Goal: Information Seeking & Learning: Learn about a topic

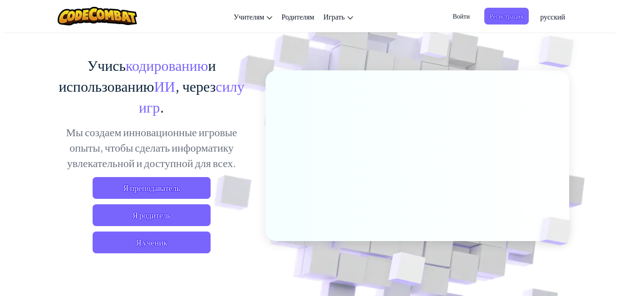
scroll to position [91, 0]
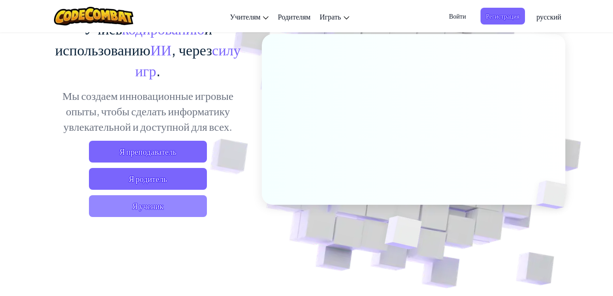
click at [146, 207] on span "Я ученик" at bounding box center [148, 206] width 118 height 22
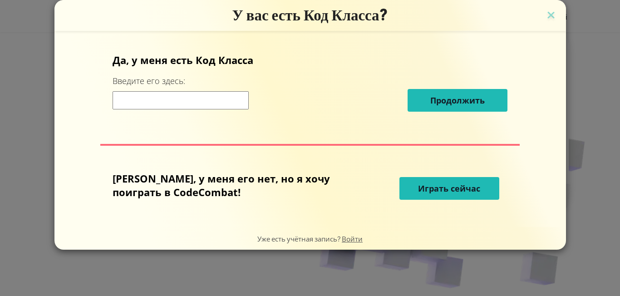
click at [418, 186] on span "Играть сейчас" at bounding box center [449, 188] width 62 height 11
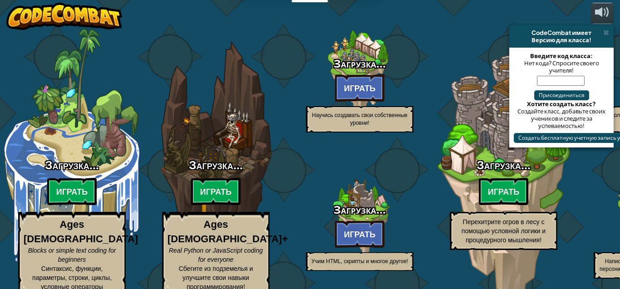
select select "ru"
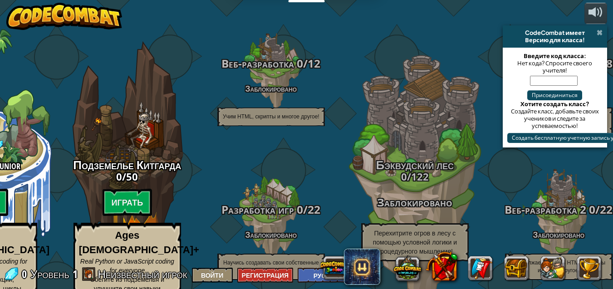
click at [599, 31] on span at bounding box center [600, 32] width 6 height 7
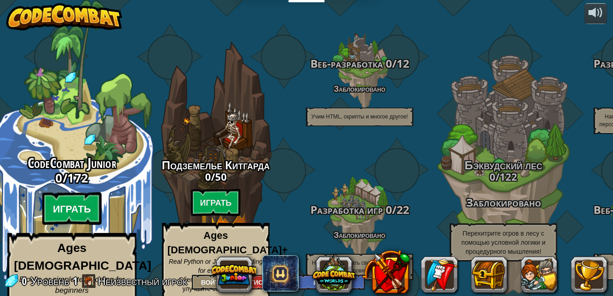
scroll to position [0, 0]
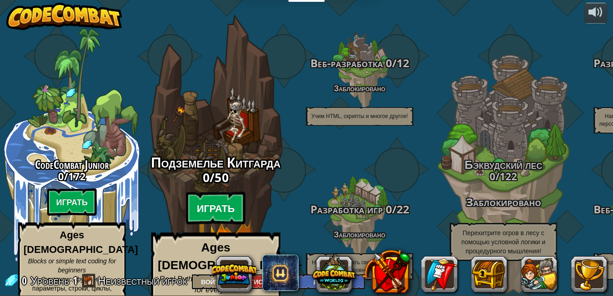
click at [216, 203] on btn "Играть" at bounding box center [216, 208] width 60 height 33
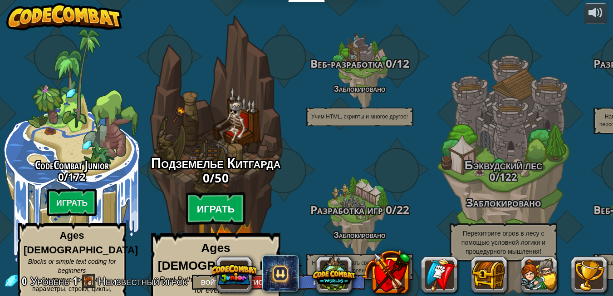
select select "ru"
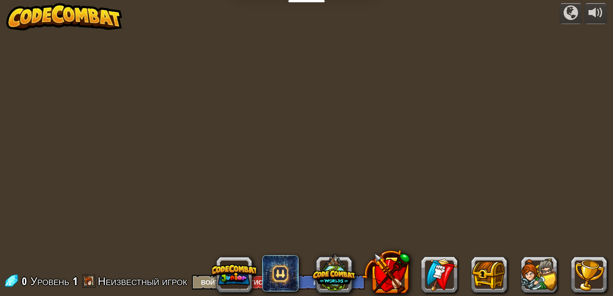
select select "ru"
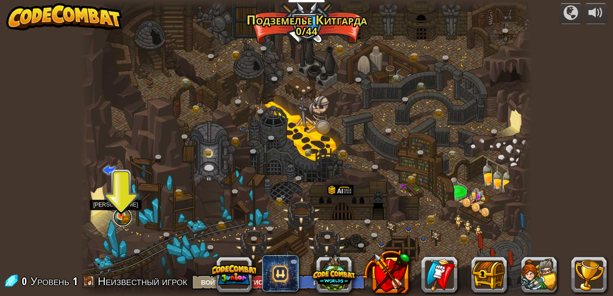
click at [122, 220] on link at bounding box center [122, 217] width 18 height 18
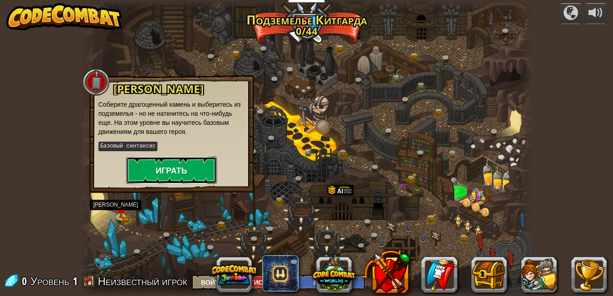
click at [160, 169] on button "Играть" at bounding box center [171, 169] width 91 height 27
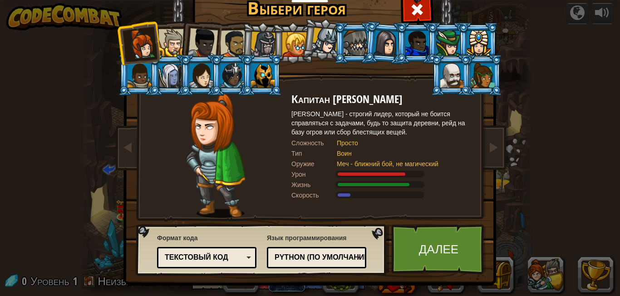
click at [338, 256] on div "Python (По умолчанию)" at bounding box center [313, 257] width 78 height 10
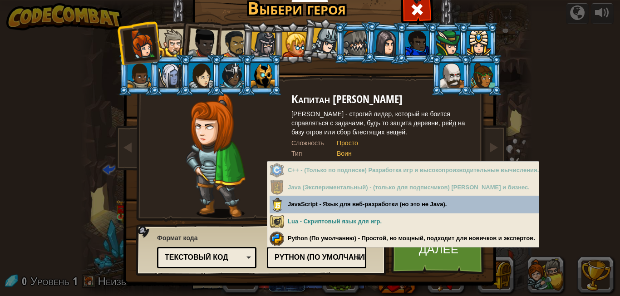
click at [338, 256] on div "Python (По умолчанию)" at bounding box center [313, 257] width 78 height 10
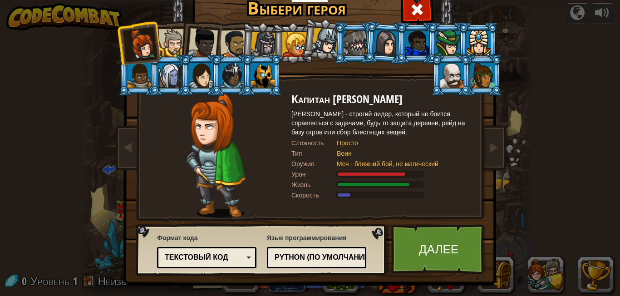
click at [165, 44] on div at bounding box center [172, 43] width 28 height 28
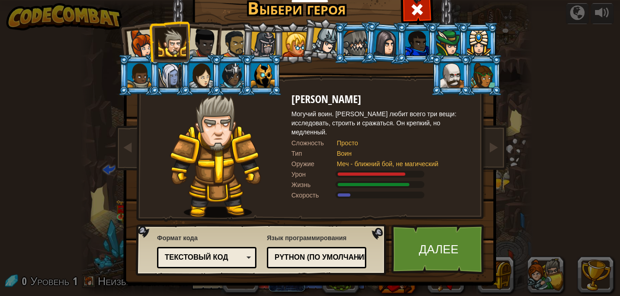
click at [259, 42] on div at bounding box center [263, 45] width 26 height 26
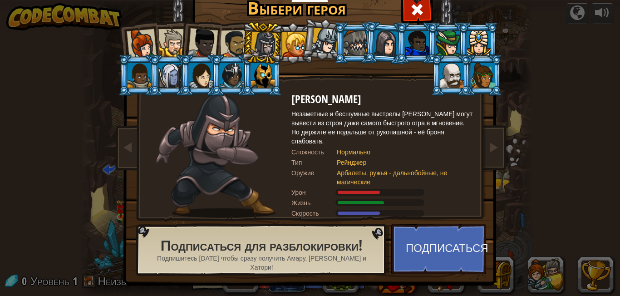
click at [336, 44] on li at bounding box center [354, 42] width 41 height 41
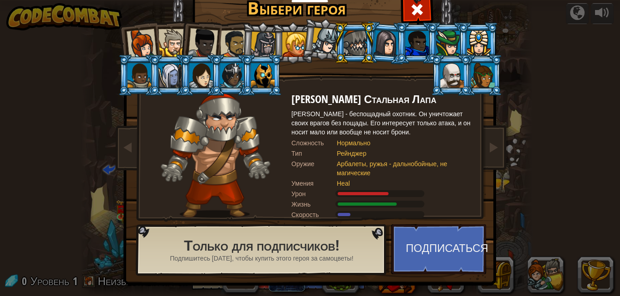
click at [330, 43] on div at bounding box center [325, 41] width 27 height 27
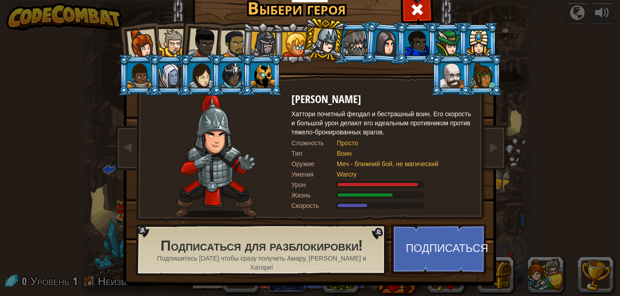
drag, startPoint x: 331, startPoint y: 162, endPoint x: 389, endPoint y: 158, distance: 58.2
click at [389, 158] on div "Хаттори Ханзо Хаттори почетный феодал и бестрашный воин. Его скорость и большой…" at bounding box center [381, 155] width 181 height 125
click at [295, 38] on div at bounding box center [294, 44] width 24 height 24
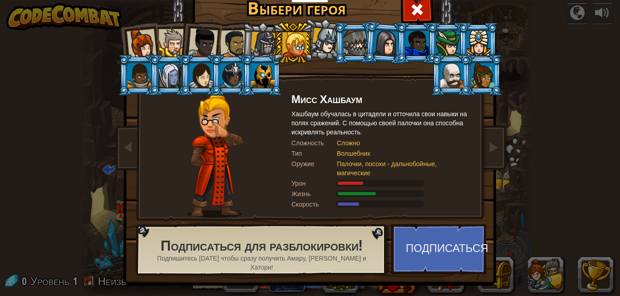
click at [259, 43] on div at bounding box center [263, 45] width 26 height 26
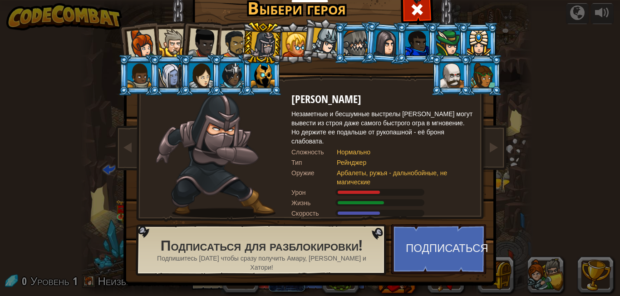
click at [329, 39] on div at bounding box center [325, 41] width 27 height 27
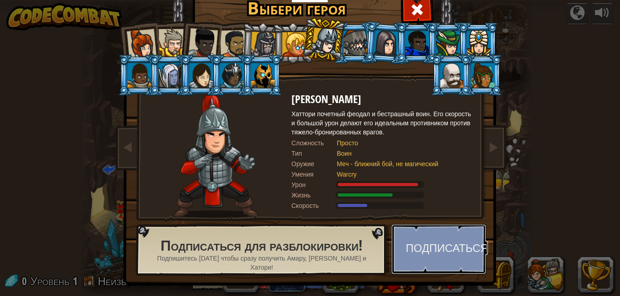
click at [417, 241] on button "Подписаться" at bounding box center [438, 249] width 95 height 50
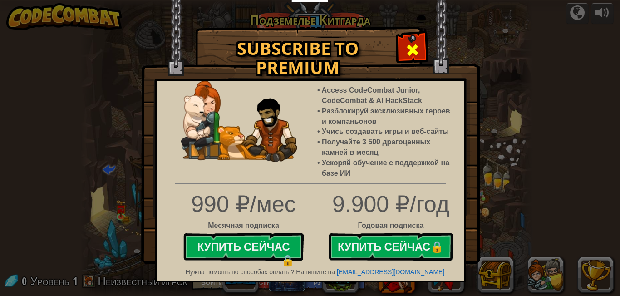
click at [412, 44] on span at bounding box center [412, 50] width 15 height 15
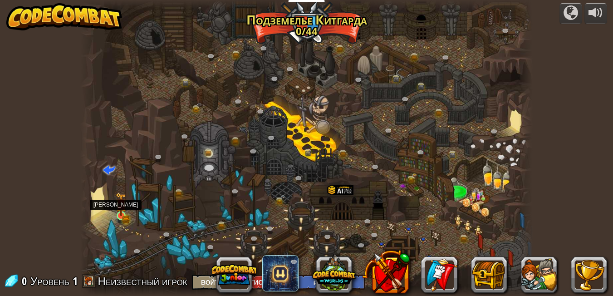
click at [120, 208] on img at bounding box center [121, 204] width 6 height 6
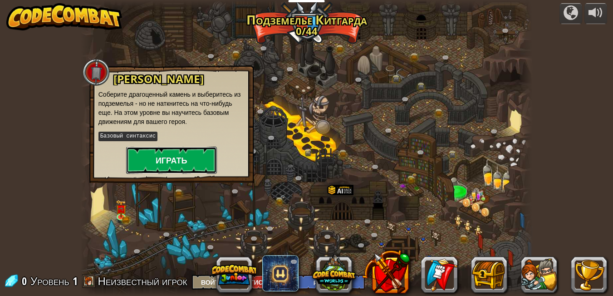
click at [185, 161] on button "Играть" at bounding box center [171, 160] width 91 height 27
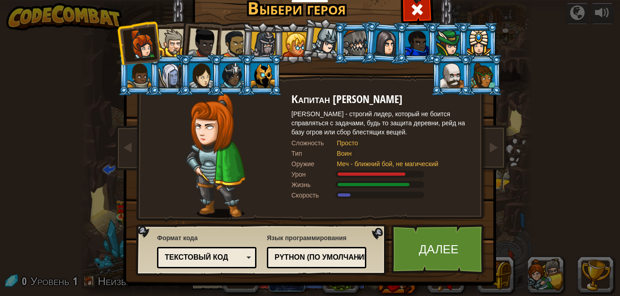
click at [467, 46] on div at bounding box center [479, 43] width 24 height 24
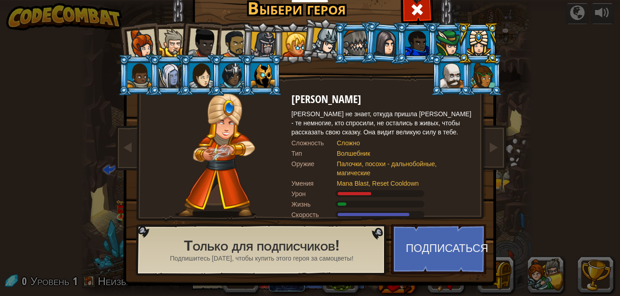
click at [322, 40] on div at bounding box center [325, 41] width 27 height 27
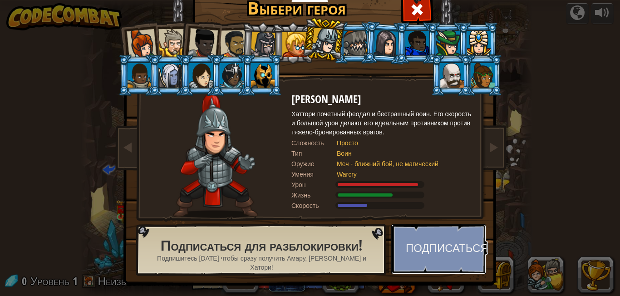
click at [423, 250] on button "Подписаться" at bounding box center [438, 249] width 95 height 50
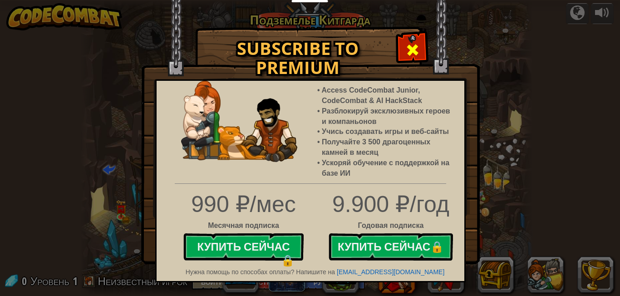
click at [414, 44] on span at bounding box center [412, 50] width 15 height 15
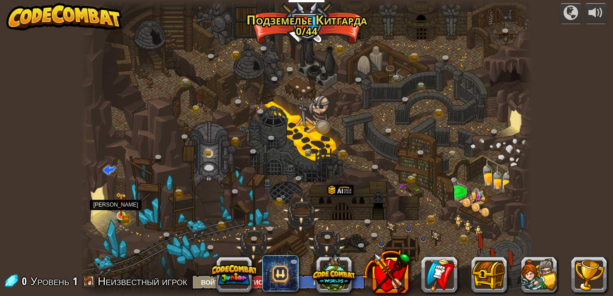
click at [118, 215] on img at bounding box center [121, 204] width 11 height 24
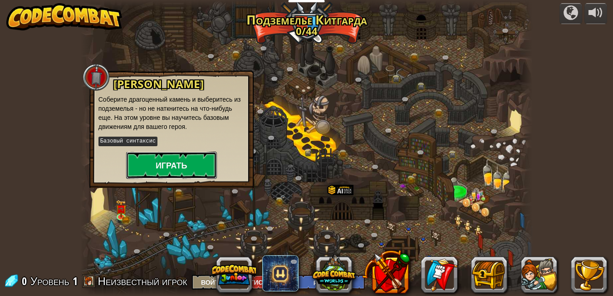
click at [159, 166] on button "Играть" at bounding box center [171, 165] width 91 height 27
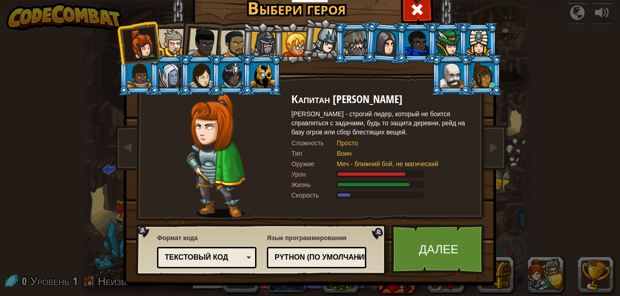
click at [159, 1] on body "Учителям Создать бесплатный аккаунт Решения для школ и округов Превью Учительск…" at bounding box center [310, 0] width 620 height 1
click at [132, 36] on div at bounding box center [142, 44] width 30 height 30
click at [428, 247] on link "Далее" at bounding box center [438, 249] width 95 height 50
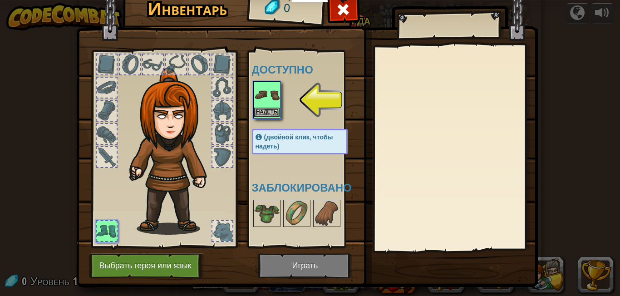
click at [264, 94] on img at bounding box center [266, 94] width 25 height 25
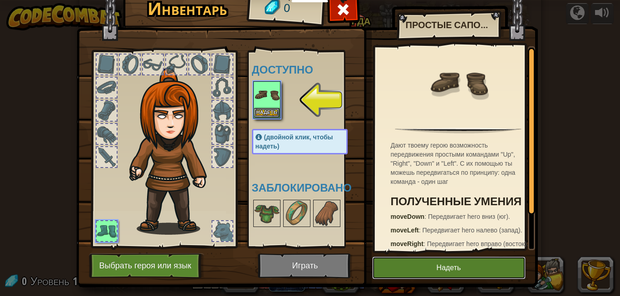
click at [436, 269] on button "Надеть" at bounding box center [448, 267] width 153 height 23
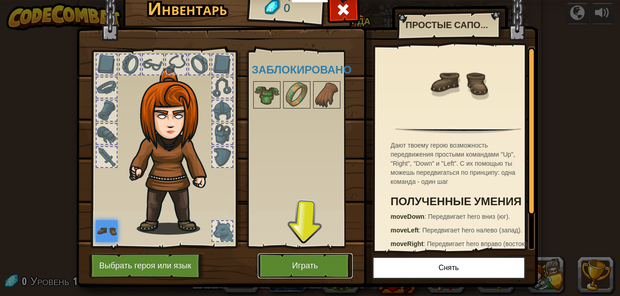
click at [324, 264] on button "Играть" at bounding box center [305, 265] width 95 height 25
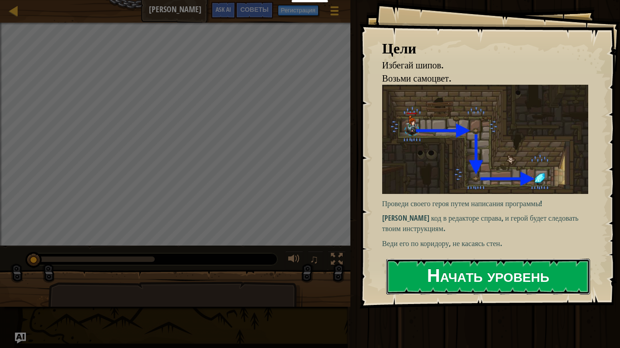
click at [509, 280] on button "Начать уровень" at bounding box center [488, 277] width 204 height 36
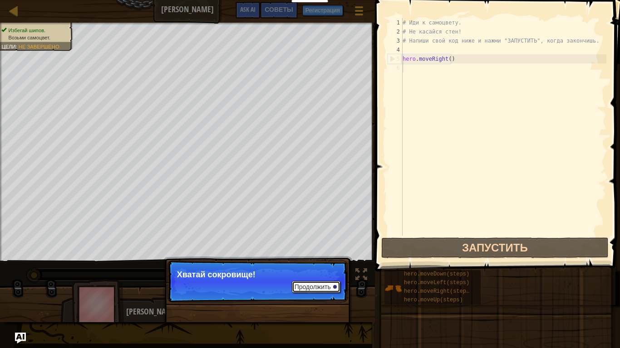
click at [317, 288] on button "Продолжить" at bounding box center [316, 287] width 49 height 12
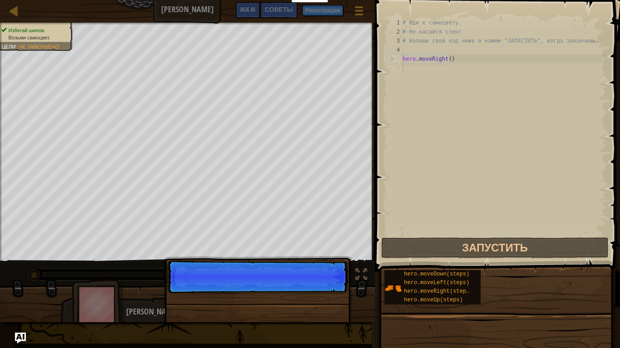
scroll to position [4, 0]
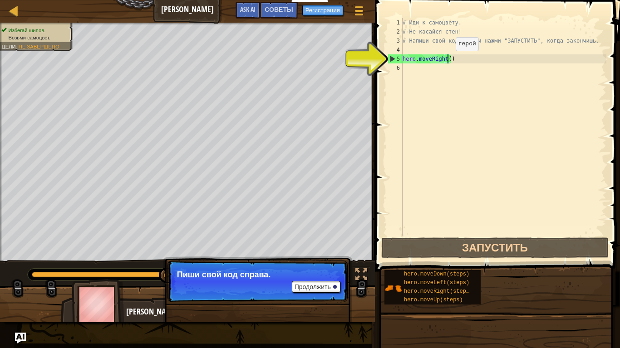
click at [448, 60] on div "# Иди к самоцвету. # Не касайся стен! # Напиши свой код ниже и нажми "ЗАПУСТИТЬ…" at bounding box center [503, 136] width 205 height 236
type textarea "hero.moveRight()"
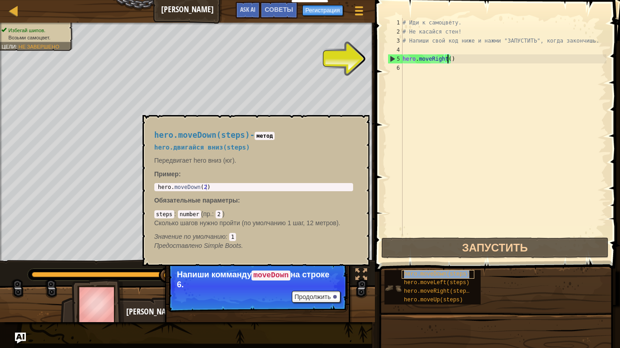
click at [439, 272] on span "hero.moveDown(steps)" at bounding box center [436, 274] width 65 height 6
click at [441, 276] on span "hero.moveDown(steps)" at bounding box center [436, 274] width 65 height 6
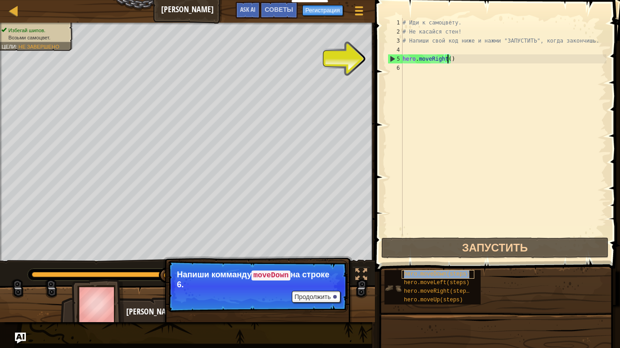
click at [441, 276] on span "hero.moveDown(steps)" at bounding box center [436, 274] width 65 height 6
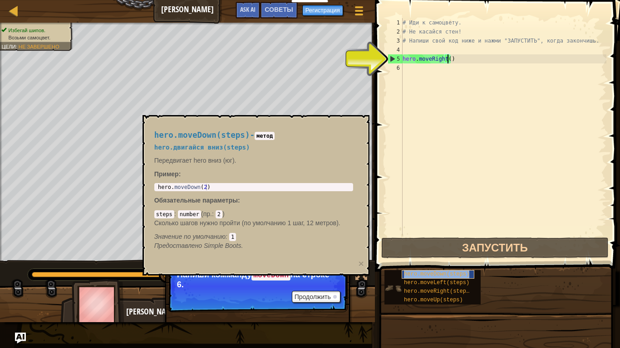
click at [441, 276] on span "hero.moveDown(steps)" at bounding box center [436, 274] width 65 height 6
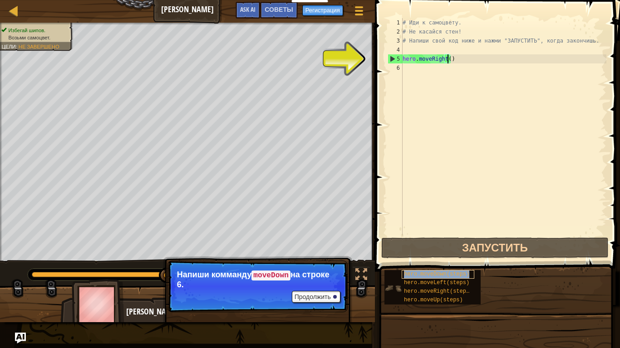
click at [441, 276] on span "hero.moveDown(steps)" at bounding box center [436, 274] width 65 height 6
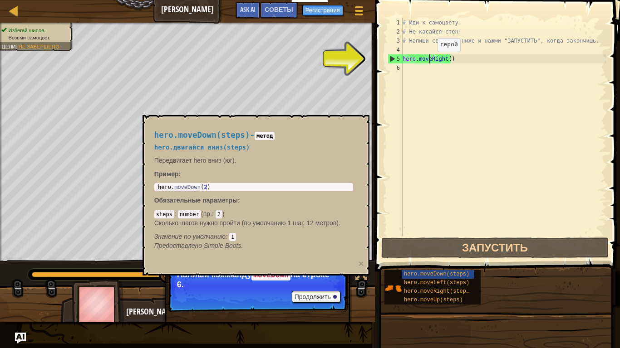
click at [430, 61] on div "# Иди к самоцвету. # Не касайся стен! # Напиши свой код ниже и нажми "ЗАПУСТИТЬ…" at bounding box center [503, 136] width 205 height 236
drag, startPoint x: 460, startPoint y: 57, endPoint x: 396, endPoint y: 58, distance: 64.9
click at [396, 58] on div "hero.moveRight() 1 2 3 4 5 6 # Иди к самоцвету. # Не касайся стен! # Напиши сво…" at bounding box center [496, 127] width 220 height 218
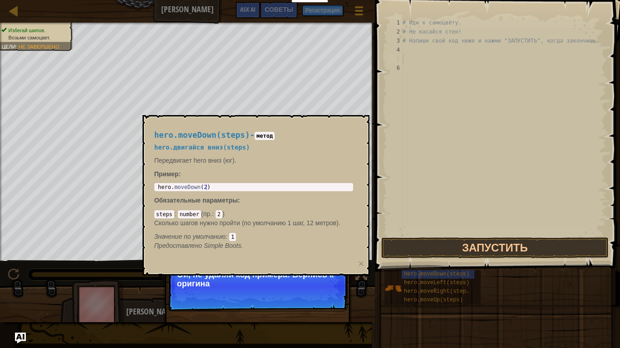
click at [412, 54] on div "# Иди к самоцвету. # Не касайся стен! # Напиши свой код ниже и нажми "ЗАПУСТИТЬ…" at bounding box center [503, 136] width 205 height 236
click at [411, 49] on div "# Иди к самоцвету. # Не касайся стен! # Напиши свой код ниже и нажми "ЗАПУСТИТЬ…" at bounding box center [503, 136] width 205 height 236
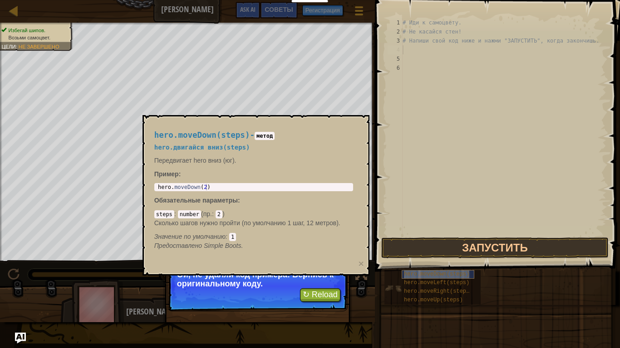
click at [436, 275] on span "hero.moveDown(steps)" at bounding box center [436, 274] width 65 height 6
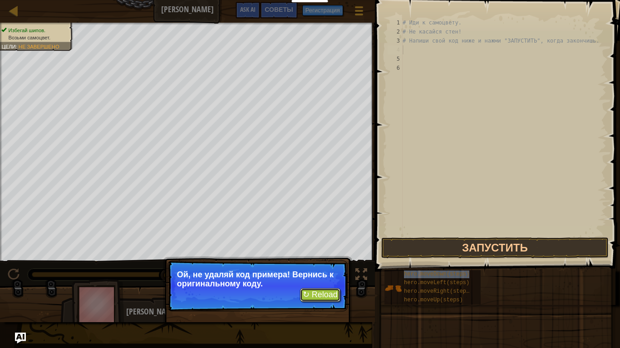
click at [319, 295] on button "↻ Reload" at bounding box center [320, 296] width 40 height 14
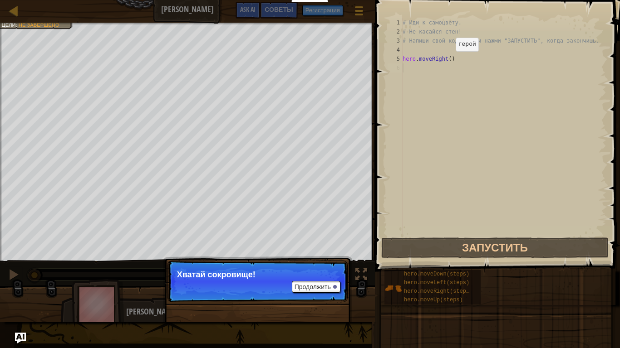
click at [447, 60] on div "# Иди к самоцвету. # Не касайся стен! # Напиши свой код ниже и нажми "ЗАПУСТИТЬ…" at bounding box center [503, 136] width 205 height 236
type textarea "hero.moveRight()"
click at [443, 58] on div "# Иди к самоцвету. # Не касайся стен! # Напиши свой код ниже и нажми "ЗАПУСТИТЬ…" at bounding box center [503, 136] width 205 height 236
click at [445, 61] on div "# Иди к самоцвету. # Не касайся стен! # Напиши свой код ниже и нажми "ЗАПУСТИТЬ…" at bounding box center [503, 136] width 205 height 236
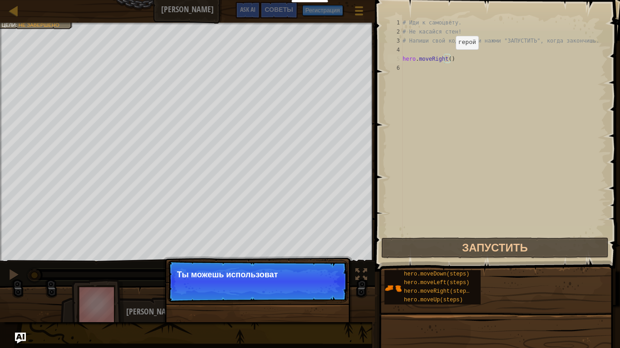
click at [448, 59] on div "# Иди к самоцвету. # Не касайся стен! # Напиши свой код ниже и нажми "ЗАПУСТИТЬ…" at bounding box center [503, 136] width 205 height 236
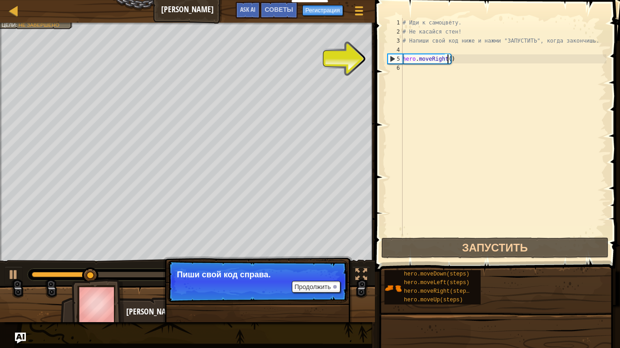
click at [474, 60] on div "# Иди к самоцвету. # Не касайся стен! # Напиши свой код ниже и нажми "ЗАПУСТИТЬ…" at bounding box center [503, 136] width 205 height 236
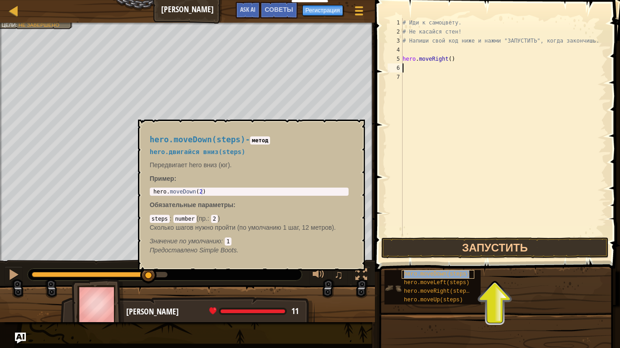
click at [434, 275] on span "hero.moveDown(steps)" at bounding box center [436, 274] width 65 height 6
click at [452, 276] on span "hero.moveDown(steps)" at bounding box center [436, 274] width 65 height 6
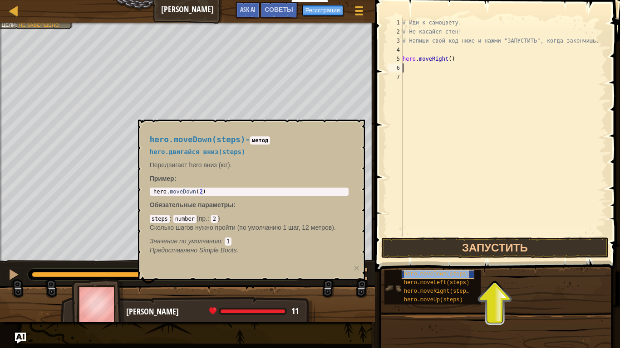
click at [452, 276] on span "hero.moveDown(steps)" at bounding box center [436, 274] width 65 height 6
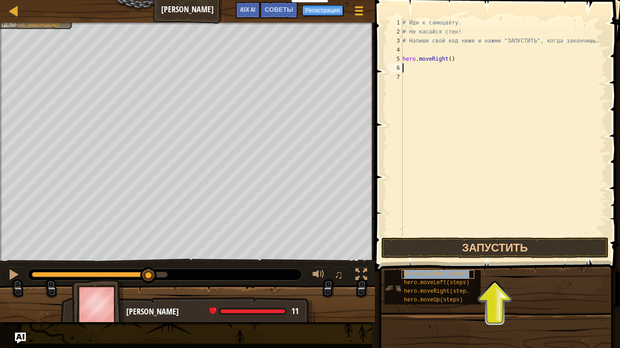
click at [452, 276] on span "hero.moveDown(steps)" at bounding box center [436, 274] width 65 height 6
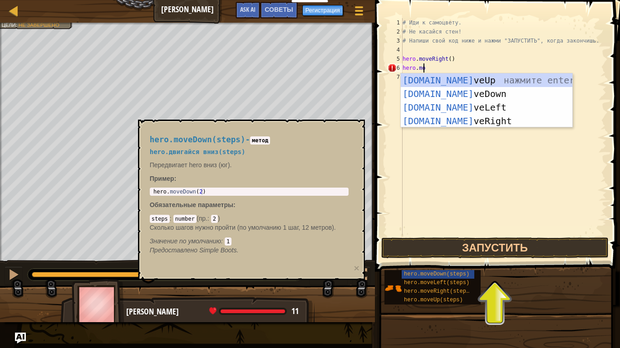
scroll to position [4, 1]
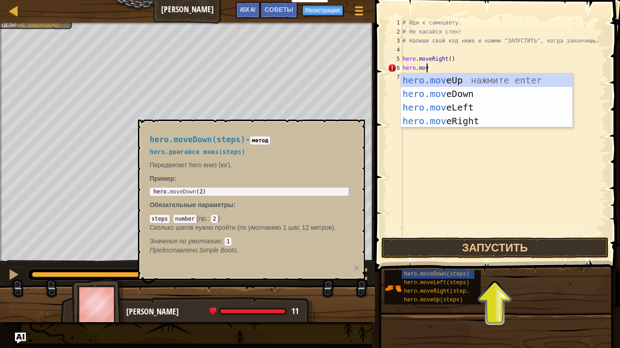
type textarea "hero.move"
click at [442, 92] on div "hero.move Up нажмите enter hero.move Down нажмите enter hero.move Left нажмите …" at bounding box center [486, 114] width 171 height 82
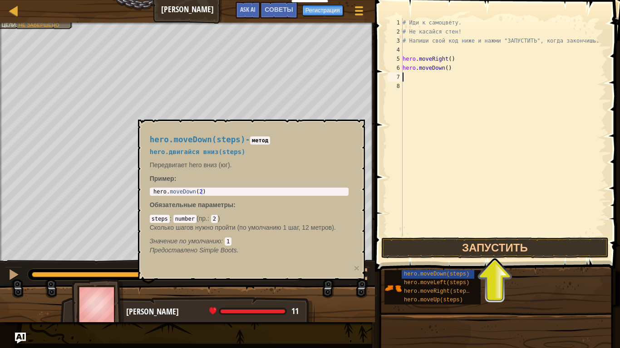
scroll to position [4, 0]
click at [500, 248] on button "Запустить" at bounding box center [494, 248] width 227 height 21
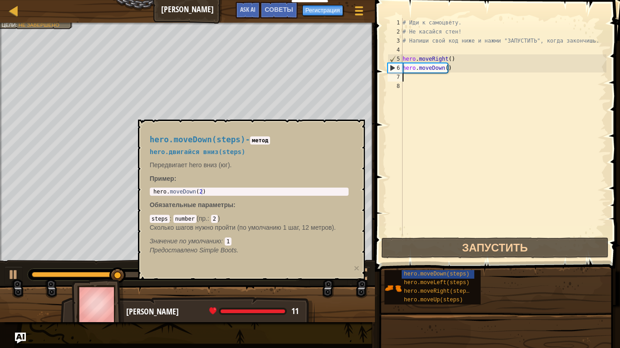
click at [518, 295] on div "hero.moveDown(steps) hero.moveLeft(steps) hero.moveRight(steps) hero.moveUp(ste…" at bounding box center [499, 287] width 230 height 35
click at [437, 80] on div "# Иди к самоцвету. # Не касайся стен! # Напиши свой код ниже и нажми "ЗАПУСТИТЬ…" at bounding box center [503, 136] width 205 height 236
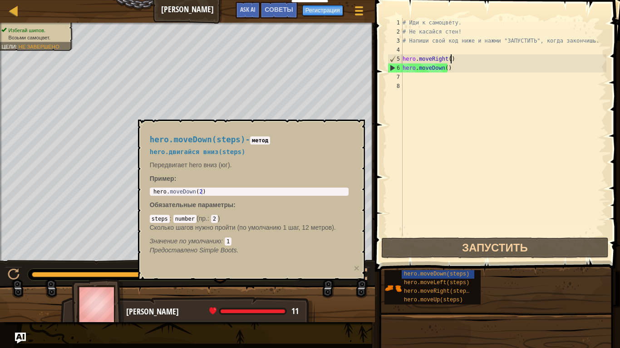
click at [487, 55] on div "# Иди к самоцвету. # Не касайся стен! # Напиши свой код ниже и нажми "ЗАПУСТИТЬ…" at bounding box center [503, 136] width 205 height 236
type textarea "hero.moveRight()"
click at [418, 285] on span "hero.moveLeft(steps)" at bounding box center [436, 283] width 65 height 6
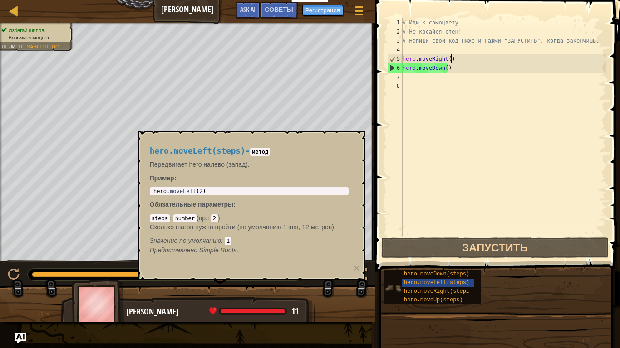
click at [396, 287] on img at bounding box center [392, 288] width 17 height 17
click at [390, 288] on img at bounding box center [392, 288] width 17 height 17
click at [418, 289] on span "hero.moveRight(steps)" at bounding box center [438, 292] width 68 height 6
click at [417, 295] on div "hero.moveRight(steps)" at bounding box center [437, 292] width 73 height 9
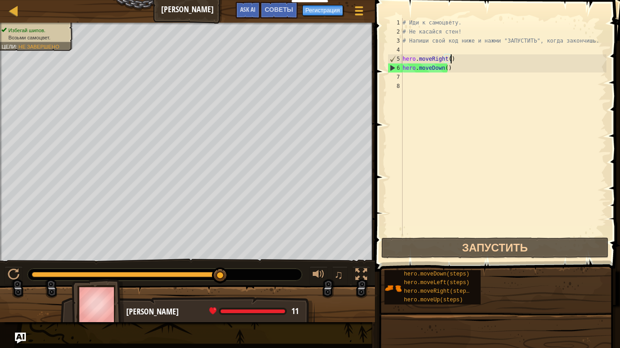
drag, startPoint x: 420, startPoint y: 77, endPoint x: 413, endPoint y: 75, distance: 7.6
click at [418, 77] on div "# Иди к самоцвету. # Не касайся стен! # Напиши свой код ниже и нажми "ЗАПУСТИТЬ…" at bounding box center [503, 136] width 205 height 236
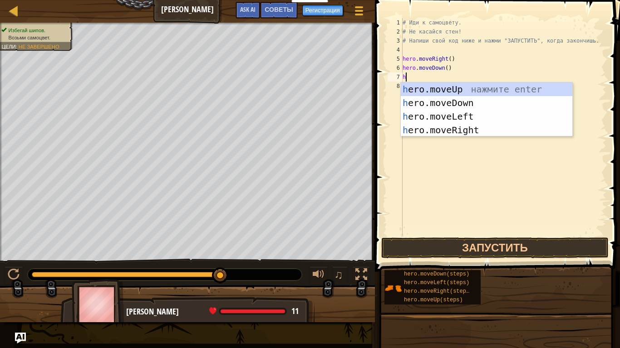
type textarea "he"
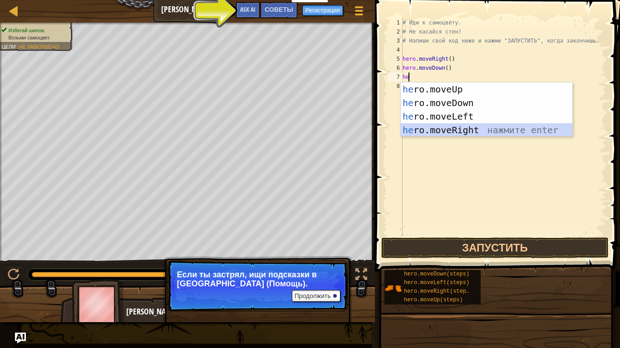
click at [439, 130] on div "he ro.moveUp нажмите enter he ro.moveDown нажмите enter he ro.moveLeft нажмите …" at bounding box center [486, 124] width 171 height 82
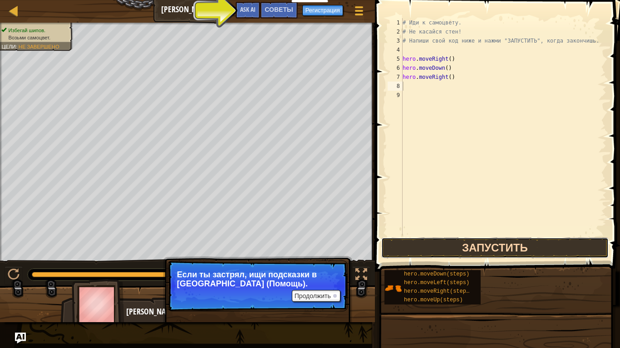
click at [421, 248] on button "Запустить" at bounding box center [494, 248] width 227 height 21
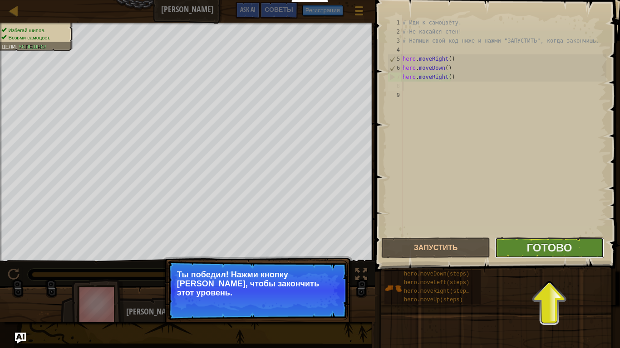
click at [513, 246] on button "Готово" at bounding box center [548, 248] width 109 height 21
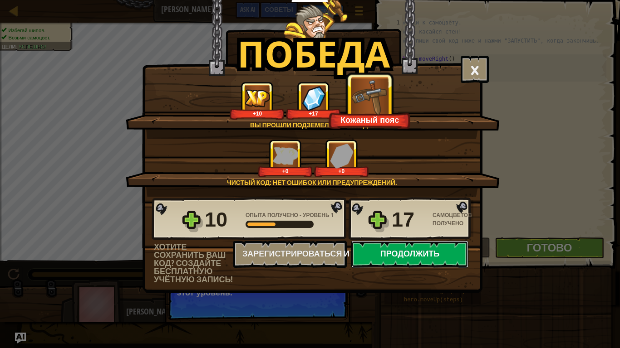
click at [416, 246] on button "Продолжить" at bounding box center [409, 254] width 117 height 27
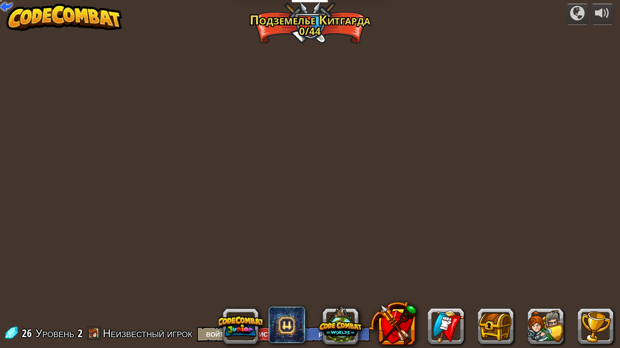
select select "ru"
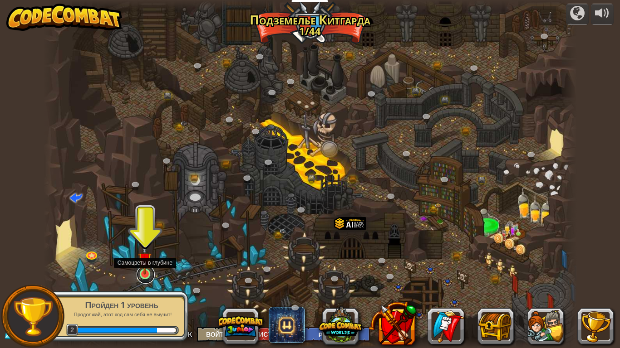
click at [144, 277] on link at bounding box center [146, 275] width 18 height 18
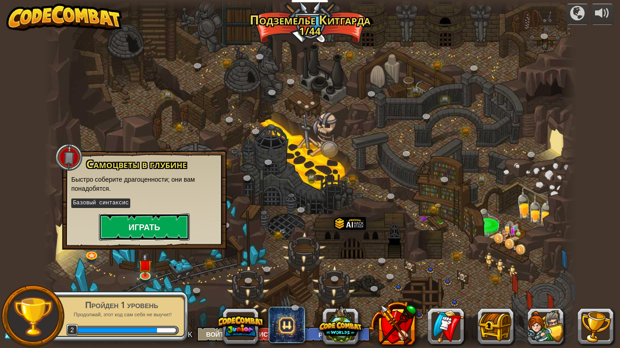
click at [162, 222] on button "Играть" at bounding box center [144, 227] width 91 height 27
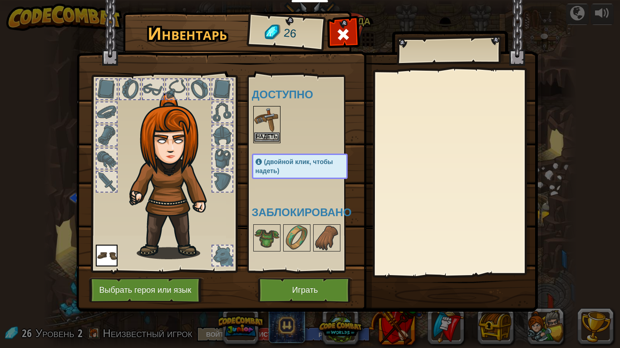
click at [267, 125] on img at bounding box center [266, 119] width 25 height 25
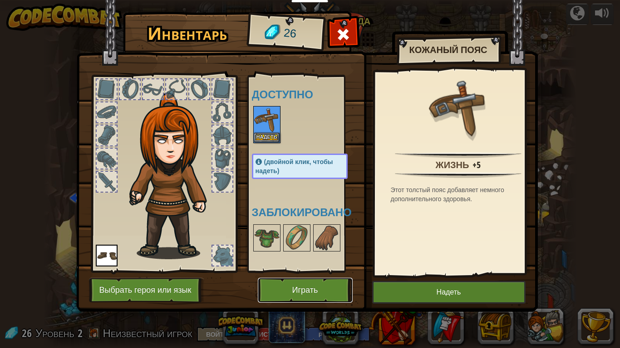
click at [295, 288] on button "Играть" at bounding box center [305, 290] width 95 height 25
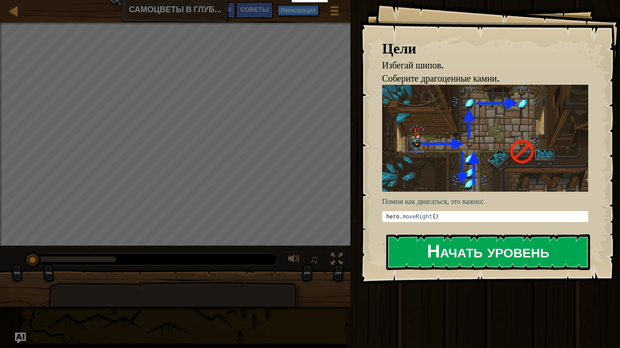
click at [430, 245] on button "Начать уровень" at bounding box center [488, 253] width 204 height 36
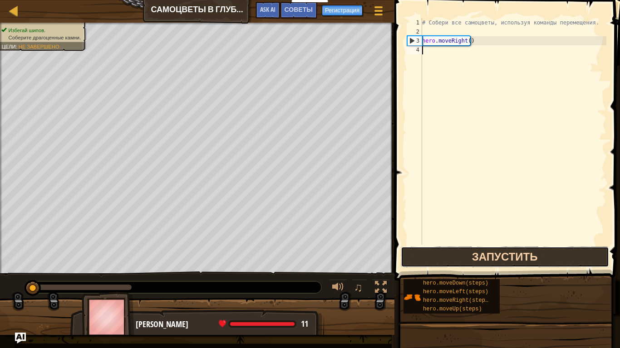
click at [489, 254] on button "Запустить" at bounding box center [505, 257] width 208 height 21
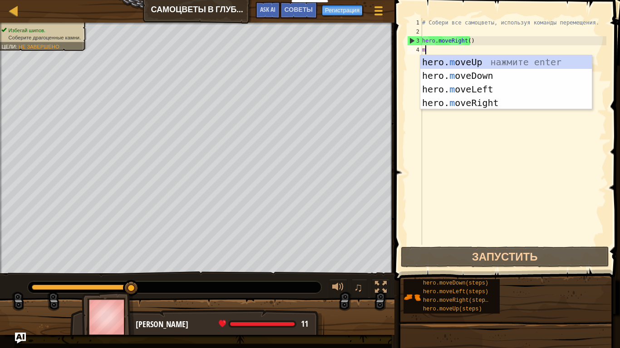
scroll to position [4, 0]
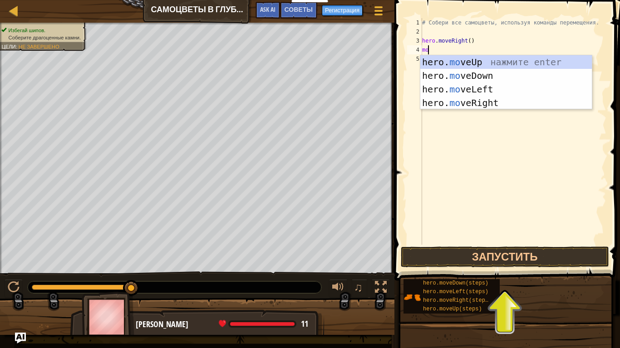
type textarea "m"
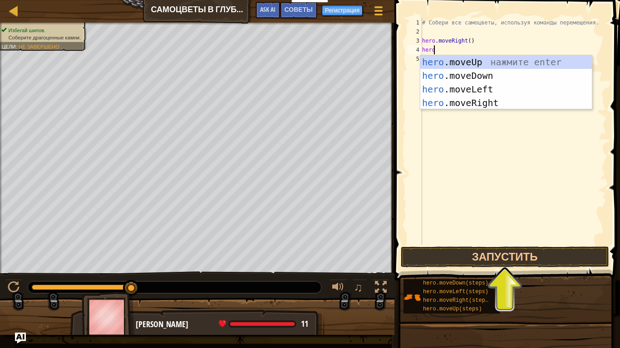
type textarea "hero."
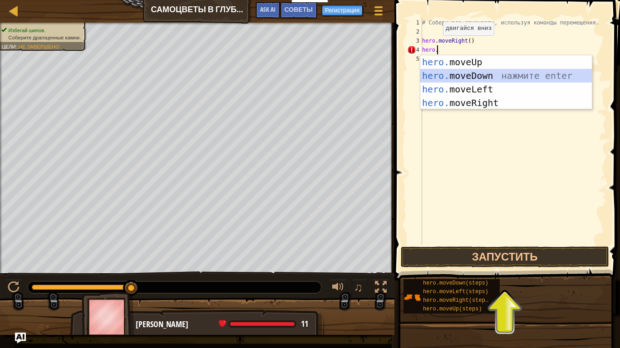
click at [485, 75] on div "hero. moveUp нажмите enter hero. moveDown нажмите enter hero. moveLeft нажмите …" at bounding box center [505, 96] width 171 height 82
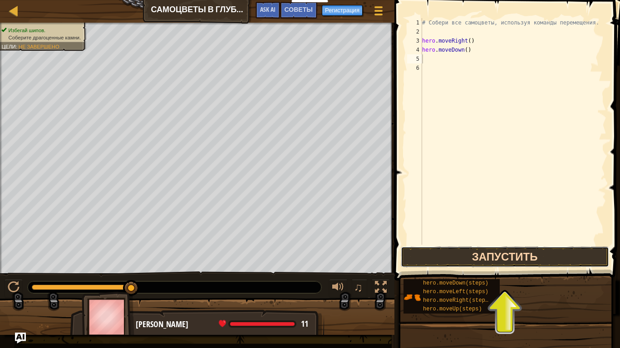
click at [453, 257] on button "Запустить" at bounding box center [505, 257] width 208 height 21
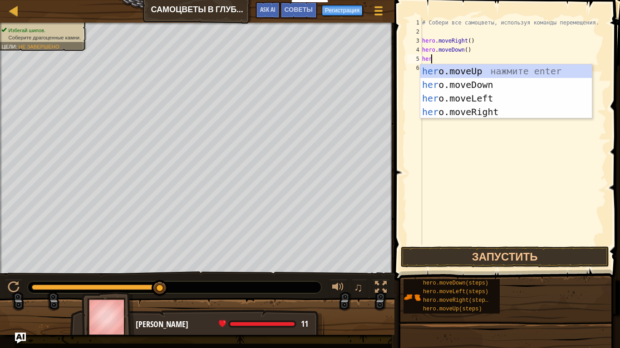
type textarea "hero"
click at [472, 66] on div "hero .moveUp нажмите enter hero .moveDown нажмите enter hero .moveLeft нажмите …" at bounding box center [505, 105] width 171 height 82
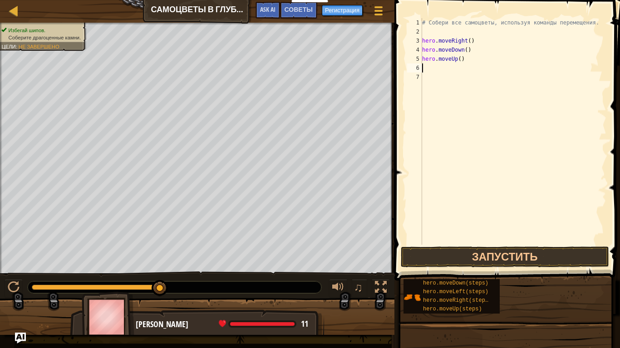
scroll to position [4, 0]
drag, startPoint x: 412, startPoint y: 257, endPoint x: 394, endPoint y: 244, distance: 22.7
click at [412, 257] on button "Запустить" at bounding box center [505, 257] width 208 height 21
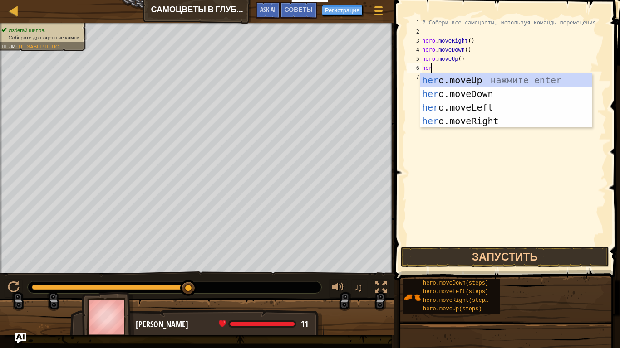
type textarea "hero"
click at [460, 76] on div "hero .moveUp нажмите enter hero .moveDown нажмите enter hero .moveLeft нажмите …" at bounding box center [505, 114] width 171 height 82
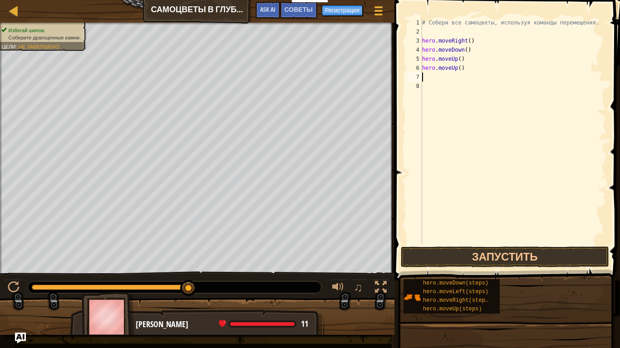
scroll to position [4, 0]
click at [489, 257] on button "Запустить" at bounding box center [505, 257] width 208 height 21
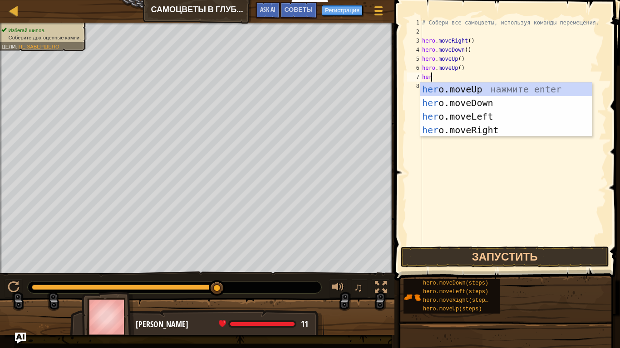
type textarea "hero"
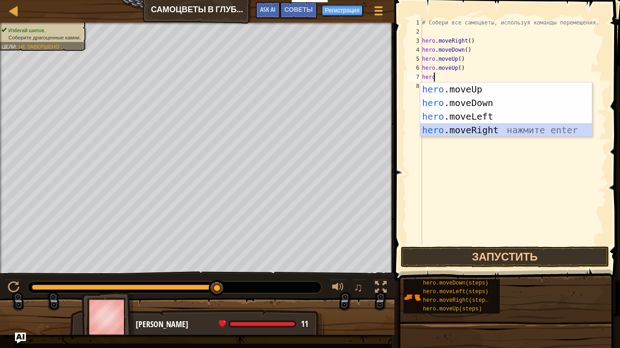
click at [471, 132] on div "hero .moveUp нажмите enter hero .moveDown нажмите enter hero .moveLeft нажмите …" at bounding box center [505, 124] width 171 height 82
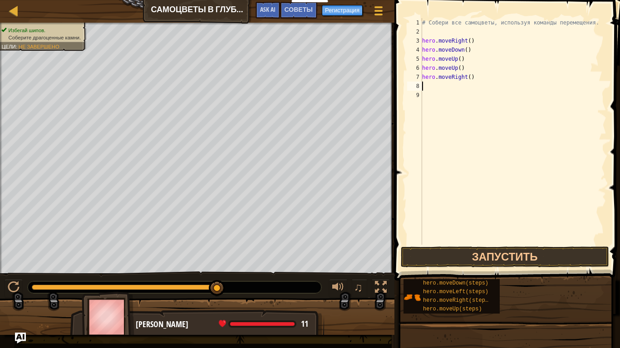
scroll to position [4, 0]
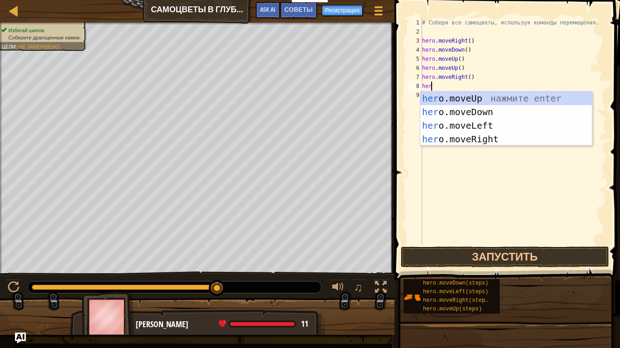
type textarea "hero"
click at [475, 96] on div "hero .moveUp нажмите enter hero .moveDown нажмите enter hero .moveLeft нажмите …" at bounding box center [505, 133] width 171 height 82
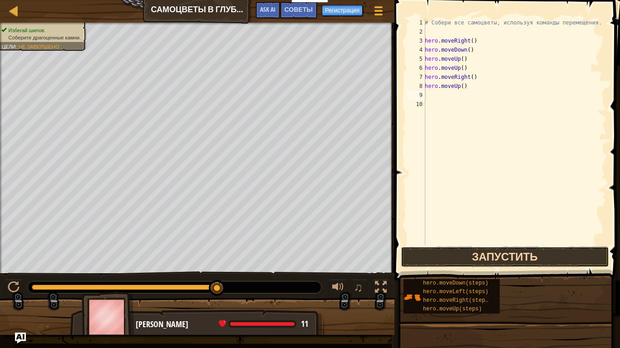
click at [433, 260] on button "Запустить" at bounding box center [505, 257] width 208 height 21
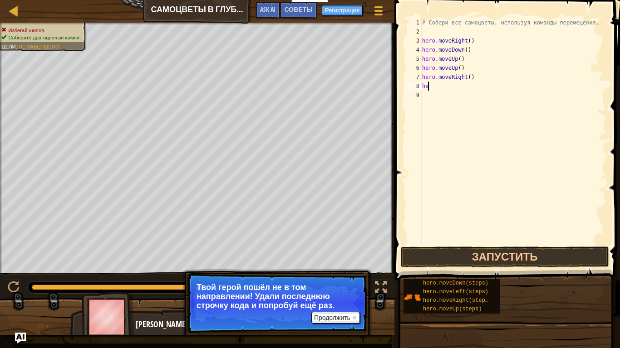
type textarea "h"
click at [320, 295] on button "Продолжить" at bounding box center [335, 318] width 49 height 12
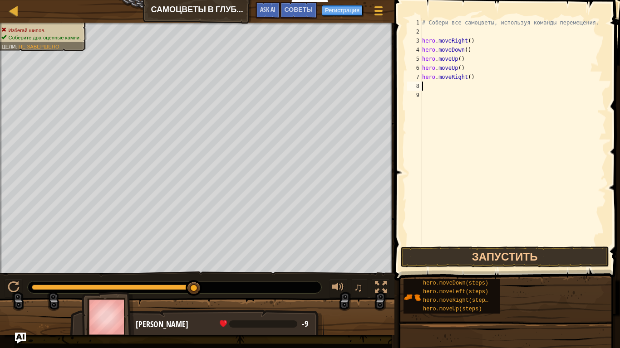
click at [258, 295] on span at bounding box center [263, 324] width 68 height 7
click at [422, 85] on div "# Собери все самоцветы, используя команды перемещения. hero . moveRight ( ) her…" at bounding box center [513, 140] width 186 height 245
click at [477, 254] on button "Запустить" at bounding box center [505, 257] width 208 height 21
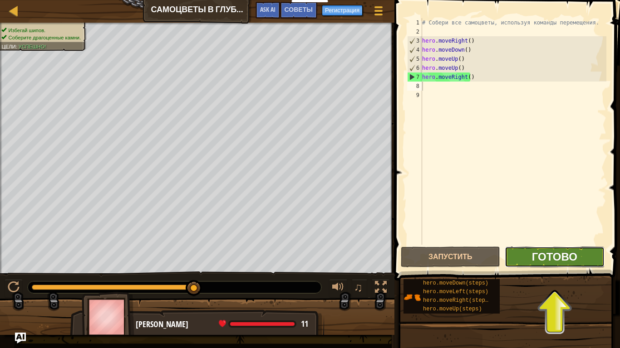
click at [549, 259] on span "Готово" at bounding box center [554, 256] width 45 height 15
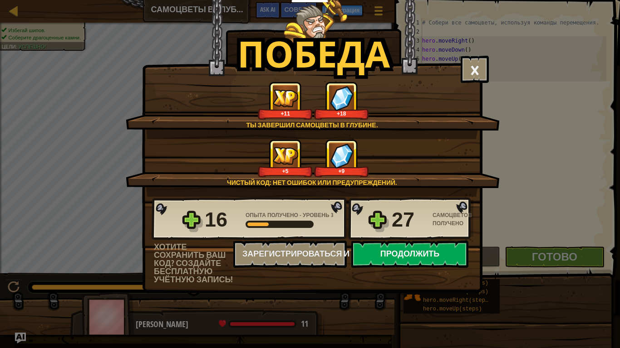
click at [394, 248] on button "Продолжить" at bounding box center [409, 254] width 117 height 27
select select "ru"
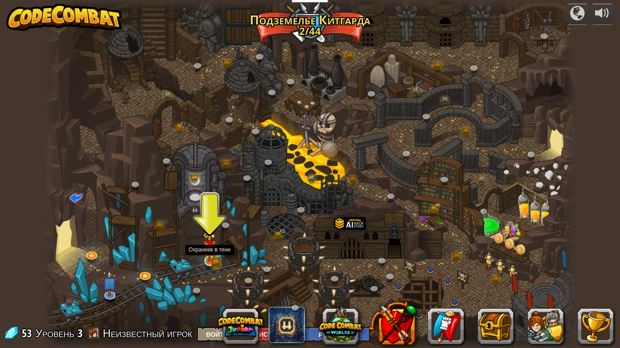
click at [205, 259] on img at bounding box center [210, 246] width 14 height 29
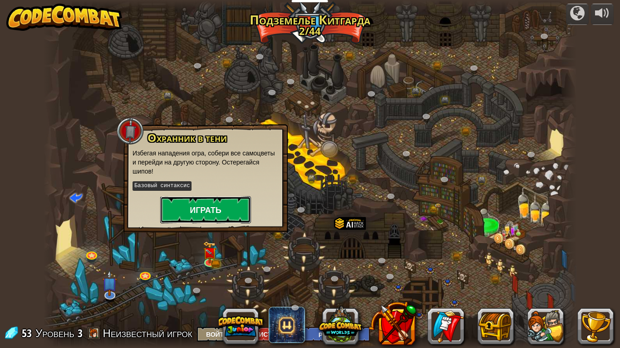
click at [213, 211] on button "Играть" at bounding box center [205, 209] width 91 height 27
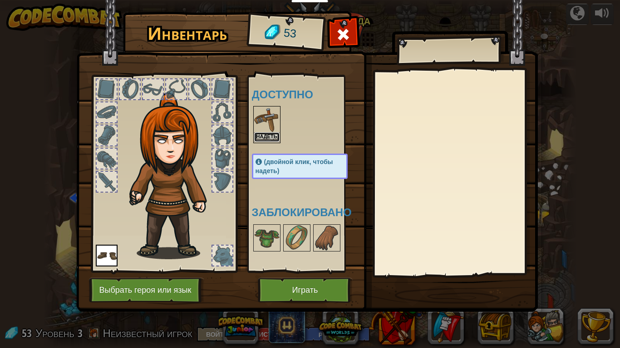
click at [273, 133] on button "Надеть" at bounding box center [266, 137] width 25 height 10
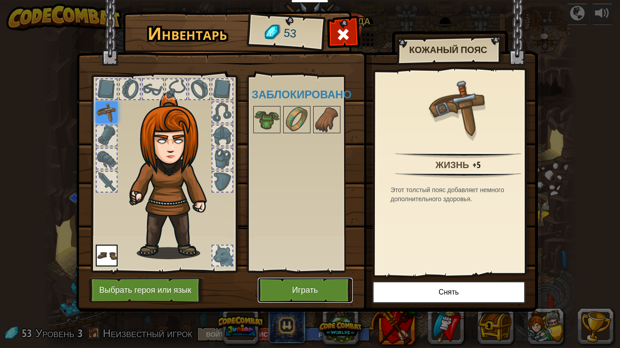
click at [300, 285] on button "Играть" at bounding box center [305, 290] width 95 height 25
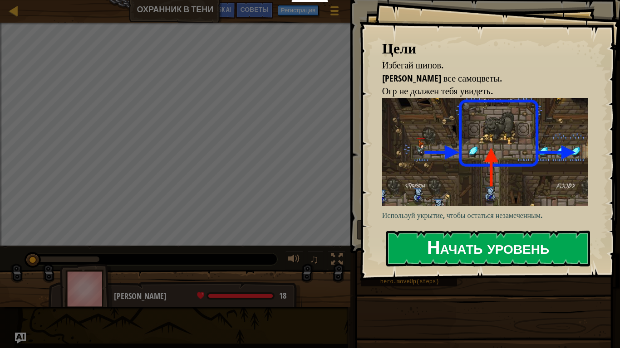
click at [433, 245] on button "Начать уровень" at bounding box center [488, 249] width 204 height 36
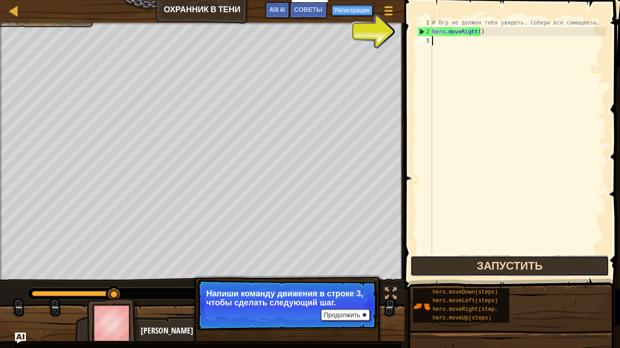
click at [517, 261] on button "Запустить" at bounding box center [509, 266] width 199 height 21
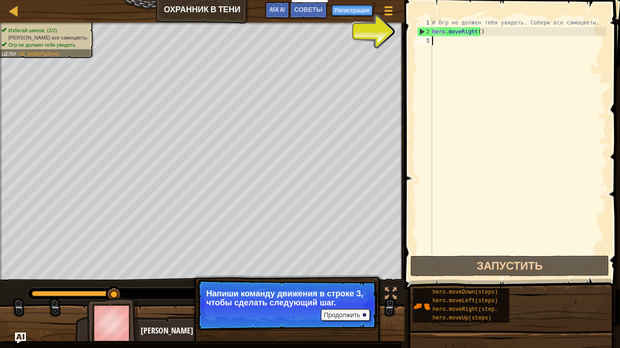
scroll to position [4, 0]
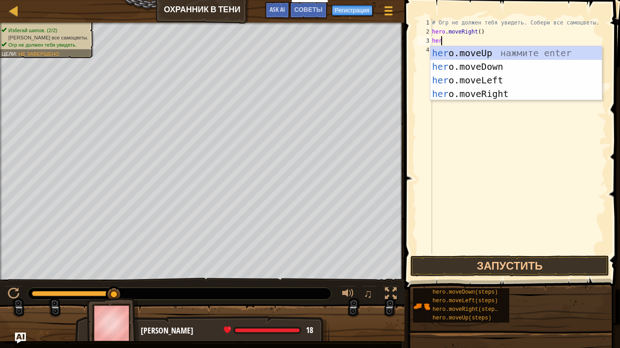
type textarea "hero"
click at [495, 56] on div "hero .moveUp нажмите enter hero .moveDown нажмите enter hero .moveLeft нажмите …" at bounding box center [515, 87] width 171 height 82
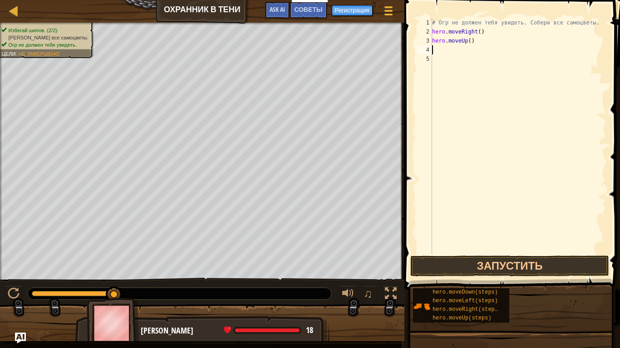
scroll to position [4, 0]
click at [462, 267] on button "Запустить" at bounding box center [509, 266] width 199 height 21
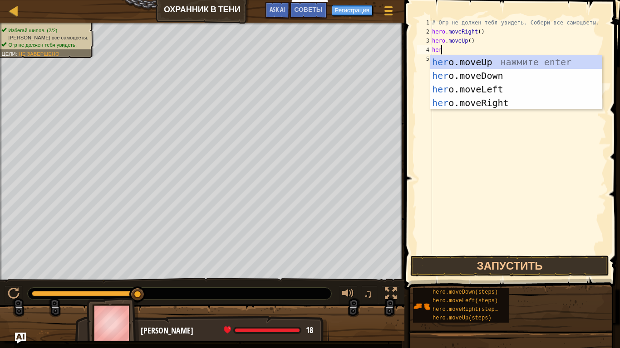
type textarea "hero"
click at [480, 59] on div "hero .moveUp нажмите enter hero .moveDown нажмите enter hero .moveLeft нажмите …" at bounding box center [515, 96] width 171 height 82
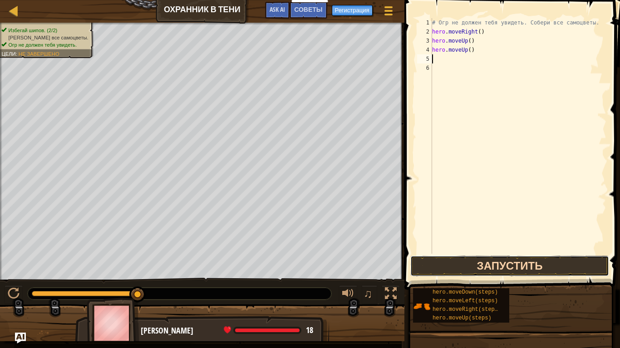
click at [440, 264] on button "Запустить" at bounding box center [509, 266] width 199 height 21
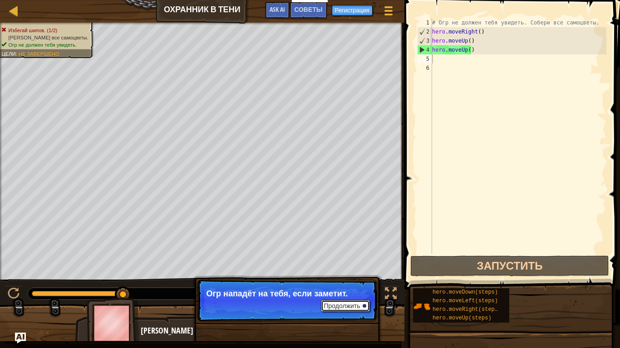
click at [336, 295] on button "Продолжить" at bounding box center [345, 306] width 49 height 12
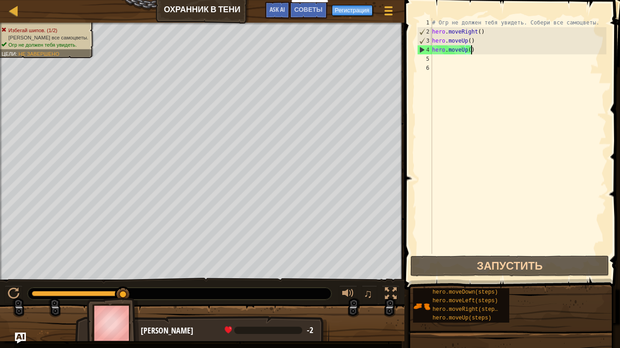
click at [474, 49] on div "# Огр не должен тебя увидеть. Собери все самоцветы. hero . moveRight ( ) hero .…" at bounding box center [518, 145] width 176 height 254
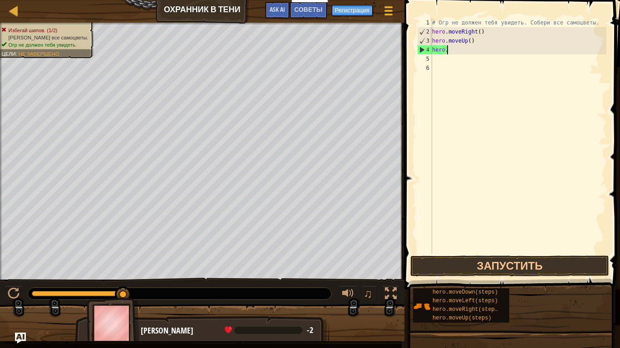
type textarea "h"
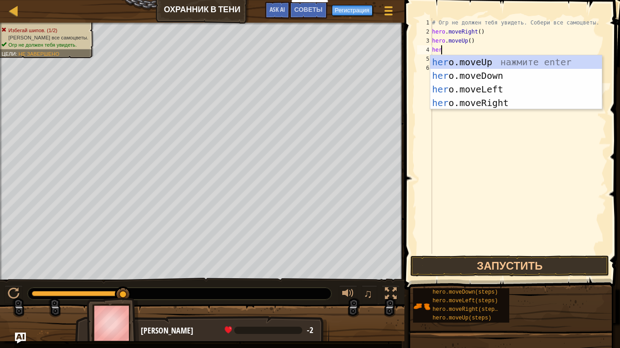
type textarea "hero"
click at [488, 106] on div "hero .moveUp нажмите enter hero .moveDown нажмите enter hero .moveLeft нажмите …" at bounding box center [515, 96] width 171 height 82
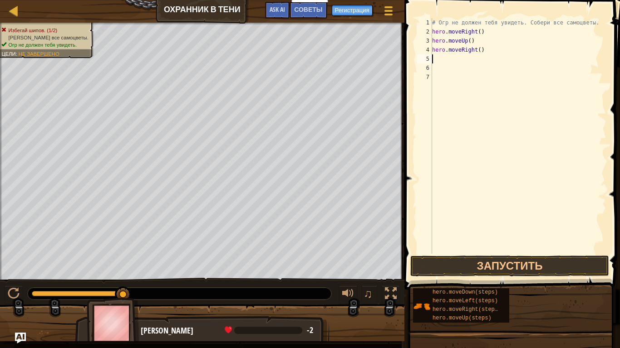
scroll to position [4, 0]
click at [474, 263] on button "Запустить" at bounding box center [509, 266] width 199 height 21
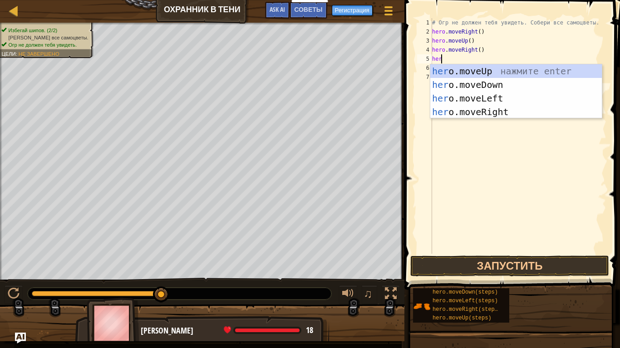
type textarea "hero"
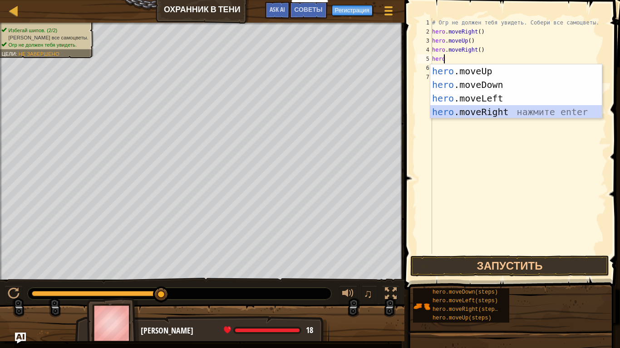
click at [482, 108] on div "hero .moveUp нажмите enter hero .moveDown нажмите enter hero .moveLeft нажмите …" at bounding box center [515, 105] width 171 height 82
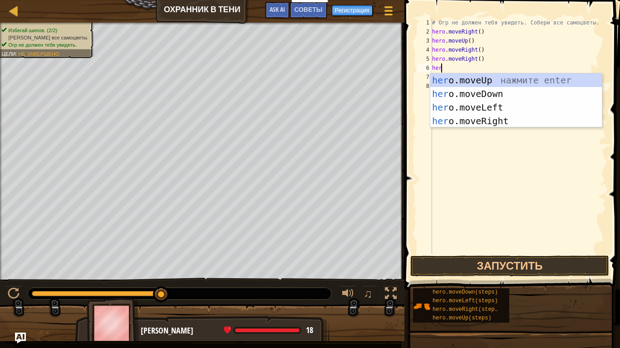
type textarea "hero"
click at [482, 78] on div "hero .moveUp нажмите enter hero .moveDown нажмите enter hero .moveLeft нажмите …" at bounding box center [515, 114] width 171 height 82
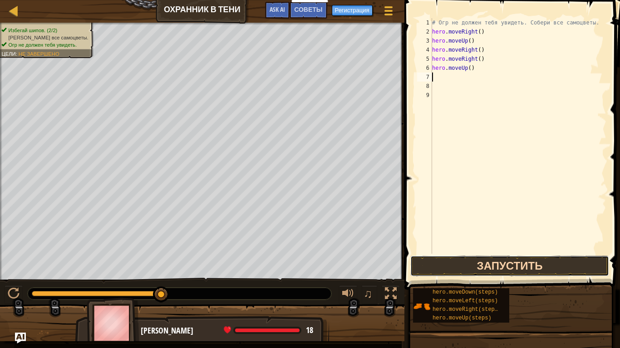
click at [517, 262] on button "Запустить" at bounding box center [509, 266] width 199 height 21
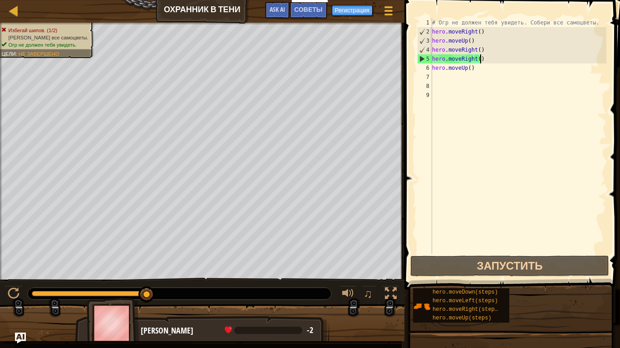
click at [483, 59] on div "# Огр не должен тебя увидеть. Собери все самоцветы. hero . moveRight ( ) hero .…" at bounding box center [518, 145] width 176 height 254
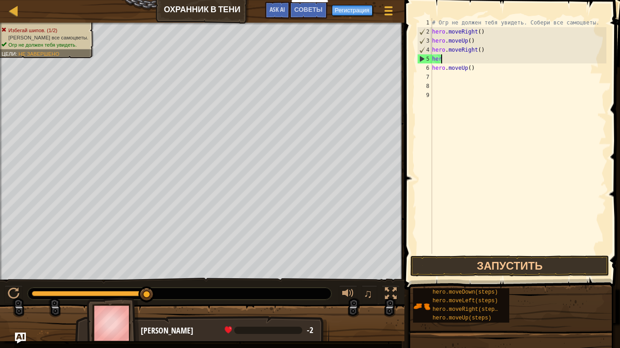
type textarea "h"
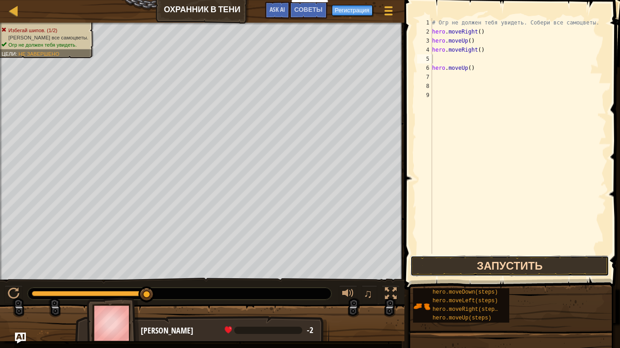
click at [442, 266] on button "Запустить" at bounding box center [509, 266] width 199 height 21
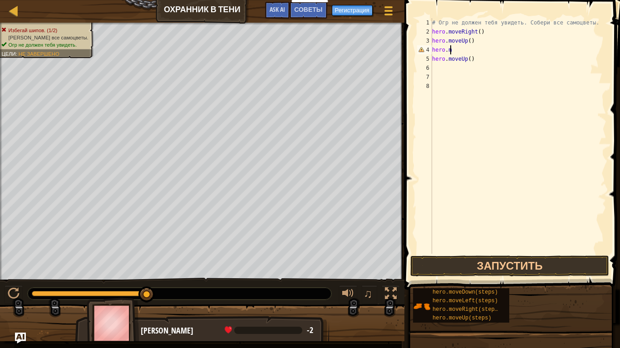
type textarea "h"
click at [473, 59] on div "# Огр не должен тебя увидеть. Собери все самоцветы. hero . moveRight ( ) hero .…" at bounding box center [518, 145] width 176 height 254
type textarea "h"
click at [455, 54] on div "# Огр не должен тебя увидеть. Собери все самоцветы. hero . moveRight ( ) hero .…" at bounding box center [518, 145] width 176 height 254
click at [455, 51] on div "# Огр не должен тебя увидеть. Собери все самоцветы. hero . moveRight ( ) hero .…" at bounding box center [518, 145] width 176 height 254
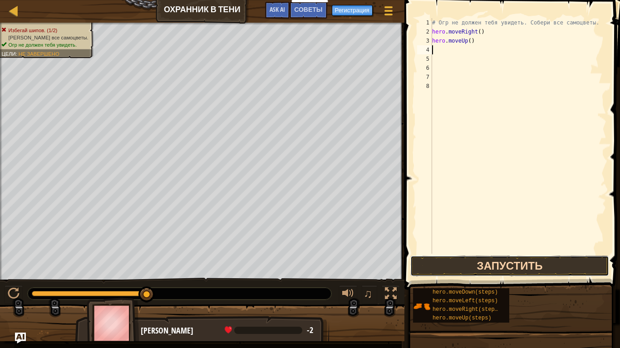
click at [467, 264] on button "Запустить" at bounding box center [509, 266] width 199 height 21
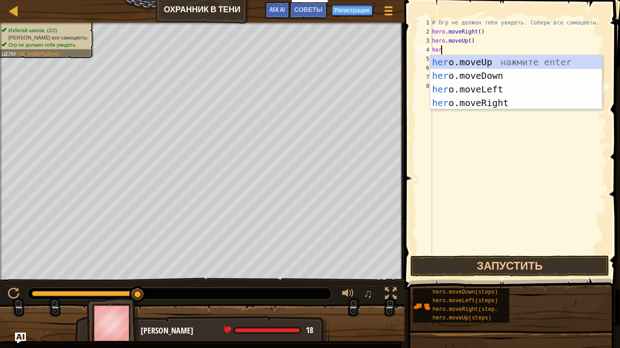
type textarea "hero"
click at [475, 99] on div "hero .moveUp нажмите enter hero .moveDown нажмите enter hero .moveLeft нажмите …" at bounding box center [515, 96] width 171 height 82
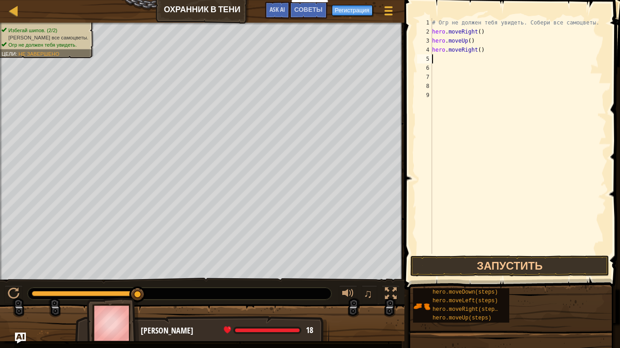
scroll to position [4, 0]
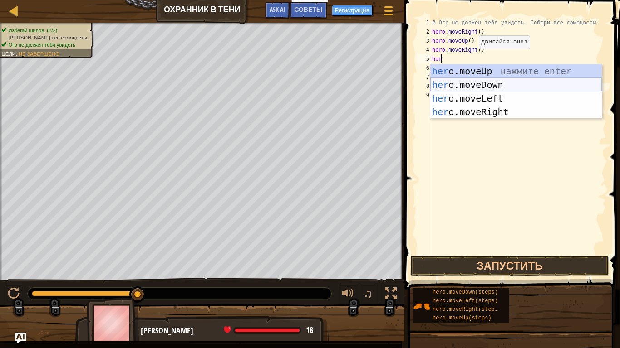
type textarea "hero"
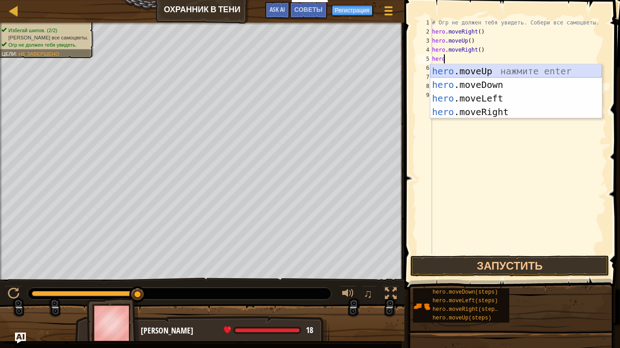
click at [467, 69] on div "hero .moveUp нажмите enter hero .moveDown нажмите enter hero .moveLeft нажмите …" at bounding box center [515, 105] width 171 height 82
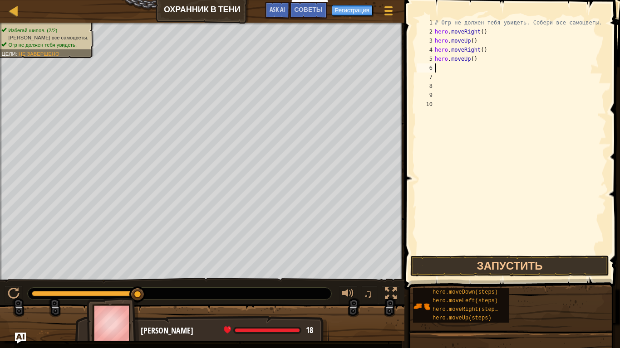
scroll to position [4, 0]
click at [482, 263] on button "Запустить" at bounding box center [509, 266] width 199 height 21
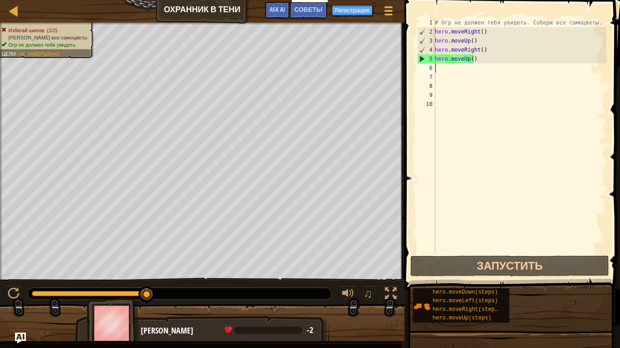
click at [475, 59] on div "# Огр не должен тебя увидеть. Собери все самоцветы. hero . moveRight ( ) hero .…" at bounding box center [519, 145] width 173 height 254
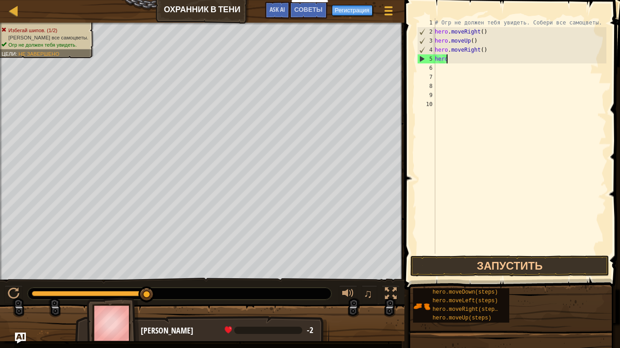
type textarea "h"
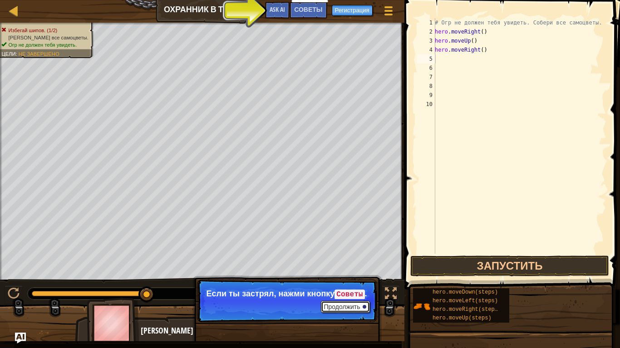
click at [349, 295] on button "Продолжить" at bounding box center [345, 307] width 49 height 12
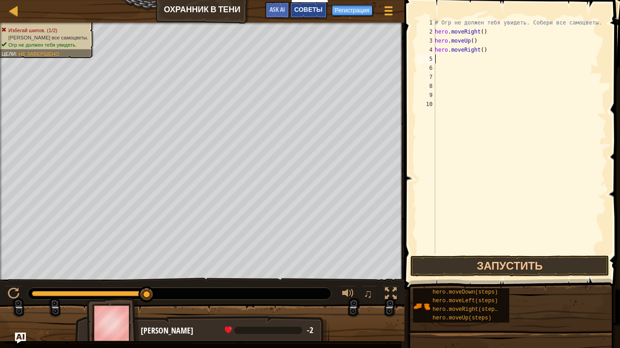
click at [304, 10] on span "Советы" at bounding box center [308, 9] width 28 height 9
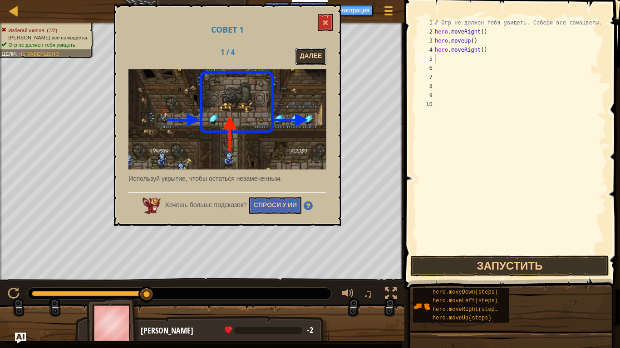
click at [317, 55] on button "Далее" at bounding box center [310, 56] width 31 height 17
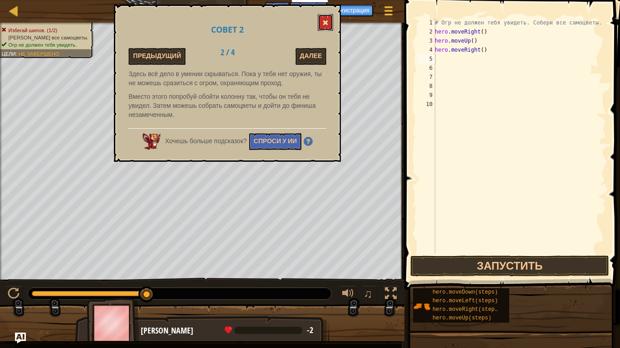
click at [323, 17] on button at bounding box center [325, 22] width 15 height 17
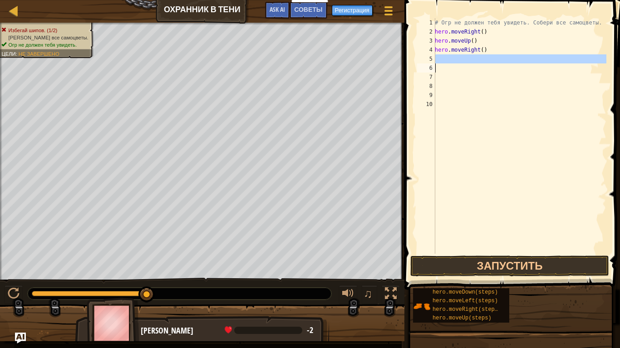
click at [463, 73] on div "# Огр не должен тебя увидеть. Собери все самоцветы. hero . moveRight ( ) hero .…" at bounding box center [519, 145] width 173 height 254
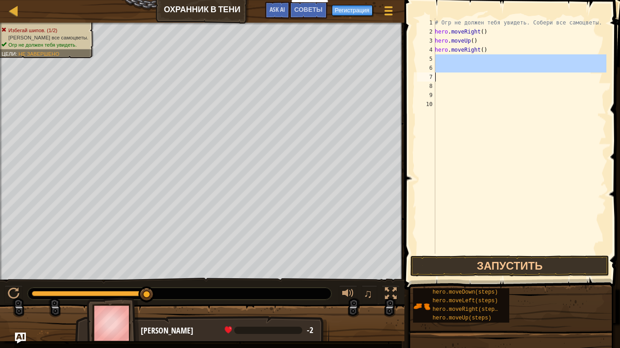
click at [485, 49] on div "# Огр не должен тебя увидеть. Собери все самоцветы. hero . moveRight ( ) hero .…" at bounding box center [519, 145] width 173 height 254
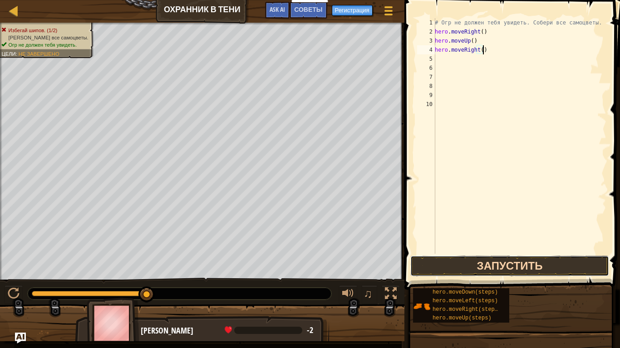
click at [492, 265] on button "Запустить" at bounding box center [509, 266] width 199 height 21
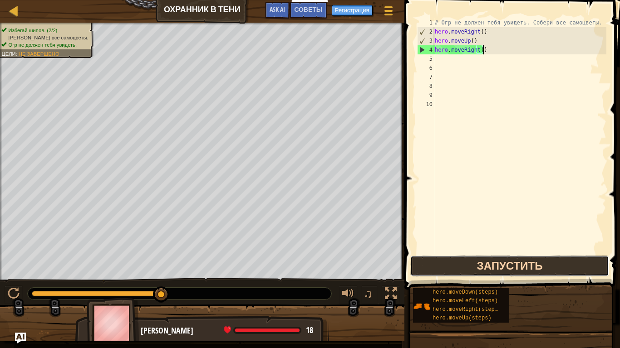
click at [465, 269] on button "Запустить" at bounding box center [509, 266] width 199 height 21
type textarea "h"
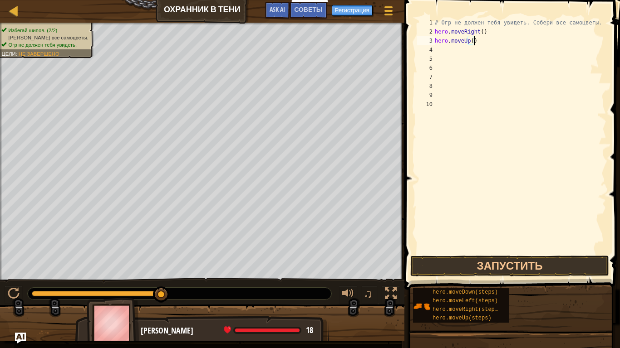
click at [475, 40] on div "# Огр не должен тебя увидеть. Собери все самоцветы. hero . moveRight ( ) hero .…" at bounding box center [519, 145] width 173 height 254
type textarea "h"
click at [546, 261] on button "Запустить" at bounding box center [509, 266] width 199 height 21
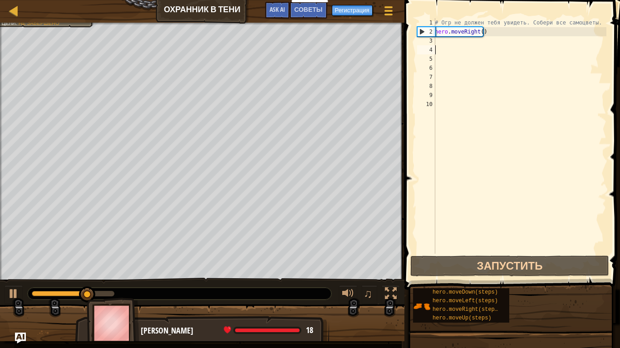
click at [438, 45] on div "# Огр не должен тебя увидеть. Собери все самоцветы. hero . moveRight ( )" at bounding box center [519, 145] width 173 height 254
click at [438, 42] on div "# Огр не должен тебя увидеть. Собери все самоцветы. hero . moveRight ( )" at bounding box center [519, 145] width 173 height 254
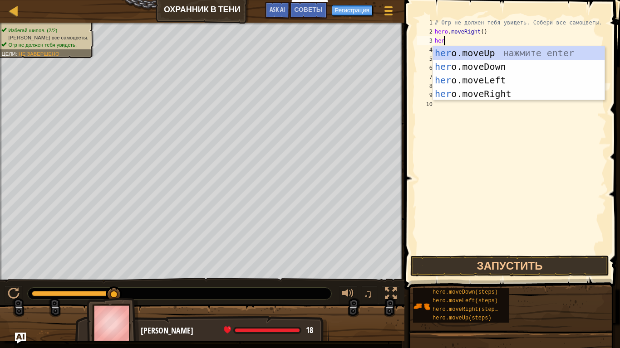
type textarea "hero"
click at [488, 48] on div "hero .moveUp нажмите enter hero .moveDown нажмите enter hero .moveLeft нажмите …" at bounding box center [518, 87] width 171 height 82
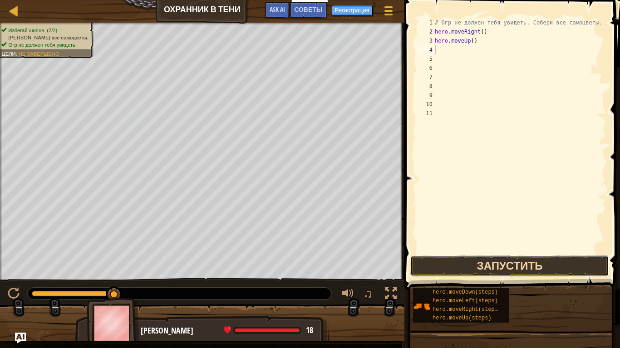
click at [457, 264] on button "Запустить" at bounding box center [509, 266] width 199 height 21
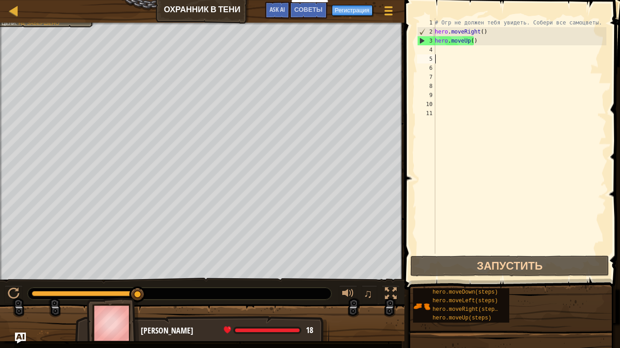
click at [441, 56] on div "# Огр не должен тебя увидеть. Собери все самоцветы. hero . moveRight ( ) hero .…" at bounding box center [519, 145] width 173 height 254
click at [443, 51] on div "# Огр не должен тебя увидеть. Собери все самоцветы. hero . moveRight ( ) hero .…" at bounding box center [519, 145] width 173 height 254
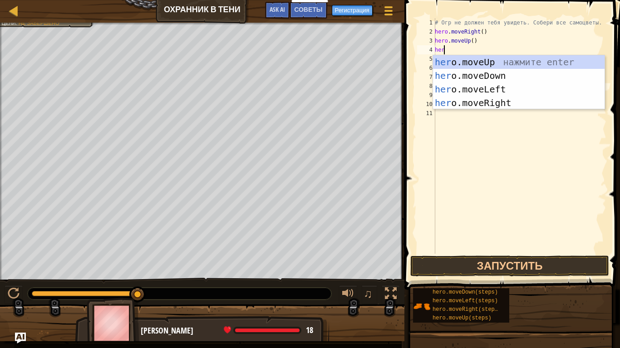
type textarea "hero"
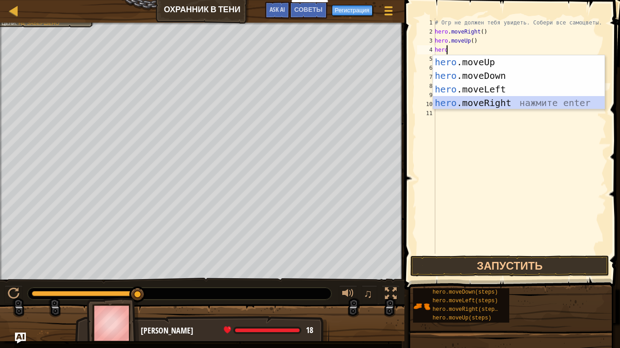
click at [480, 102] on div "hero .moveUp нажмите enter hero .moveDown нажмите enter hero .moveLeft нажмите …" at bounding box center [518, 96] width 171 height 82
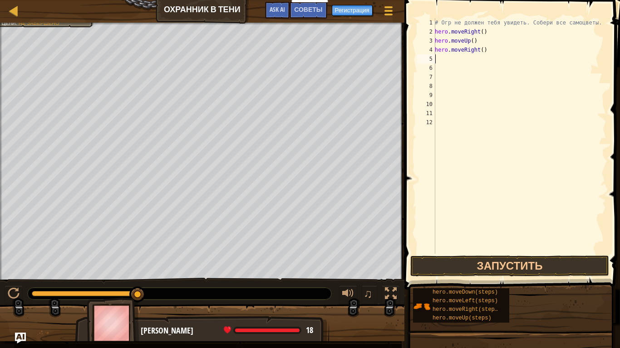
scroll to position [4, 0]
click at [441, 59] on div "# Огр не должен тебя увидеть. Собери все самоцветы. hero . moveRight ( ) hero .…" at bounding box center [519, 145] width 173 height 254
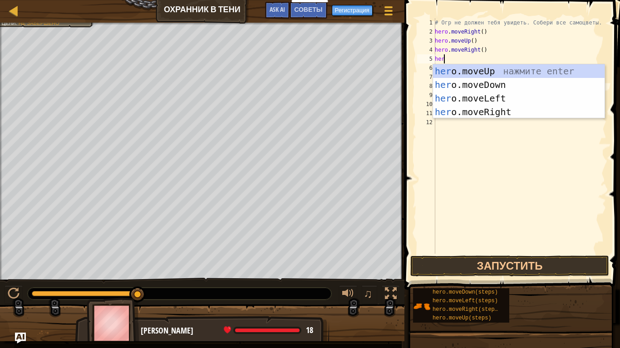
type textarea "hero"
click at [487, 73] on div "hero .moveUp нажмите enter hero .moveDown нажмите enter hero .moveLeft нажмите …" at bounding box center [518, 105] width 171 height 82
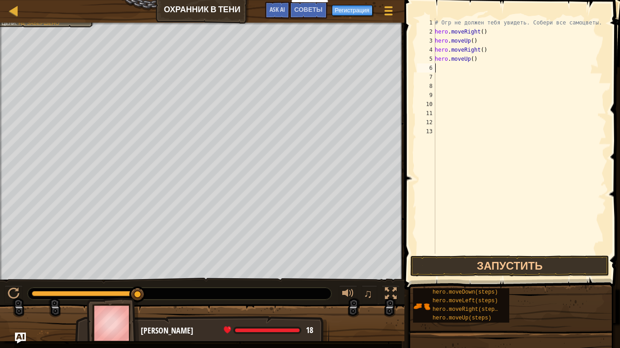
scroll to position [4, 0]
click at [473, 269] on button "Запустить" at bounding box center [509, 266] width 199 height 21
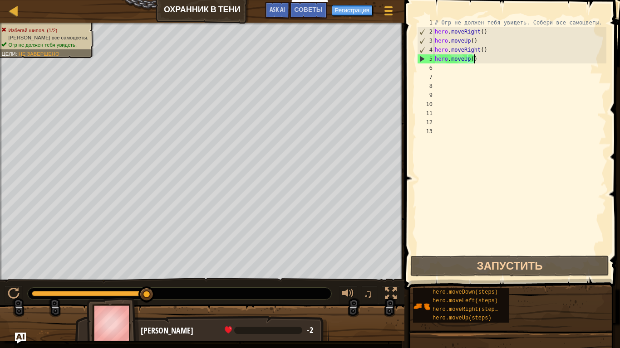
click at [476, 58] on div "# Огр не должен тебя увидеть. Собери все самоцветы. hero . moveRight ( ) hero .…" at bounding box center [519, 145] width 173 height 254
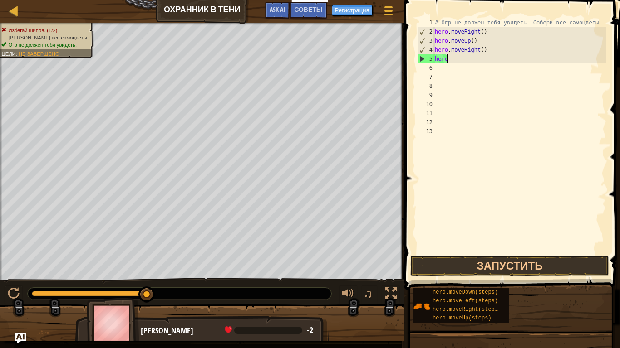
type textarea "h"
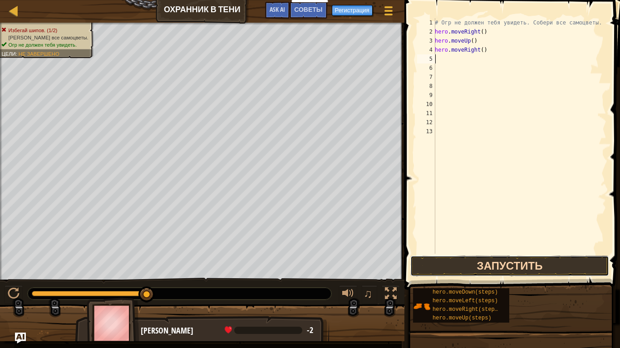
click at [490, 257] on button "Запустить" at bounding box center [509, 266] width 199 height 21
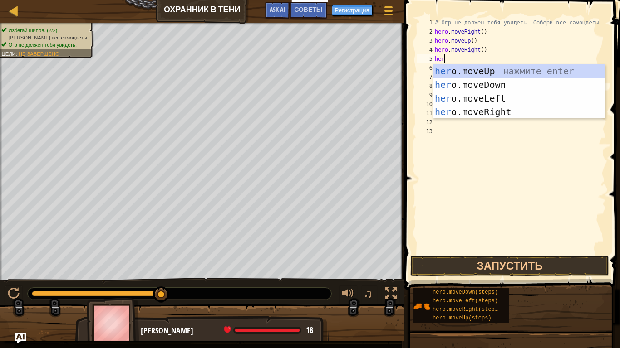
type textarea "hero"
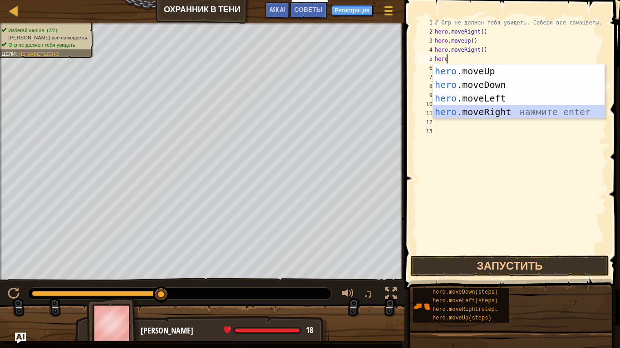
click at [491, 106] on div "hero .moveUp нажмите enter hero .moveDown нажмите enter hero .moveLeft нажмите …" at bounding box center [518, 105] width 171 height 82
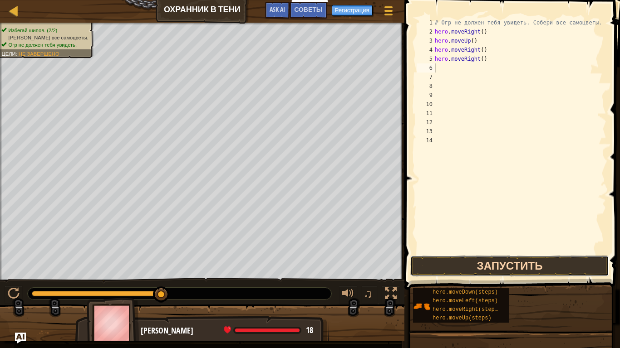
click at [477, 259] on button "Запустить" at bounding box center [509, 266] width 199 height 21
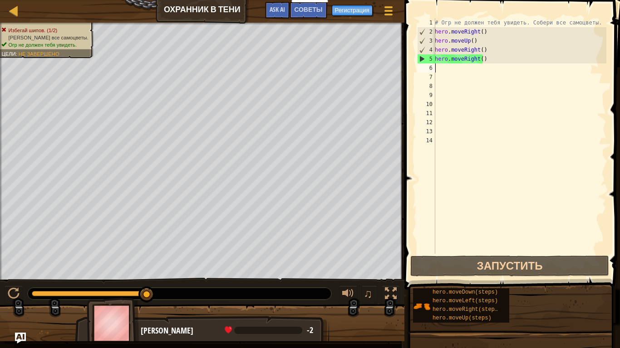
click at [489, 59] on div "# Огр не должен тебя увидеть. Собери все самоцветы. hero . moveRight ( ) hero .…" at bounding box center [519, 145] width 173 height 254
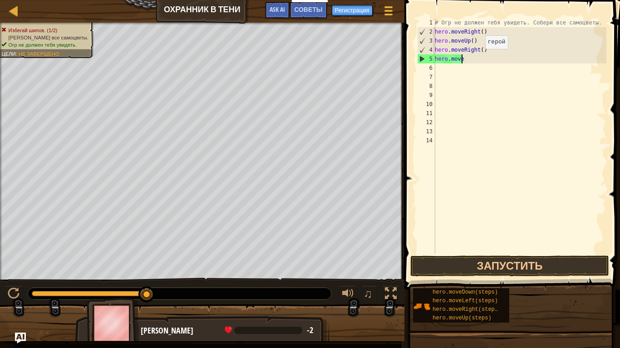
type textarea "h"
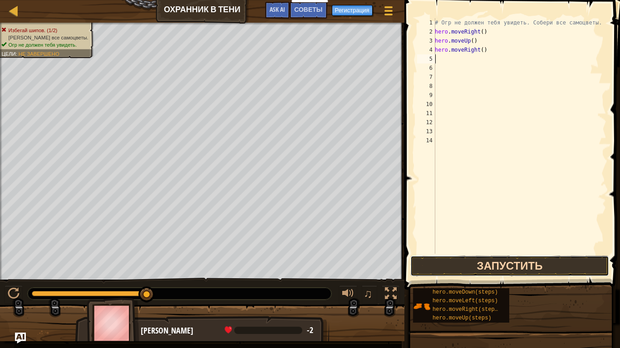
click at [455, 258] on button "Запустить" at bounding box center [509, 266] width 199 height 21
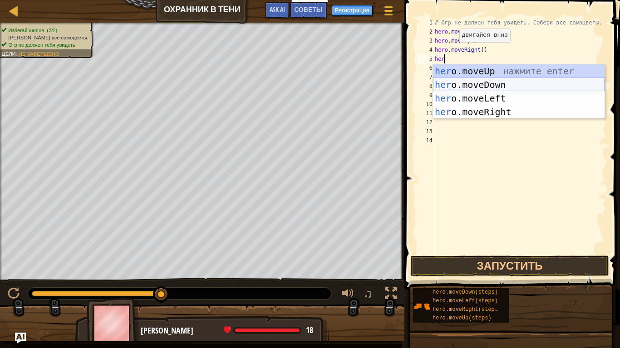
type textarea "hero"
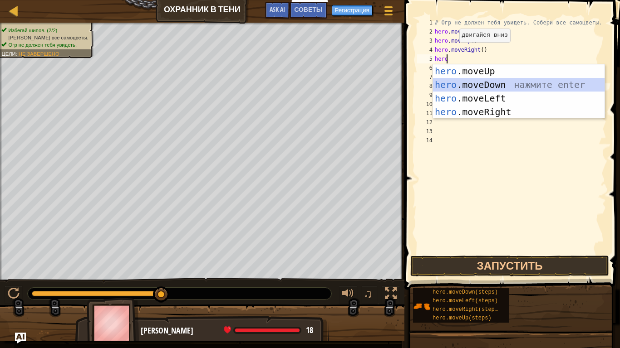
click at [491, 83] on div "hero .moveUp нажмите enter hero .moveDown нажмите enter hero .moveLeft нажмите …" at bounding box center [518, 105] width 171 height 82
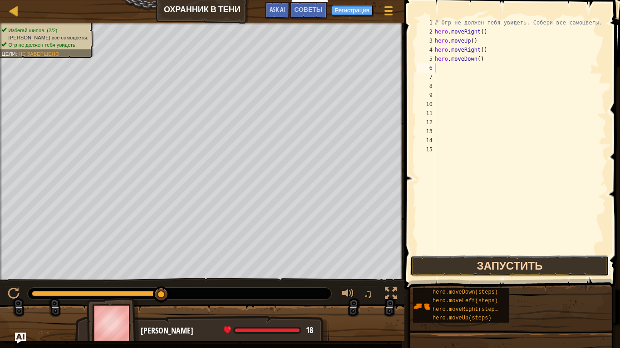
click at [490, 266] on button "Запустить" at bounding box center [509, 266] width 199 height 21
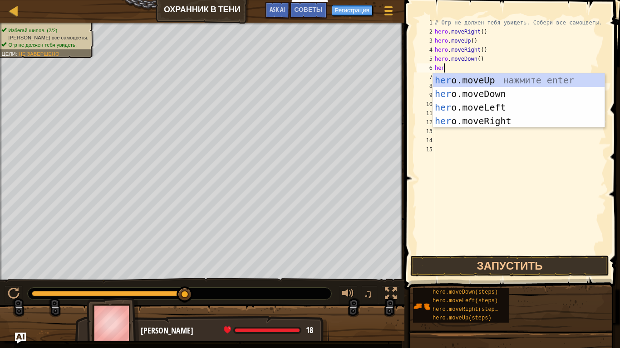
type textarea "hero"
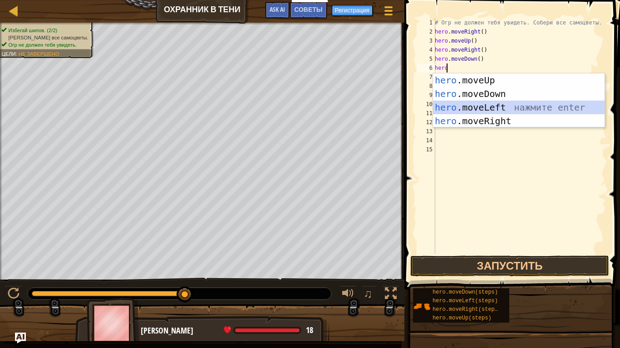
click at [491, 108] on div "hero .moveUp нажмите enter hero .moveDown нажмите enter hero .moveLeft нажмите …" at bounding box center [518, 114] width 171 height 82
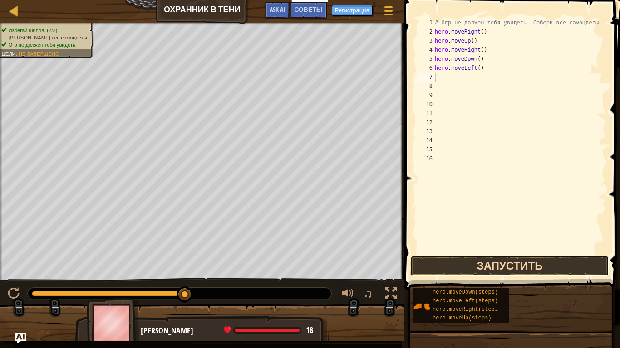
click at [480, 265] on button "Запустить" at bounding box center [509, 266] width 199 height 21
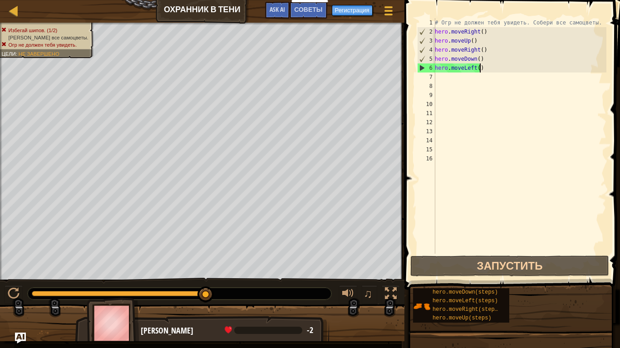
click at [484, 68] on div "# Огр не должен тебя увидеть. Собери все самоцветы. hero . moveRight ( ) hero .…" at bounding box center [519, 145] width 173 height 254
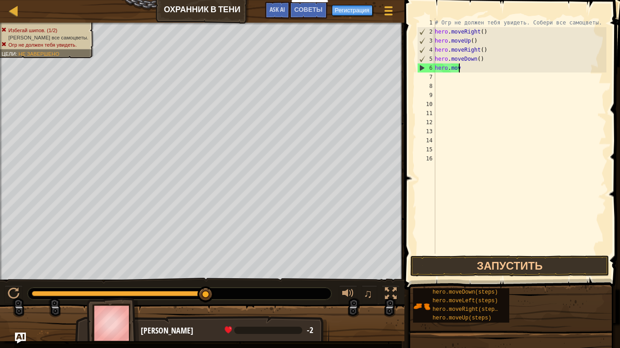
type textarea "h"
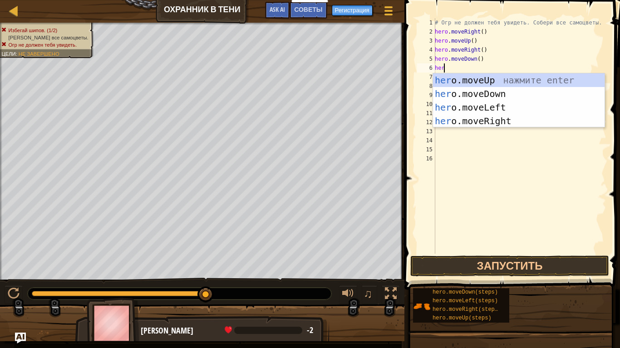
type textarea "hero"
click at [502, 120] on div "hero .moveUp нажмите enter hero .moveDown нажмите enter hero .moveLeft нажмите …" at bounding box center [518, 114] width 171 height 82
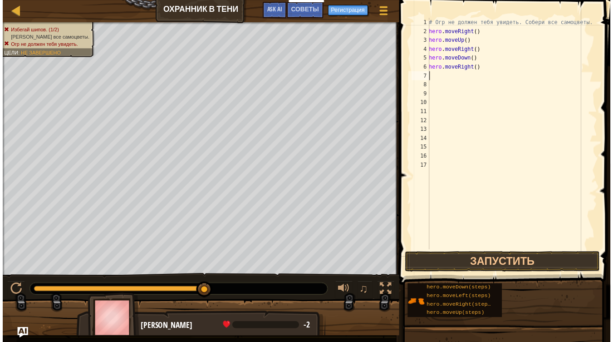
scroll to position [4, 0]
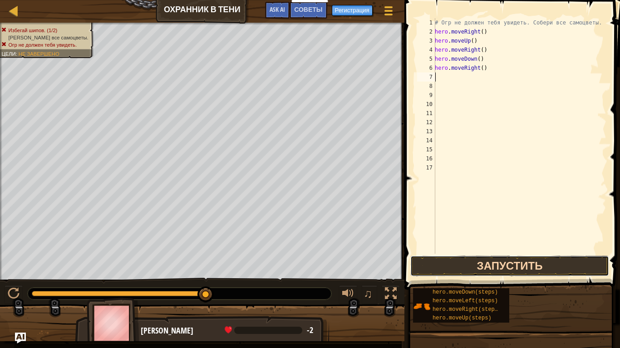
click at [460, 260] on button "Запустить" at bounding box center [509, 266] width 199 height 21
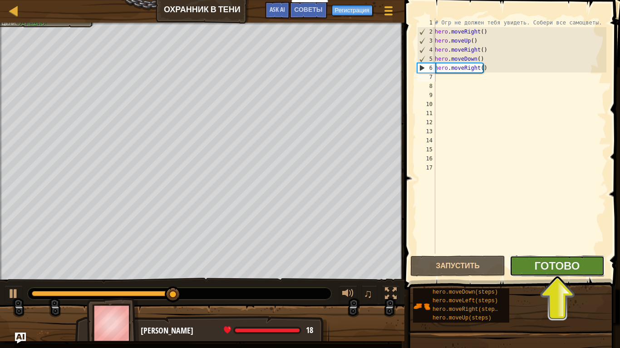
click at [527, 267] on button "Готово" at bounding box center [556, 266] width 95 height 21
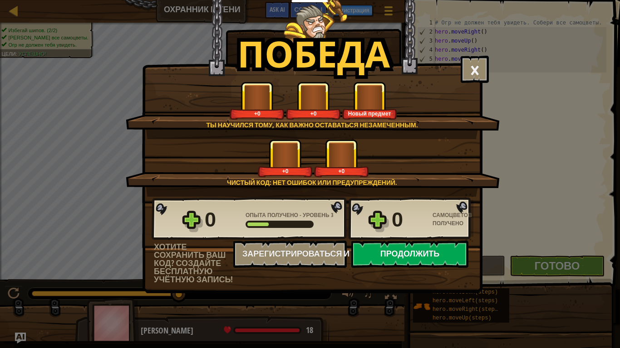
click at [391, 256] on button "Продолжить" at bounding box center [409, 254] width 117 height 27
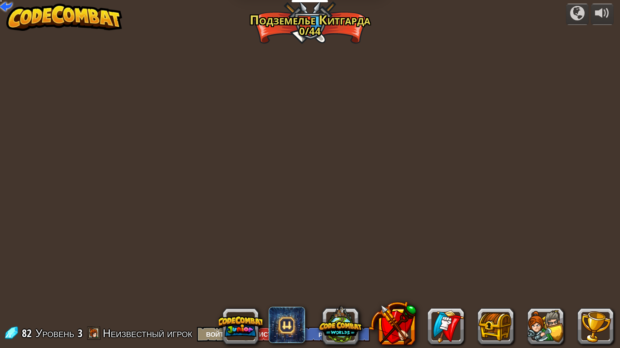
select select "ru"
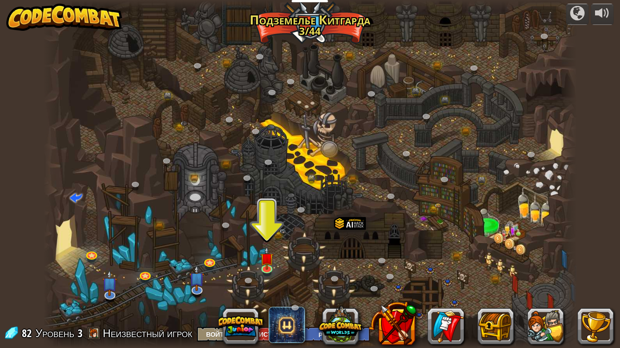
click at [486, 0] on div at bounding box center [310, 5] width 533 height 10
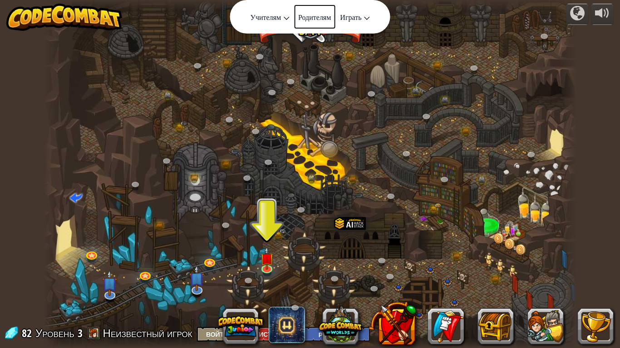
click at [317, 5] on link "Родителям" at bounding box center [314, 17] width 42 height 24
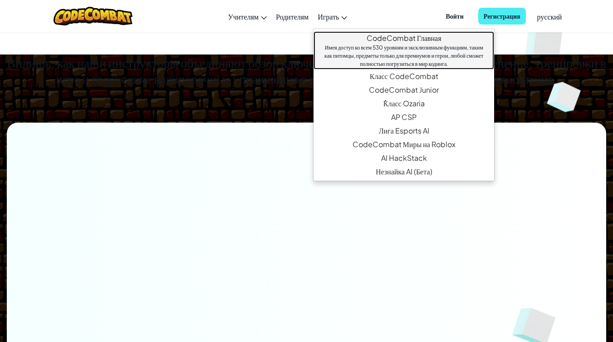
click at [408, 35] on link "CodeCombat Главная Имея доступ ко всем 530 уровням и эксклюзивным функциям, так…" at bounding box center [403, 50] width 181 height 38
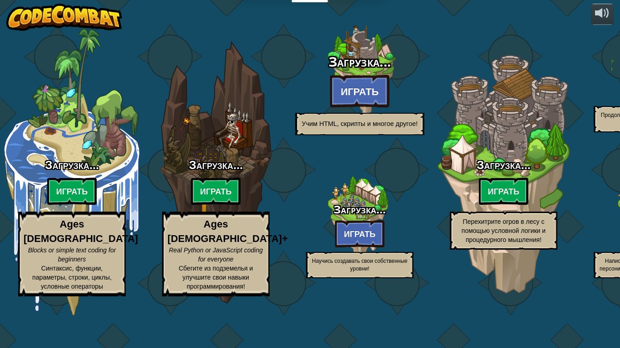
select select "ru"
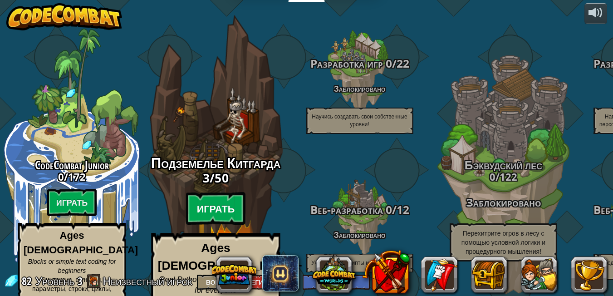
click at [220, 196] on btn "Играть" at bounding box center [216, 208] width 60 height 33
select select "ru"
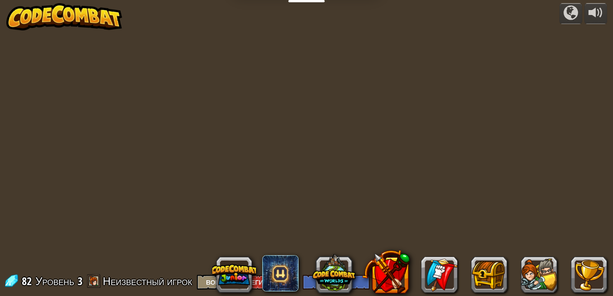
select select "ru"
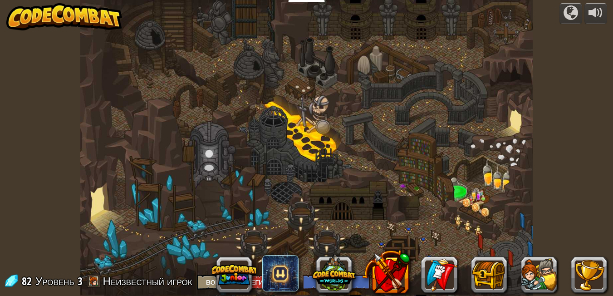
select select "ru"
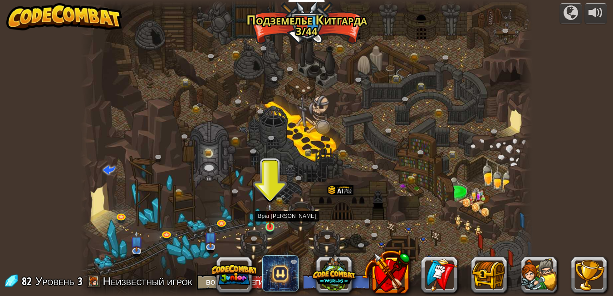
click at [271, 222] on img at bounding box center [269, 215] width 11 height 24
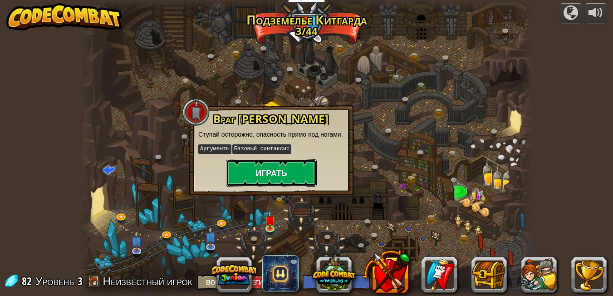
click at [278, 171] on button "Играть" at bounding box center [271, 172] width 91 height 27
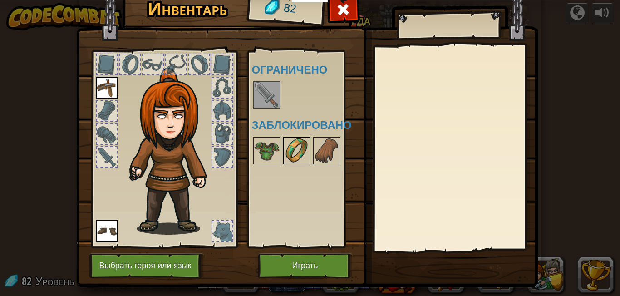
click at [288, 149] on img at bounding box center [296, 150] width 25 height 25
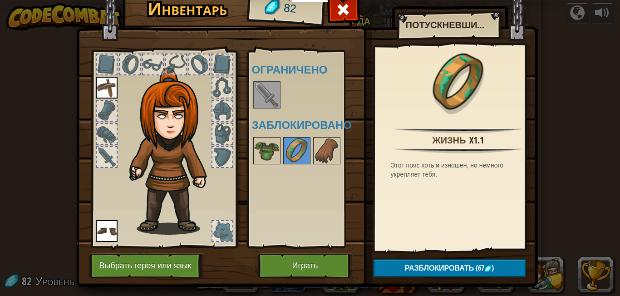
click at [261, 93] on img at bounding box center [266, 94] width 25 height 25
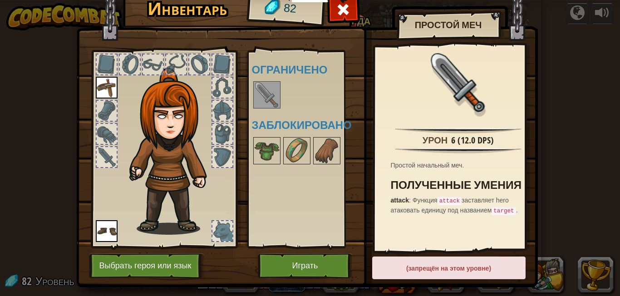
click at [264, 93] on img at bounding box center [266, 94] width 25 height 25
click at [285, 145] on img at bounding box center [296, 150] width 25 height 25
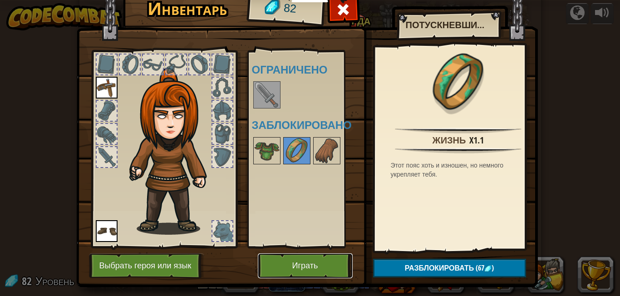
click at [296, 259] on button "Играть" at bounding box center [305, 265] width 95 height 25
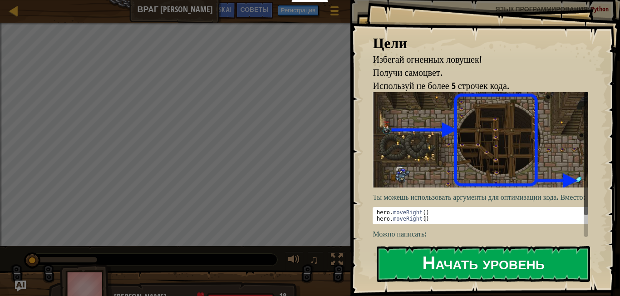
click at [405, 260] on button "Начать уровень" at bounding box center [483, 264] width 213 height 36
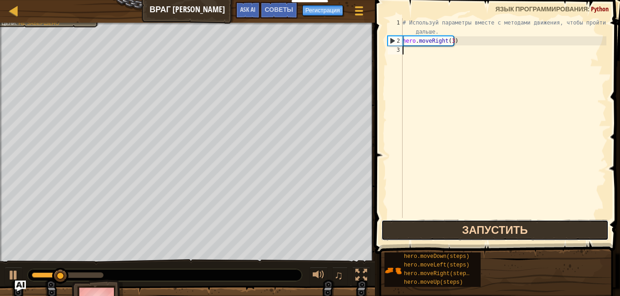
click at [418, 230] on button "Запустить" at bounding box center [494, 230] width 227 height 21
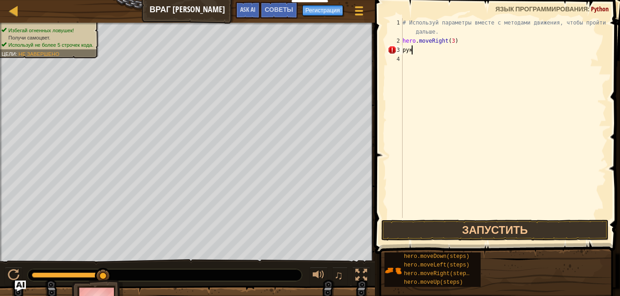
scroll to position [4, 0]
type textarea "р"
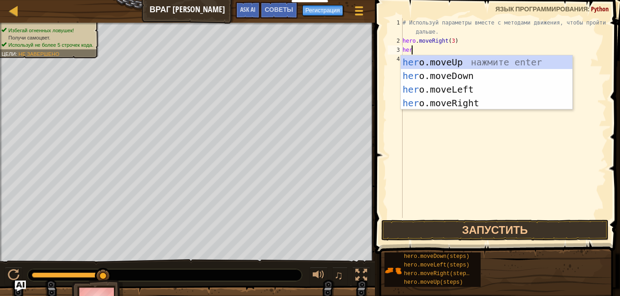
type textarea "hero"
click at [453, 89] on div "hero .moveUp нажмите enter hero .moveDown нажмите enter hero .moveLeft нажмите …" at bounding box center [486, 96] width 171 height 82
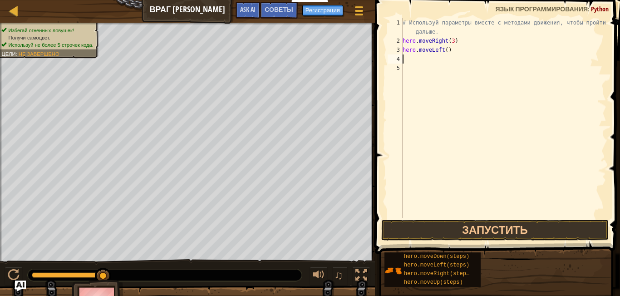
scroll to position [4, 0]
click at [533, 220] on button "Запустить" at bounding box center [494, 230] width 227 height 21
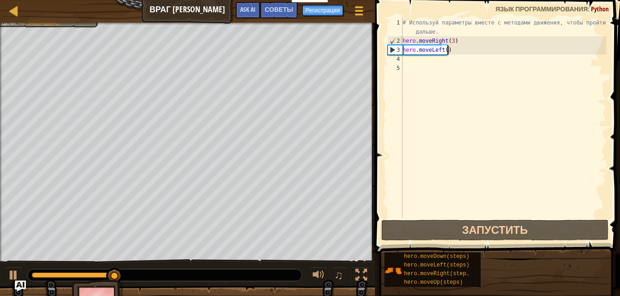
click at [453, 51] on div "# Используй параметры вместе с методами движения, чтобы пройти дальше. hero . m…" at bounding box center [503, 131] width 205 height 227
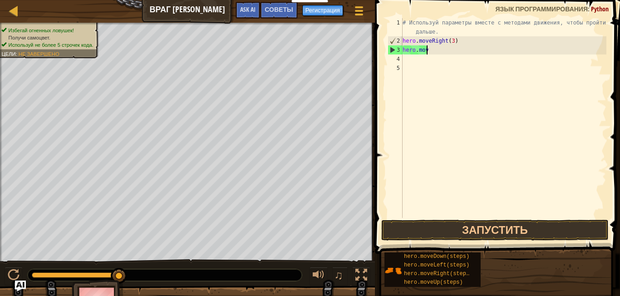
type textarea "h"
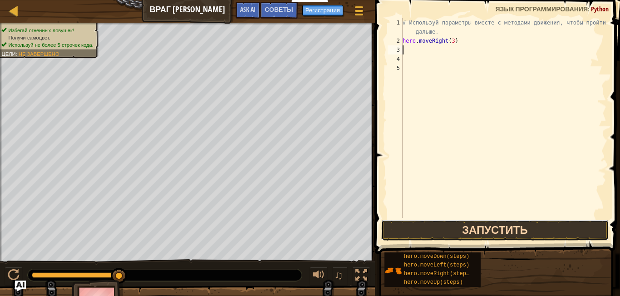
click at [482, 222] on button "Запустить" at bounding box center [494, 230] width 227 height 21
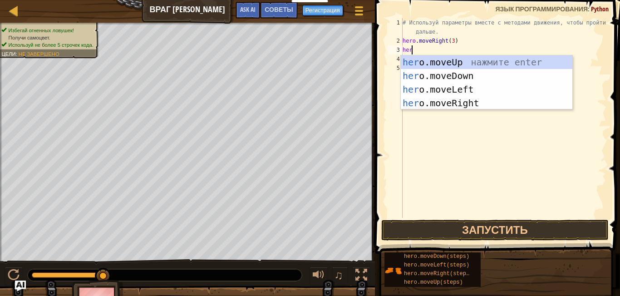
type textarea "hero"
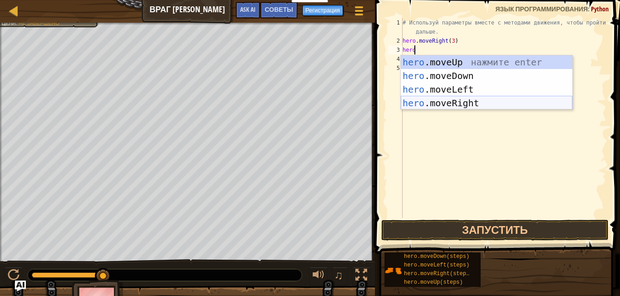
click at [439, 106] on div "hero .moveUp нажмите enter hero .moveDown нажмите enter hero .moveLeft нажмите …" at bounding box center [486, 96] width 171 height 82
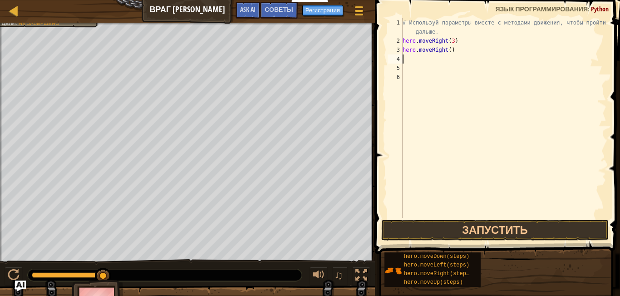
scroll to position [4, 0]
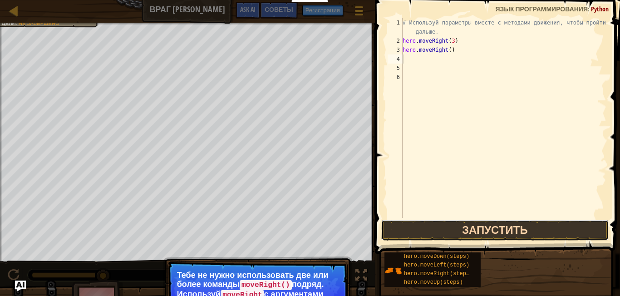
click at [422, 225] on button "Запустить" at bounding box center [494, 230] width 227 height 21
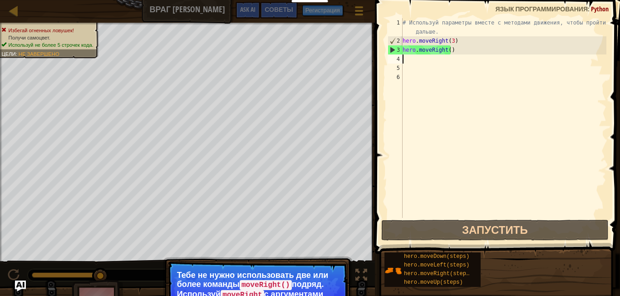
click at [452, 48] on div "# Используй параметры вместе с методами движения, чтобы пройти дальше. hero . m…" at bounding box center [503, 131] width 205 height 227
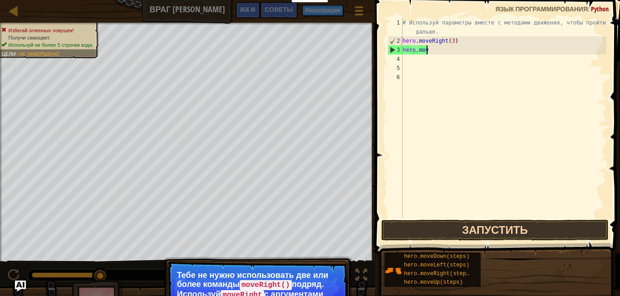
type textarea "h"
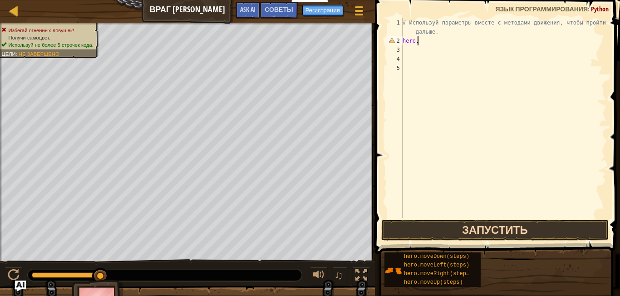
type textarea "h"
click at [406, 226] on button "Запустить" at bounding box center [494, 230] width 227 height 21
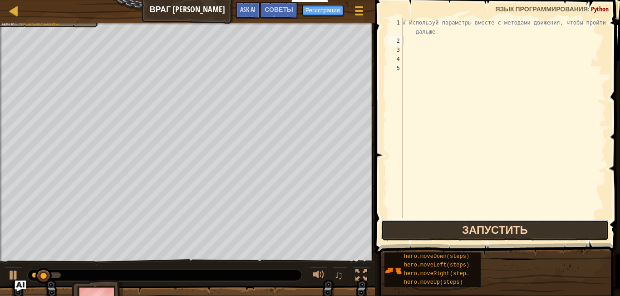
click at [403, 230] on button "Запустить" at bounding box center [494, 230] width 227 height 21
click at [404, 230] on button "Запустить" at bounding box center [494, 230] width 227 height 21
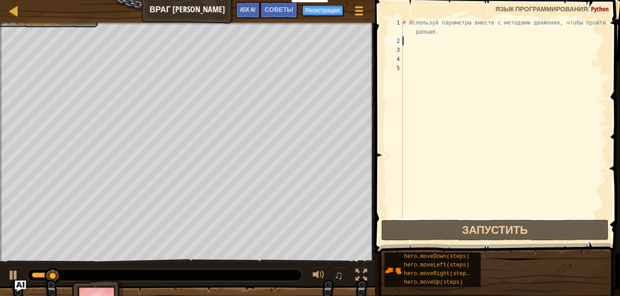
select select "ru"
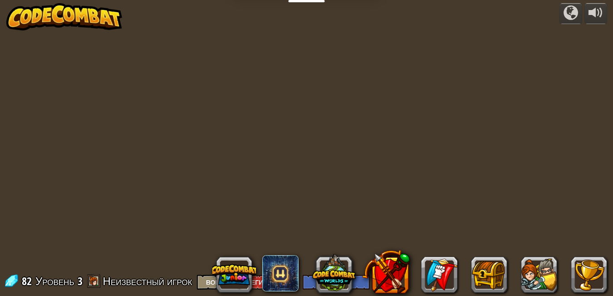
select select "ru"
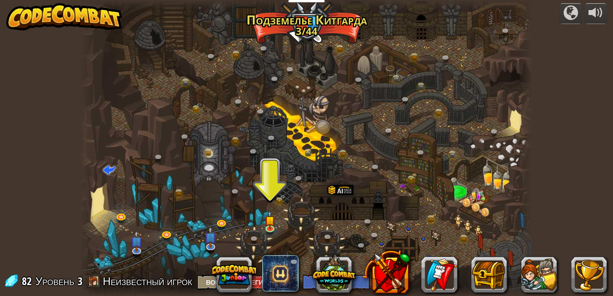
click at [410, 227] on div at bounding box center [306, 148] width 453 height 296
click at [213, 246] on link at bounding box center [211, 246] width 18 height 18
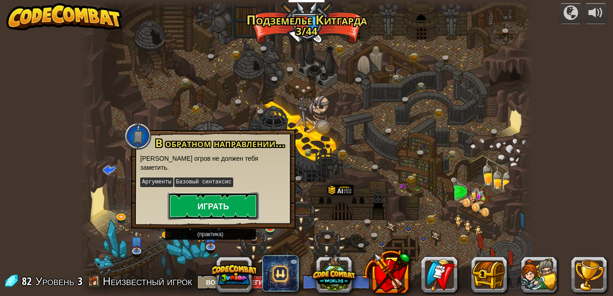
click at [222, 192] on button "Играть" at bounding box center [213, 205] width 91 height 27
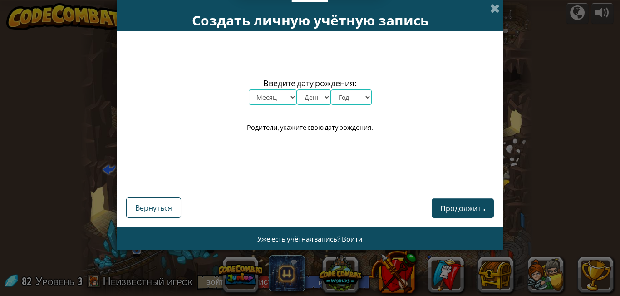
click at [194, 264] on div "Создать личную учётную запись Введите дату рождения: Месяц январь февраль март …" at bounding box center [310, 148] width 620 height 296
click at [176, 206] on button "Вернуться" at bounding box center [153, 207] width 55 height 20
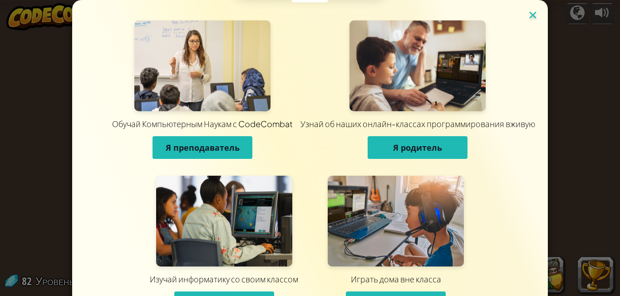
click at [528, 17] on img at bounding box center [533, 16] width 12 height 14
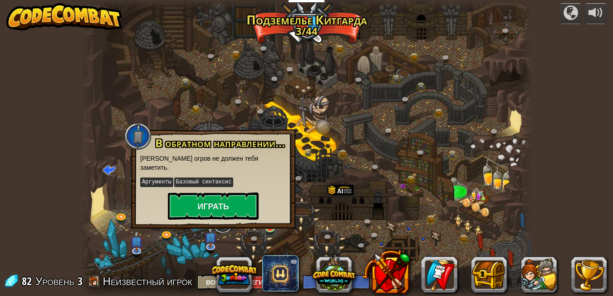
click at [217, 221] on link at bounding box center [223, 223] width 18 height 18
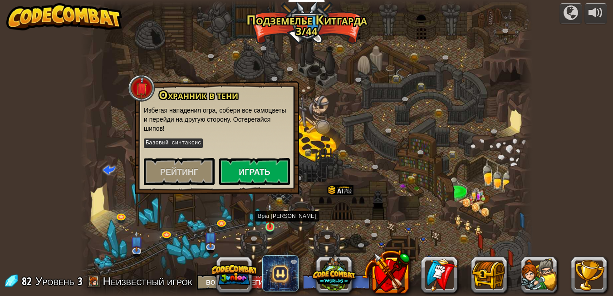
click at [269, 227] on img at bounding box center [269, 215] width 11 height 24
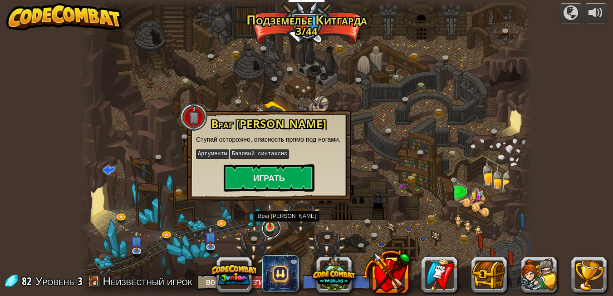
click at [263, 227] on link at bounding box center [271, 228] width 18 height 18
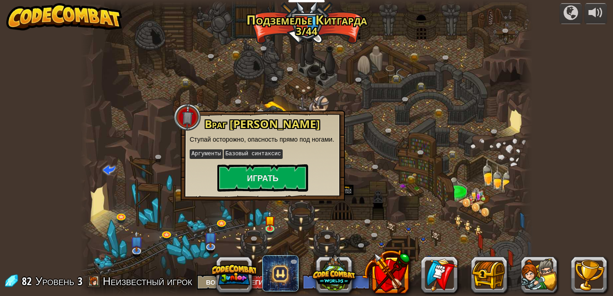
click at [362, 218] on div at bounding box center [306, 148] width 453 height 296
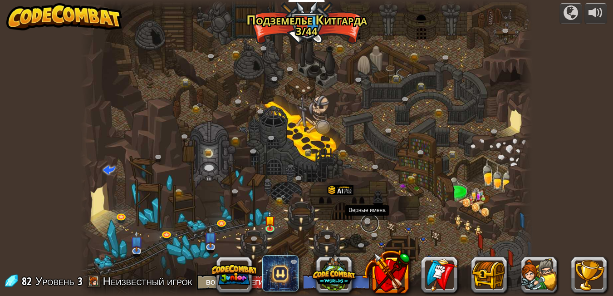
click at [365, 218] on link at bounding box center [370, 223] width 18 height 18
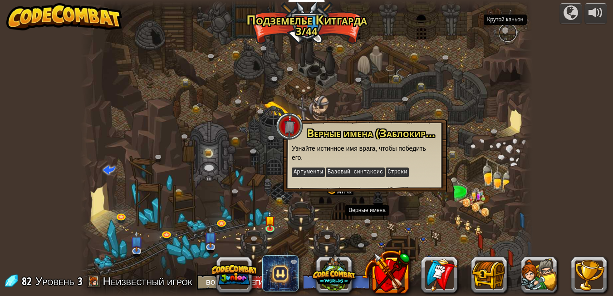
click at [501, 28] on link at bounding box center [508, 33] width 18 height 18
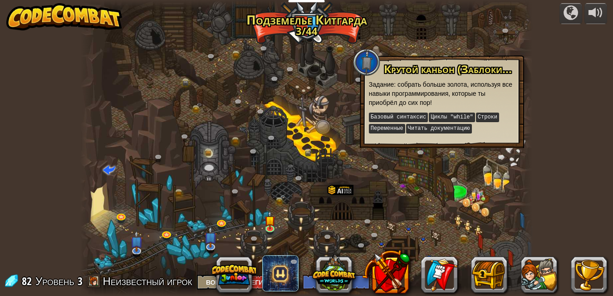
click at [500, 155] on div at bounding box center [306, 148] width 453 height 296
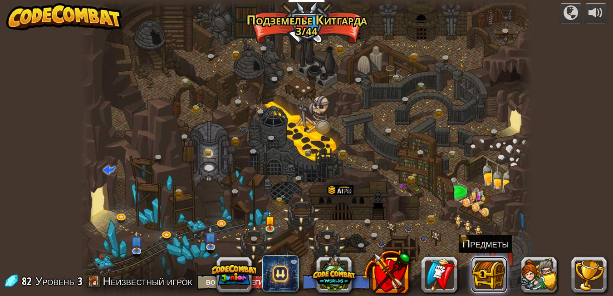
click at [483, 268] on button at bounding box center [489, 274] width 36 height 36
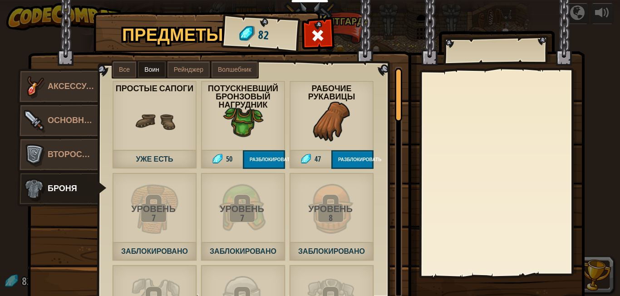
click at [166, 237] on div "Уровень 7 Заблокировано" at bounding box center [154, 216] width 85 height 88
click at [222, 227] on img at bounding box center [243, 209] width 50 height 50
click at [231, 210] on div "Уровень" at bounding box center [241, 208] width 83 height 9
click at [316, 26] on div at bounding box center [317, 38] width 29 height 29
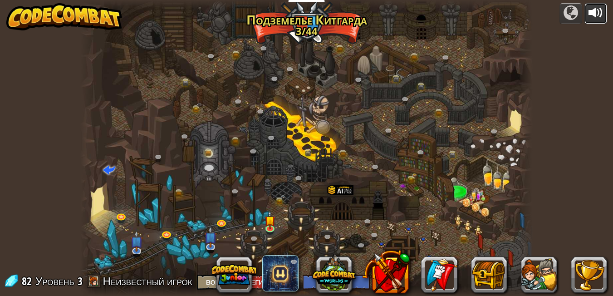
click at [591, 12] on div at bounding box center [595, 12] width 15 height 15
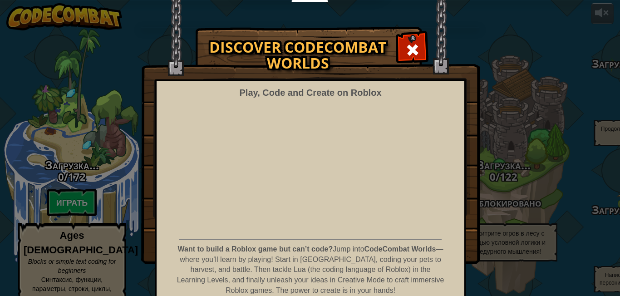
select select "ru"
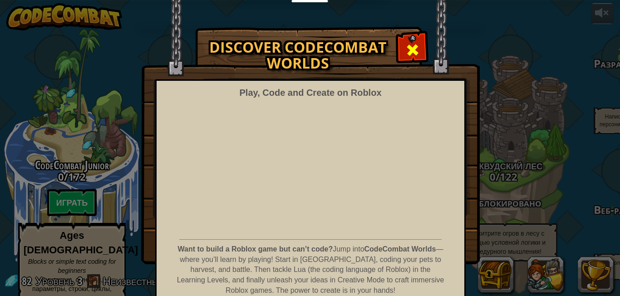
click at [399, 44] on div at bounding box center [412, 48] width 29 height 29
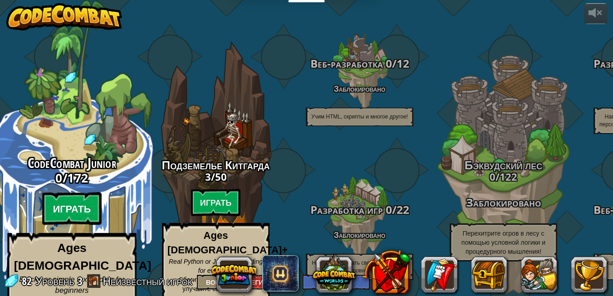
click at [84, 202] on btn "Играть" at bounding box center [72, 208] width 60 height 33
select select "ru"
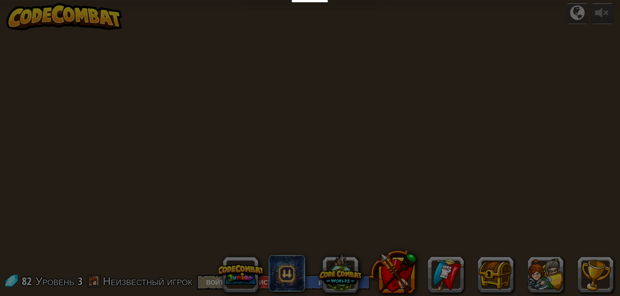
select select "ru"
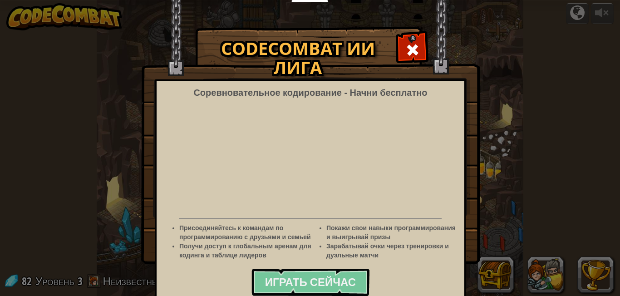
select select "ru"
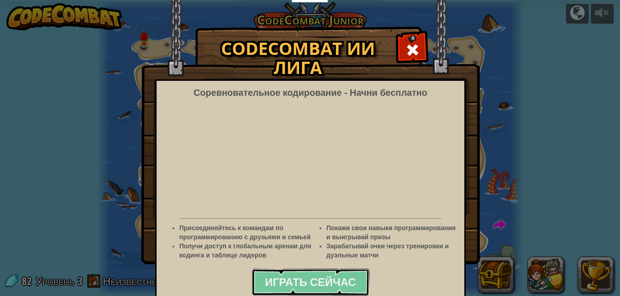
click at [302, 284] on span "Играть сейчас" at bounding box center [310, 281] width 91 height 15
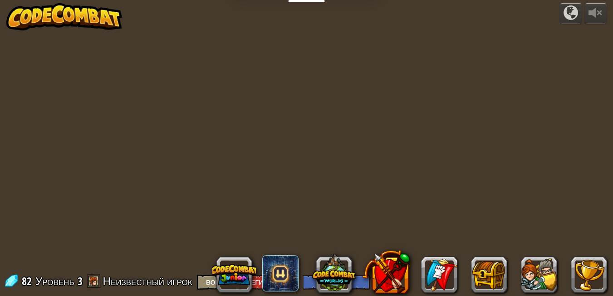
select select "ru"
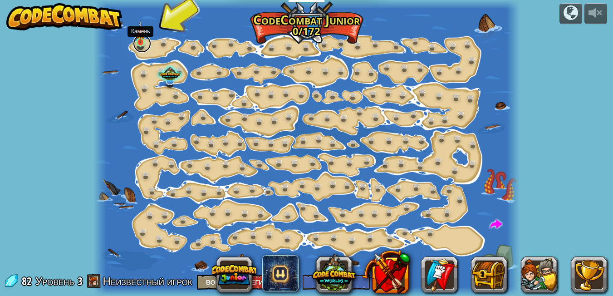
click at [147, 47] on link at bounding box center [142, 43] width 18 height 18
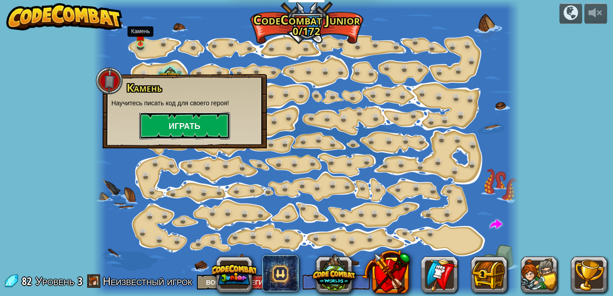
click at [186, 137] on button "Играть" at bounding box center [184, 125] width 91 height 27
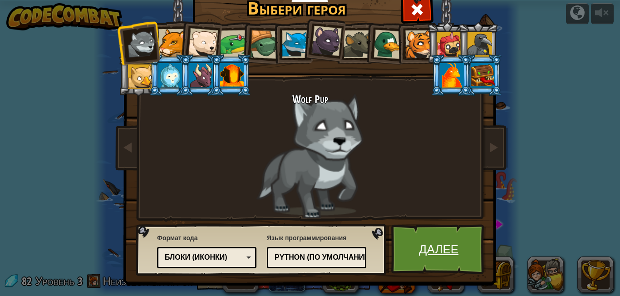
click at [413, 243] on link "Далее" at bounding box center [438, 249] width 95 height 50
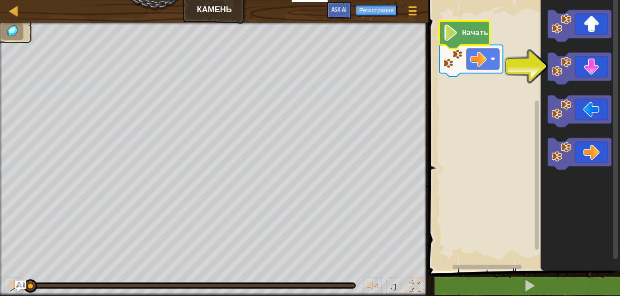
click at [462, 24] on icon "Рабочая область Blockly" at bounding box center [464, 35] width 50 height 28
click at [610, 161] on icon "Рабочая область Blockly" at bounding box center [580, 154] width 64 height 32
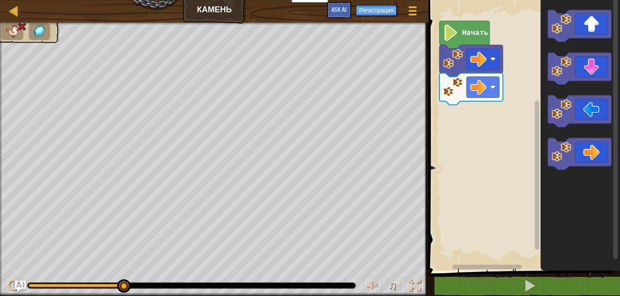
click at [505, 81] on rect "Рабочая область Blockly" at bounding box center [522, 132] width 194 height 275
click at [596, 57] on icon "Рабочая область Blockly" at bounding box center [580, 69] width 64 height 32
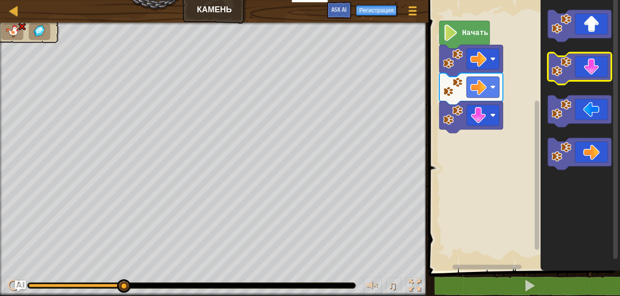
click at [597, 66] on icon "Рабочая область Blockly" at bounding box center [580, 69] width 64 height 32
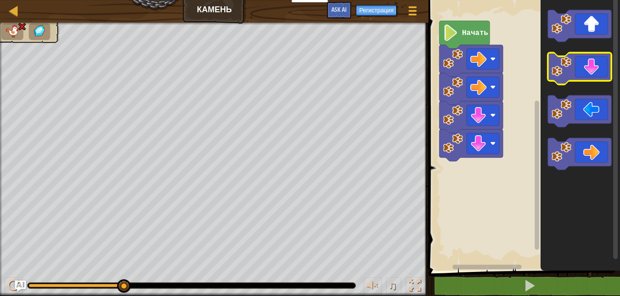
click at [597, 66] on icon "Рабочая область Blockly" at bounding box center [580, 69] width 64 height 32
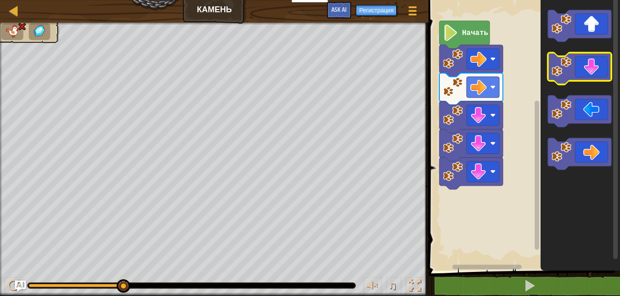
click at [597, 66] on icon "Рабочая область Blockly" at bounding box center [580, 69] width 64 height 32
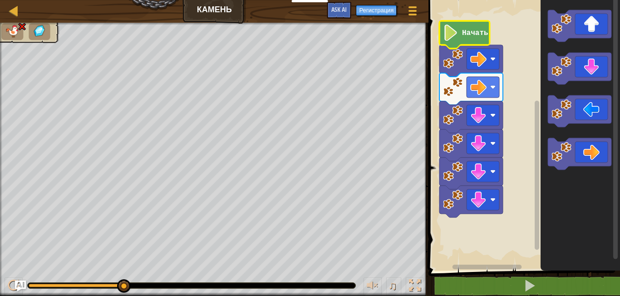
click at [449, 37] on image "Рабочая область Blockly" at bounding box center [450, 32] width 15 height 16
click at [449, 36] on image "Рабочая область Blockly" at bounding box center [450, 32] width 15 height 16
click at [446, 34] on image "Рабочая область Blockly" at bounding box center [450, 32] width 15 height 16
click at [451, 34] on image "Рабочая область Blockly" at bounding box center [450, 32] width 15 height 16
click at [12, 13] on div at bounding box center [13, 10] width 11 height 11
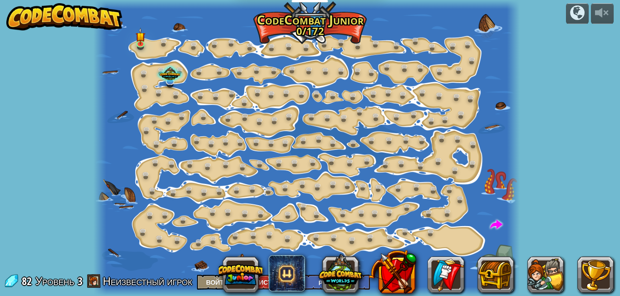
select select "ru"
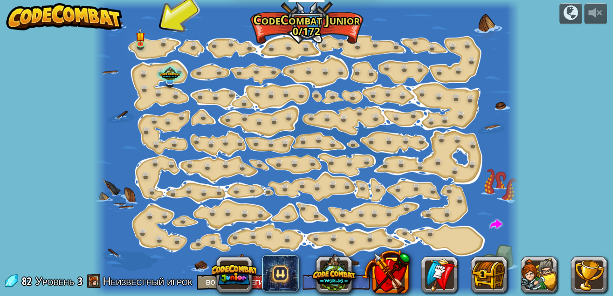
click at [135, 38] on div at bounding box center [306, 148] width 426 height 296
click at [136, 44] on link at bounding box center [142, 43] width 18 height 18
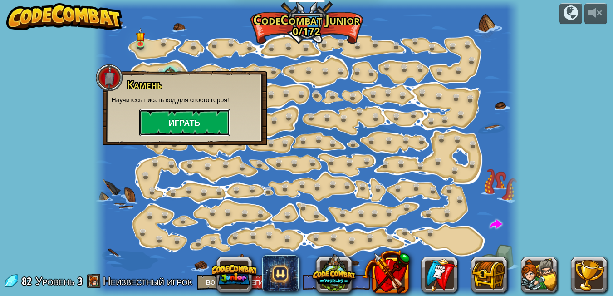
click at [173, 127] on button "Играть" at bounding box center [184, 122] width 91 height 27
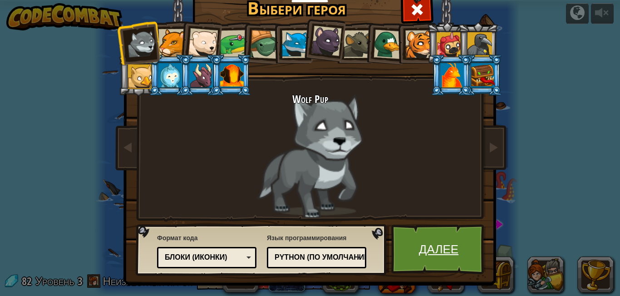
click at [423, 240] on link "Далее" at bounding box center [438, 249] width 95 height 50
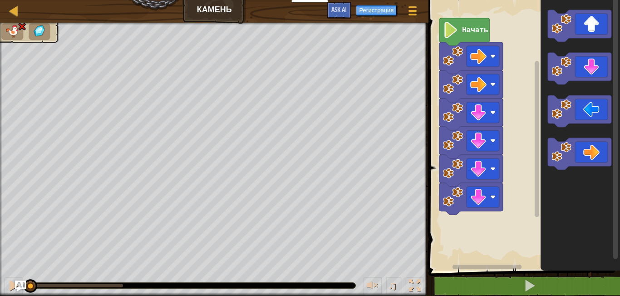
click at [465, 28] on text "Начать" at bounding box center [475, 30] width 26 height 8
click at [466, 28] on text "Начать" at bounding box center [475, 30] width 26 height 8
click at [455, 31] on image "Рабочая область Blockly" at bounding box center [450, 30] width 15 height 16
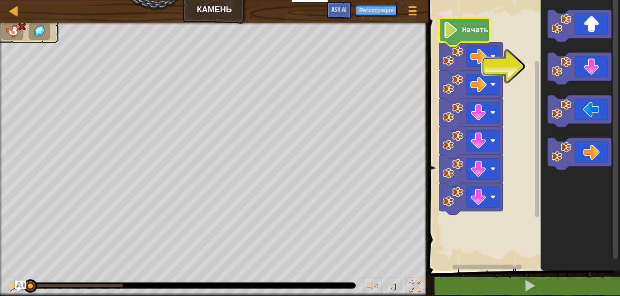
click at [453, 32] on image "Рабочая область Blockly" at bounding box center [450, 30] width 15 height 16
click at [590, 156] on icon "Рабочая область Blockly" at bounding box center [580, 154] width 64 height 32
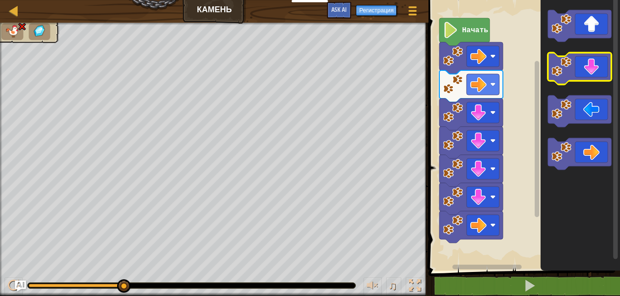
click at [572, 79] on icon "Рабочая область Blockly" at bounding box center [580, 69] width 64 height 32
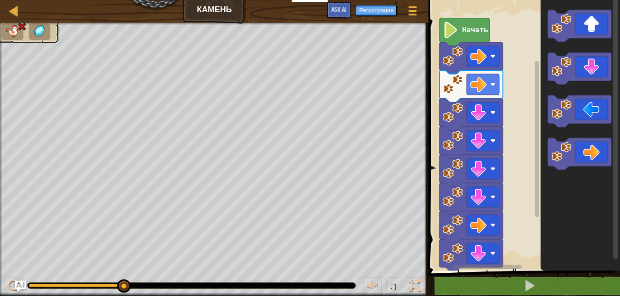
click at [457, 29] on image "Рабочая область Blockly" at bounding box center [450, 30] width 15 height 16
click at [468, 39] on icon "Рабочая область Blockly" at bounding box center [464, 32] width 50 height 28
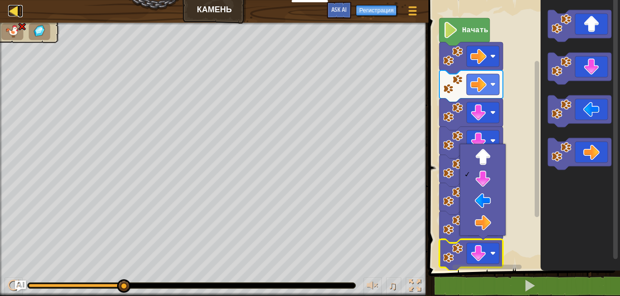
click at [14, 15] on div at bounding box center [13, 10] width 11 height 11
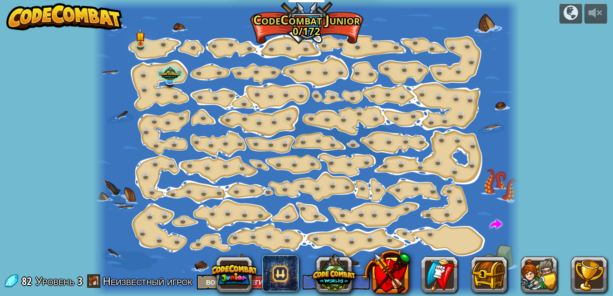
select select "ru"
click at [140, 45] on link at bounding box center [142, 43] width 18 height 18
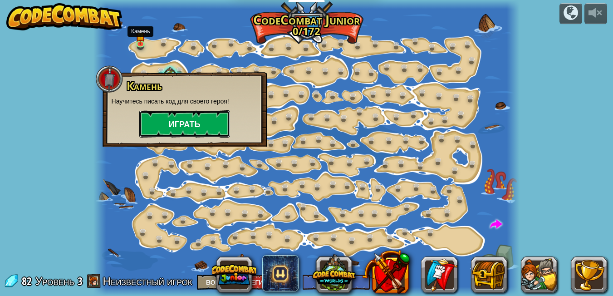
click at [174, 125] on button "Играть" at bounding box center [184, 123] width 91 height 27
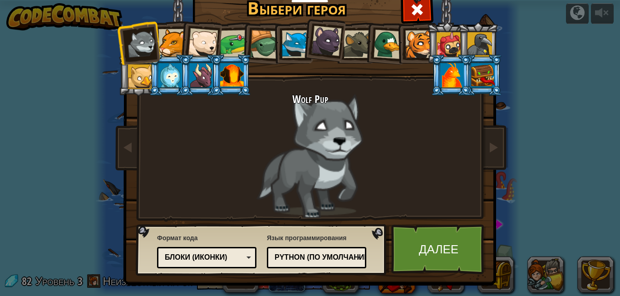
click at [166, 44] on div at bounding box center [172, 43] width 28 height 28
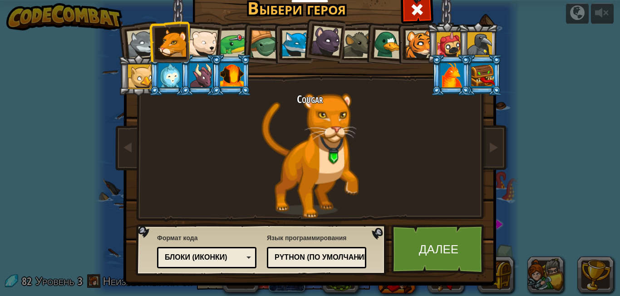
click at [207, 41] on div at bounding box center [203, 43] width 30 height 30
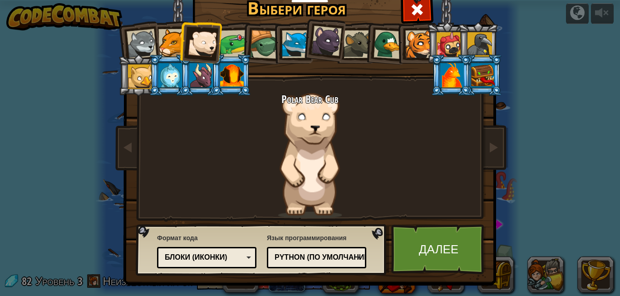
click at [222, 43] on div at bounding box center [234, 44] width 28 height 28
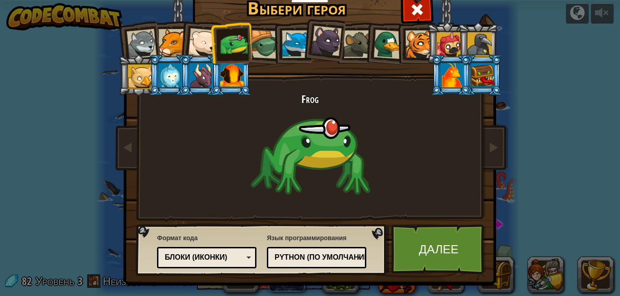
click at [244, 47] on div at bounding box center [234, 44] width 28 height 28
click at [481, 73] on div at bounding box center [483, 75] width 24 height 24
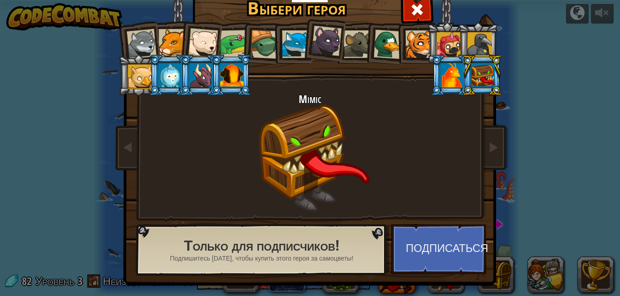
click at [138, 73] on div at bounding box center [140, 76] width 24 height 24
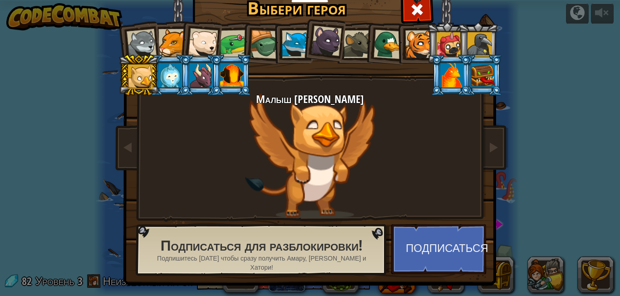
click at [141, 28] on li at bounding box center [138, 42] width 44 height 44
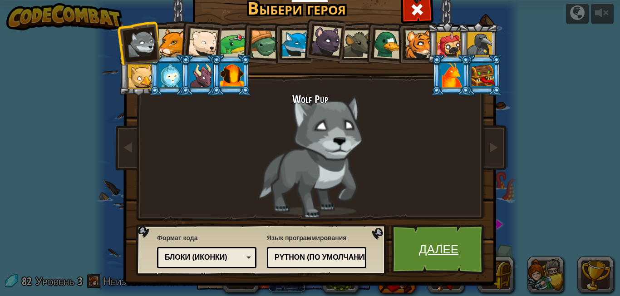
click at [440, 237] on link "Далее" at bounding box center [438, 249] width 95 height 50
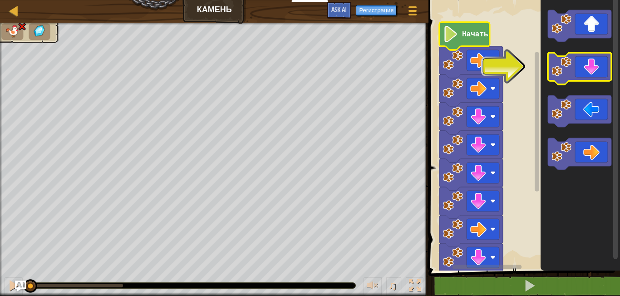
click at [577, 73] on icon "Рабочая область Blockly" at bounding box center [580, 69] width 64 height 32
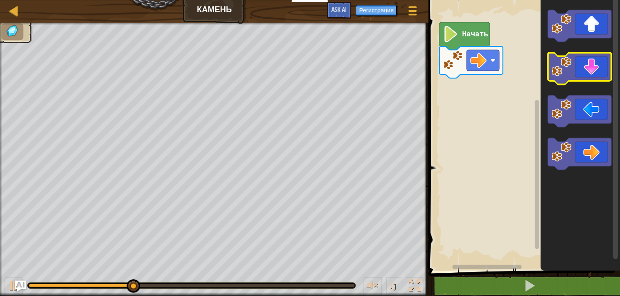
click at [584, 73] on icon "Рабочая область Blockly" at bounding box center [580, 69] width 64 height 32
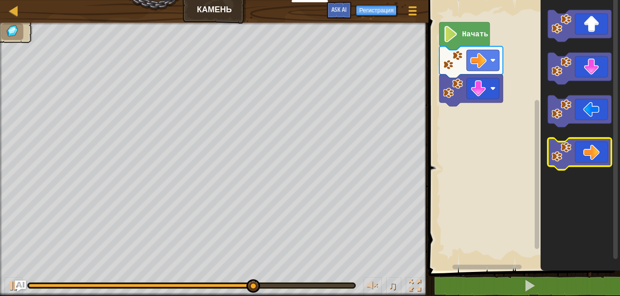
click at [580, 144] on icon "Рабочая область Blockly" at bounding box center [580, 154] width 64 height 32
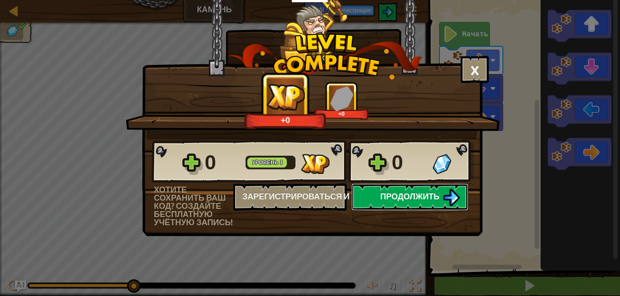
click at [427, 190] on button "Продолжить" at bounding box center [409, 196] width 117 height 27
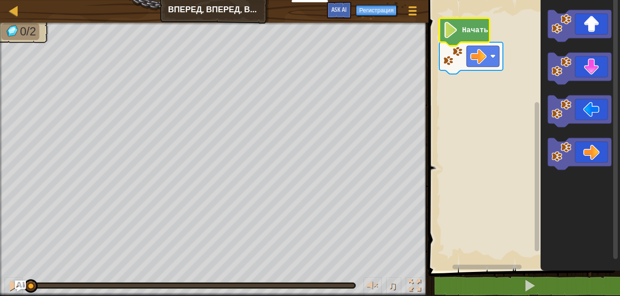
click at [448, 34] on image "Рабочая область Blockly" at bounding box center [450, 30] width 15 height 16
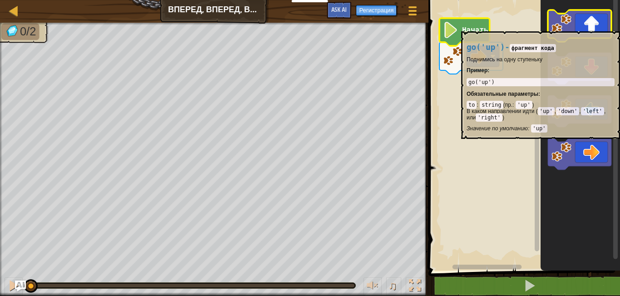
click at [568, 27] on image "Рабочая область Blockly" at bounding box center [561, 24] width 20 height 20
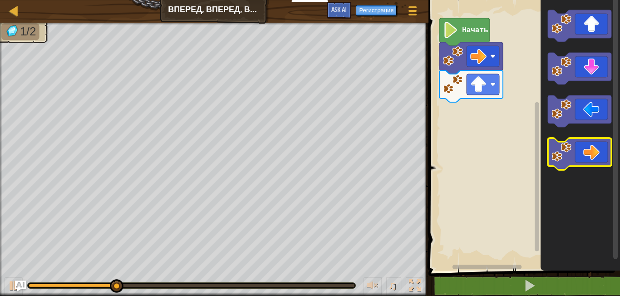
click at [580, 156] on icon "Рабочая область Blockly" at bounding box center [580, 154] width 64 height 32
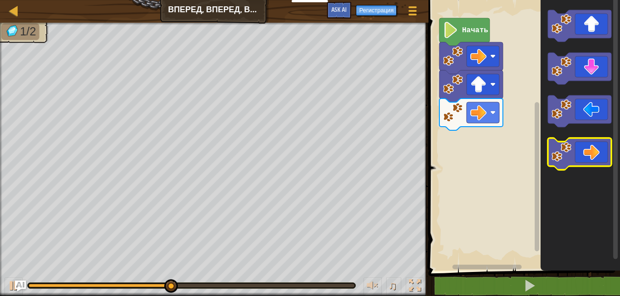
click at [578, 153] on icon "Рабочая область Blockly" at bounding box center [580, 154] width 64 height 32
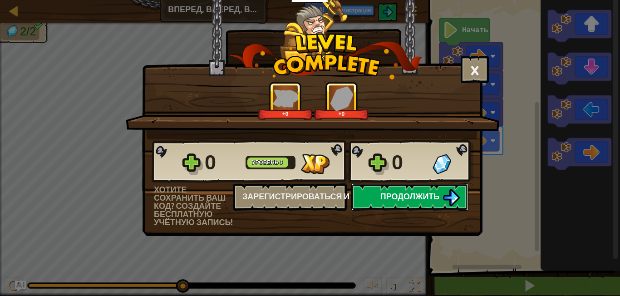
click at [412, 189] on button "Продолжить" at bounding box center [409, 196] width 117 height 27
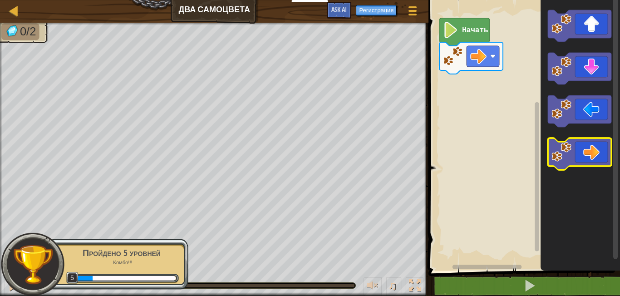
click at [577, 152] on icon "Рабочая область Blockly" at bounding box center [580, 154] width 64 height 32
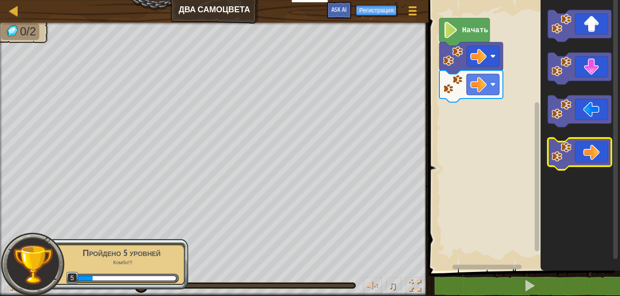
click at [573, 151] on icon "Рабочая область Blockly" at bounding box center [580, 154] width 64 height 32
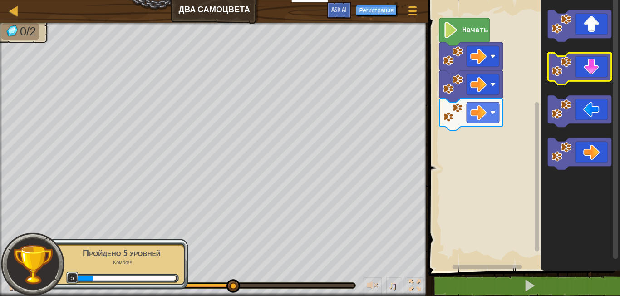
click at [553, 62] on image "Рабочая область Blockly" at bounding box center [561, 67] width 20 height 20
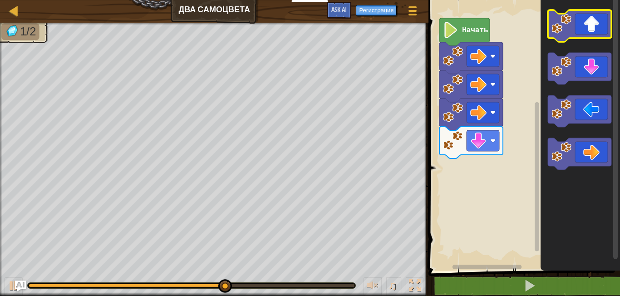
click at [556, 18] on g "Рабочая область Blockly" at bounding box center [580, 26] width 64 height 32
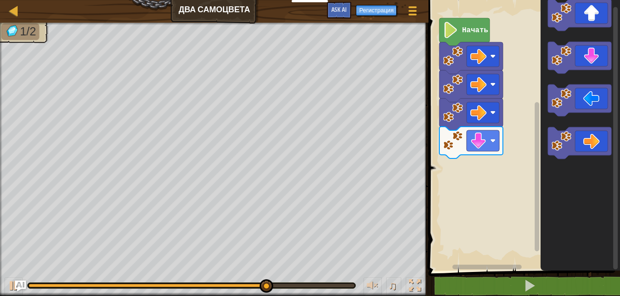
click at [557, 20] on image "Рабочая область Blockly" at bounding box center [561, 13] width 20 height 20
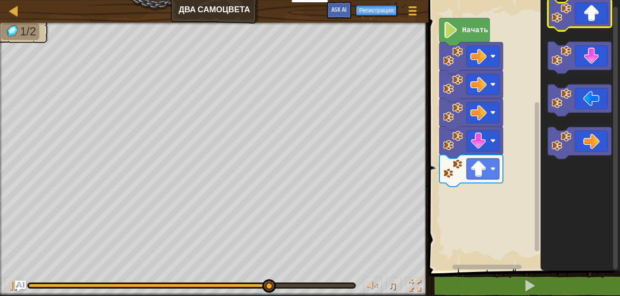
click at [557, 20] on image "Рабочая область Blockly" at bounding box center [561, 13] width 20 height 20
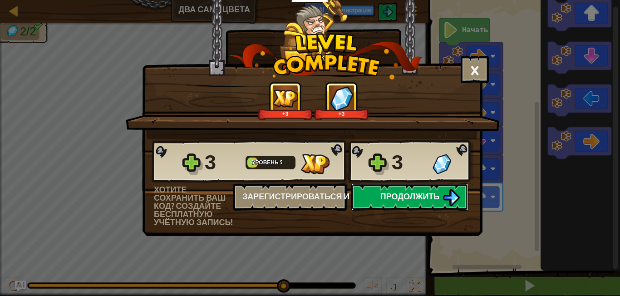
click at [402, 195] on span "Продолжить" at bounding box center [409, 196] width 59 height 11
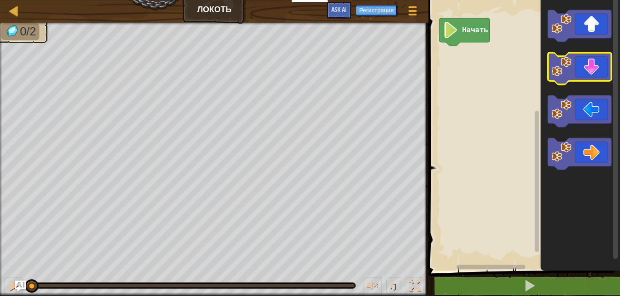
click at [590, 67] on icon "Рабочая область Blockly" at bounding box center [580, 69] width 64 height 32
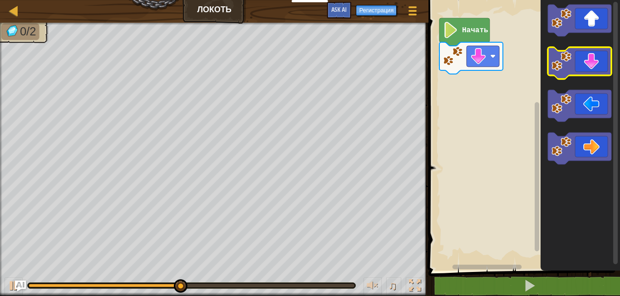
click at [591, 68] on icon "Рабочая область Blockly" at bounding box center [580, 63] width 64 height 32
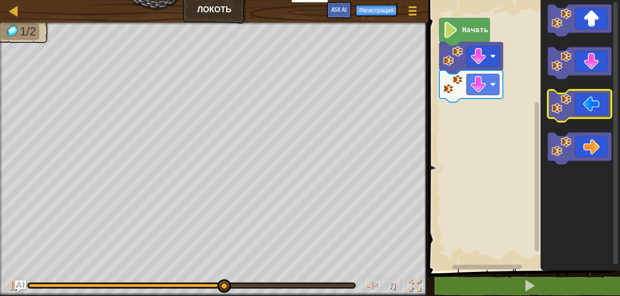
click at [578, 103] on icon "Рабочая область Blockly" at bounding box center [580, 106] width 64 height 32
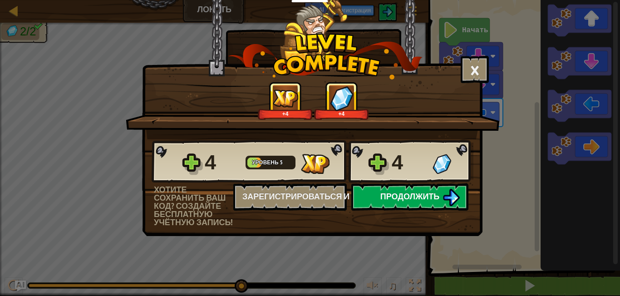
click at [413, 195] on span "Продолжить" at bounding box center [409, 196] width 59 height 11
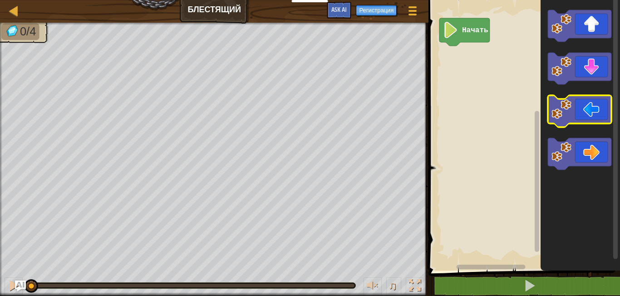
click at [568, 115] on image "Рабочая область Blockly" at bounding box center [561, 109] width 20 height 20
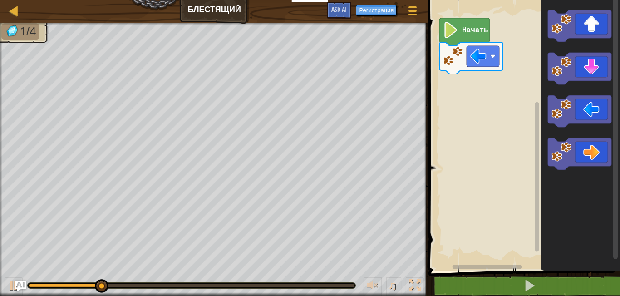
click at [566, 115] on image "Рабочая область Blockly" at bounding box center [561, 109] width 20 height 20
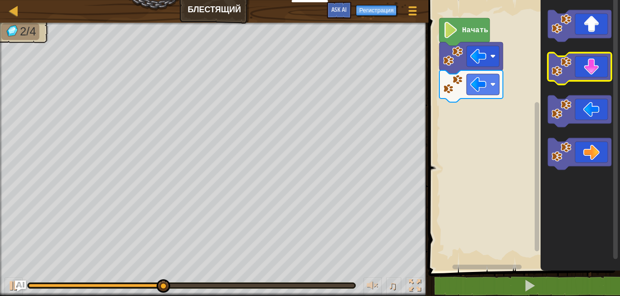
click at [570, 64] on image "Рабочая область Blockly" at bounding box center [561, 67] width 20 height 20
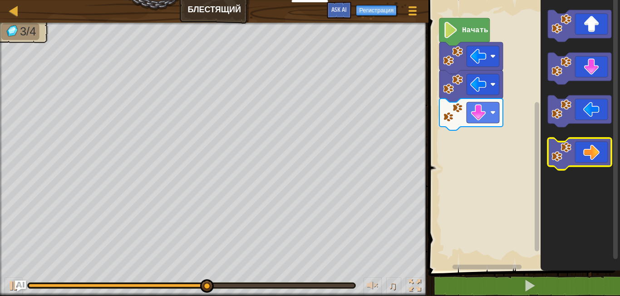
click at [582, 161] on icon "Рабочая область Blockly" at bounding box center [580, 154] width 64 height 32
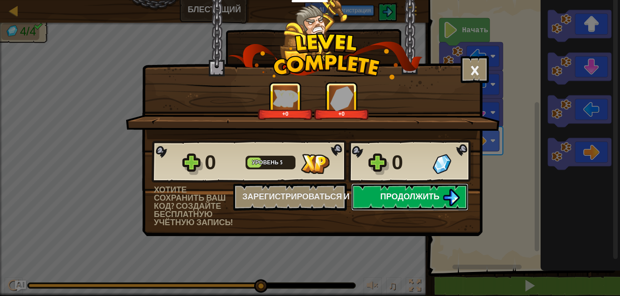
click at [435, 188] on button "Продолжить" at bounding box center [409, 196] width 117 height 27
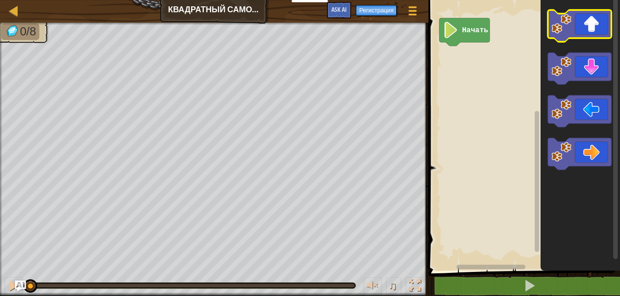
click at [569, 22] on image "Рабочая область Blockly" at bounding box center [561, 24] width 20 height 20
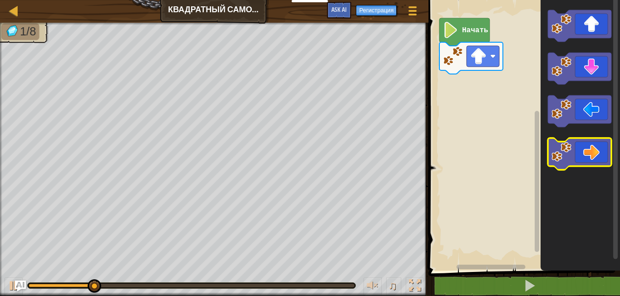
click at [594, 143] on icon "Рабочая область Blockly" at bounding box center [580, 154] width 64 height 32
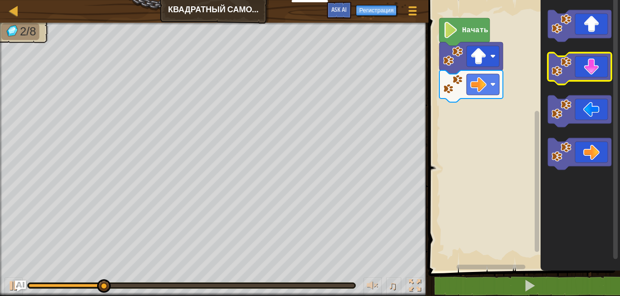
click at [570, 59] on image "Рабочая область Blockly" at bounding box center [561, 67] width 20 height 20
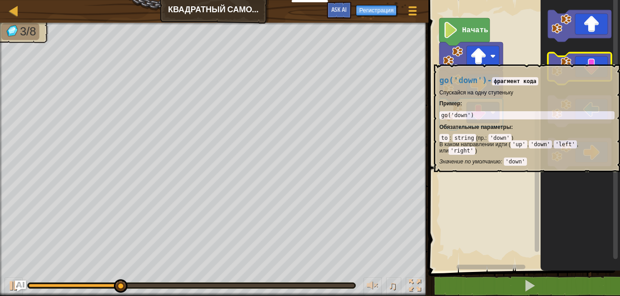
click at [570, 60] on image "Рабочая область Blockly" at bounding box center [561, 67] width 20 height 20
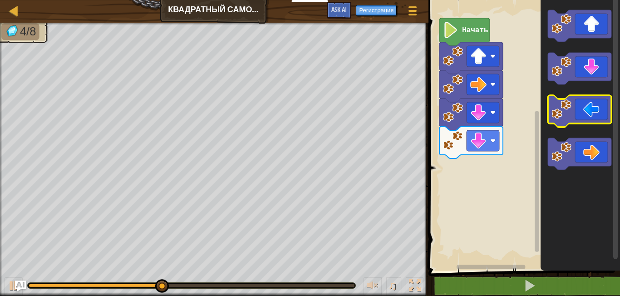
click at [566, 106] on image "Рабочая область Blockly" at bounding box center [561, 109] width 20 height 20
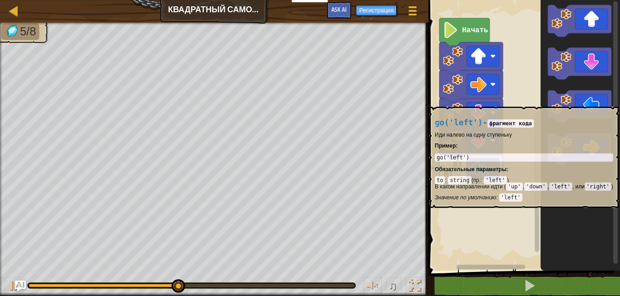
click at [566, 102] on image "Рабочая область Blockly" at bounding box center [561, 104] width 20 height 20
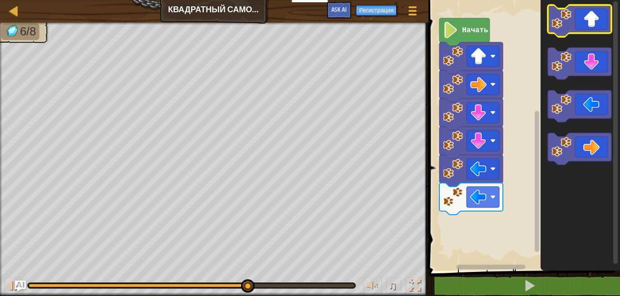
click at [555, 24] on image "Рабочая область Blockly" at bounding box center [561, 19] width 20 height 20
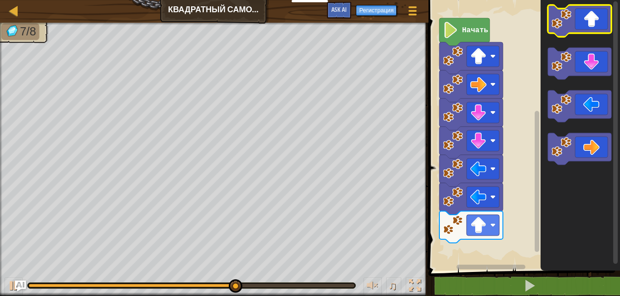
click at [555, 24] on image "Рабочая область Blockly" at bounding box center [561, 19] width 20 height 20
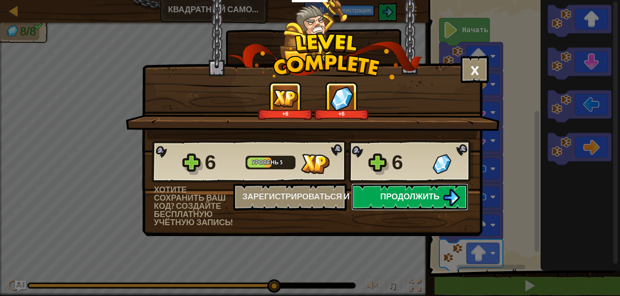
click at [392, 191] on span "Продолжить" at bounding box center [409, 196] width 59 height 11
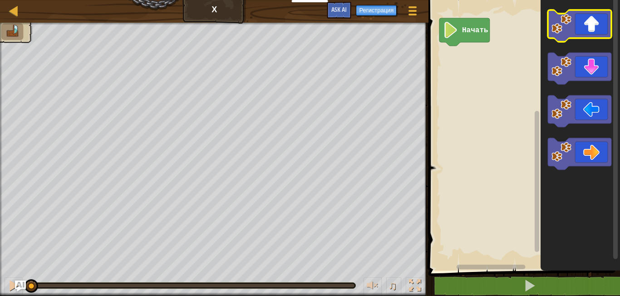
click at [592, 32] on icon "Рабочая область Blockly" at bounding box center [580, 26] width 64 height 32
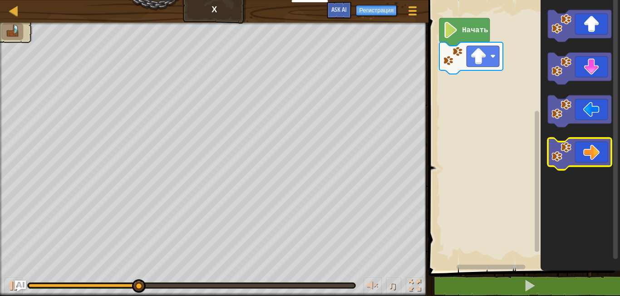
click at [578, 158] on icon "Рабочая область Blockly" at bounding box center [580, 154] width 64 height 32
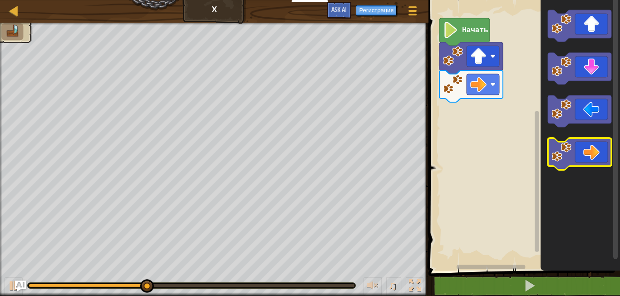
click at [578, 158] on icon "Рабочая область Blockly" at bounding box center [580, 154] width 64 height 32
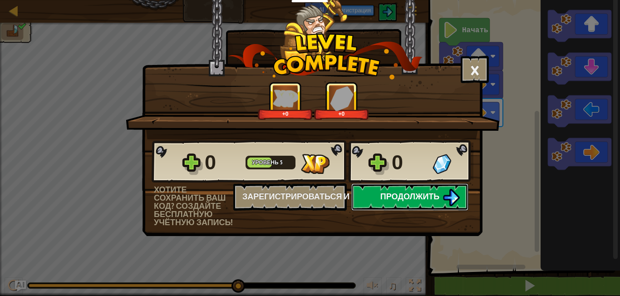
click at [428, 198] on span "Продолжить" at bounding box center [409, 196] width 59 height 11
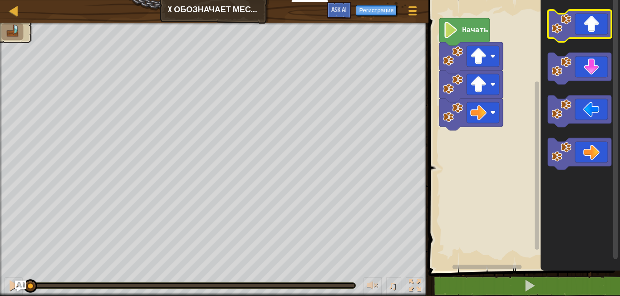
click at [583, 28] on icon "Рабочая область Blockly" at bounding box center [580, 26] width 64 height 32
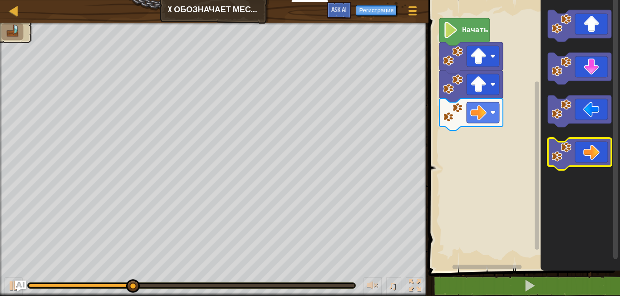
click at [591, 157] on icon "Рабочая область Blockly" at bounding box center [580, 154] width 64 height 32
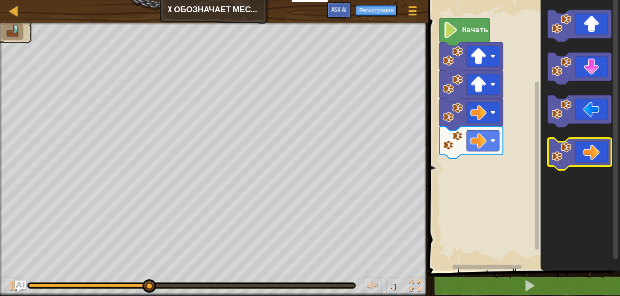
click at [591, 157] on icon "Рабочая область Blockly" at bounding box center [580, 154] width 64 height 32
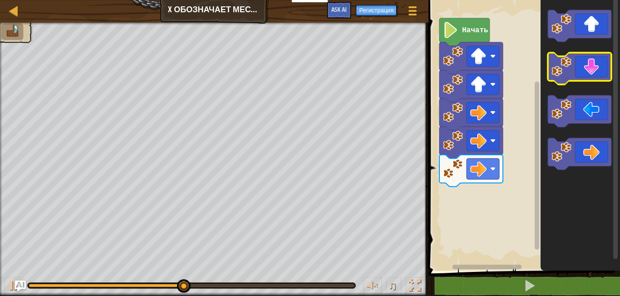
click at [574, 69] on icon "Рабочая область Blockly" at bounding box center [580, 69] width 64 height 32
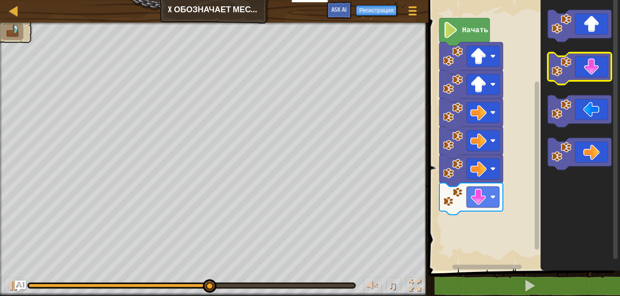
click at [574, 69] on icon "Рабочая область Blockly" at bounding box center [580, 69] width 64 height 32
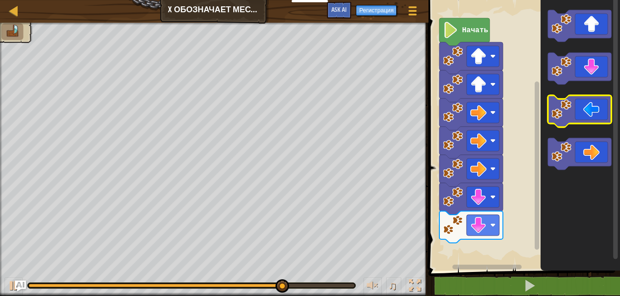
click at [572, 108] on icon "Рабочая область Blockly" at bounding box center [580, 111] width 64 height 32
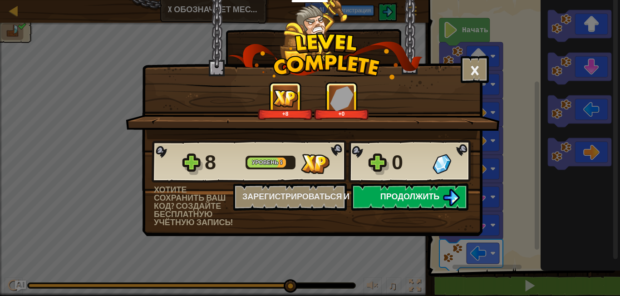
click at [436, 185] on button "Продолжить" at bounding box center [409, 196] width 117 height 27
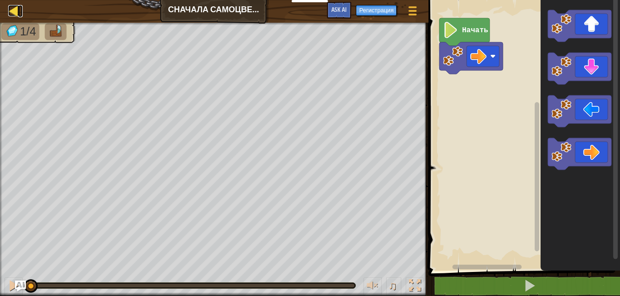
click at [18, 16] on div at bounding box center [13, 10] width 11 height 11
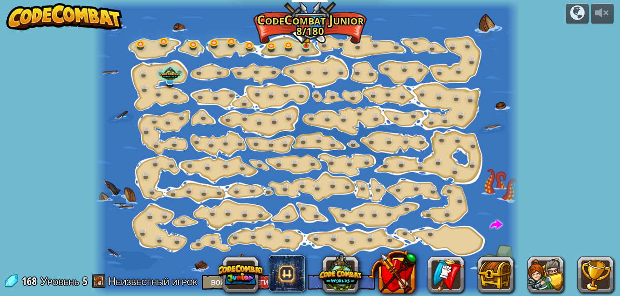
select select "ru"
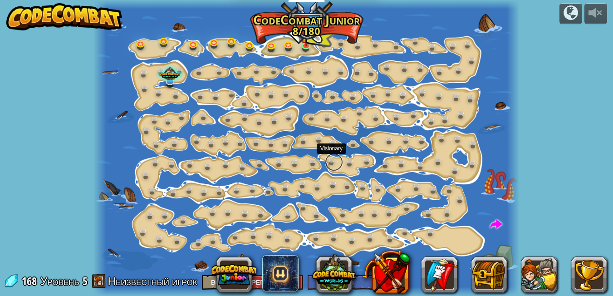
click at [328, 163] on link at bounding box center [334, 162] width 18 height 18
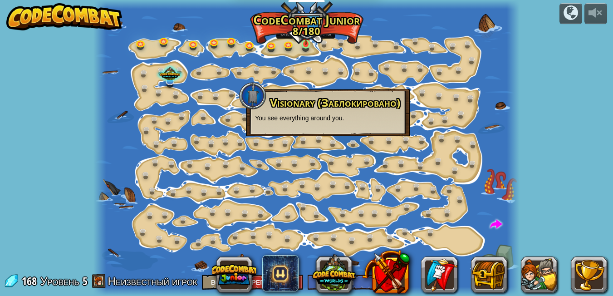
click at [310, 44] on img at bounding box center [306, 33] width 10 height 23
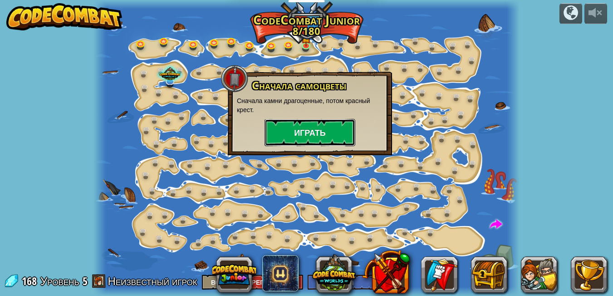
click at [301, 127] on button "Играть" at bounding box center [309, 132] width 91 height 27
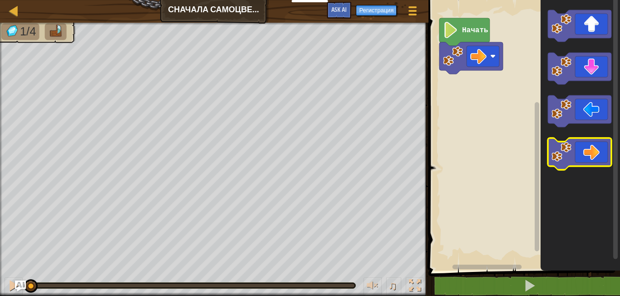
click at [578, 153] on icon "Рабочая область Blockly" at bounding box center [580, 154] width 64 height 32
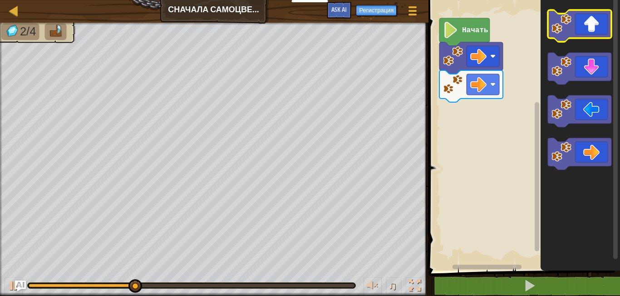
click at [566, 21] on image "Рабочая область Blockly" at bounding box center [561, 24] width 20 height 20
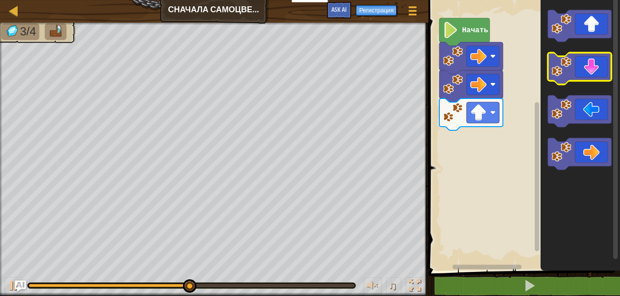
click at [580, 70] on icon "Рабочая область Blockly" at bounding box center [580, 69] width 64 height 32
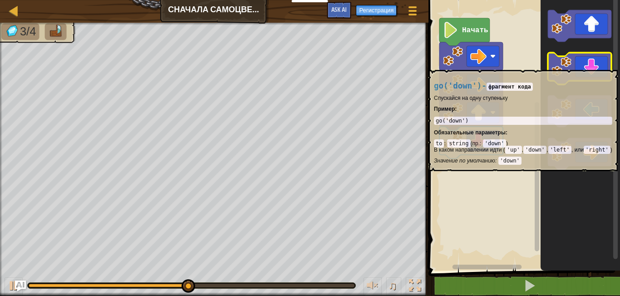
click at [576, 65] on icon "Рабочая область Blockly" at bounding box center [580, 69] width 64 height 32
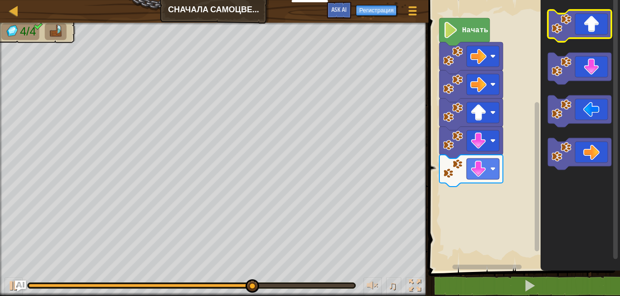
click at [586, 28] on icon "Рабочая область Blockly" at bounding box center [580, 26] width 64 height 32
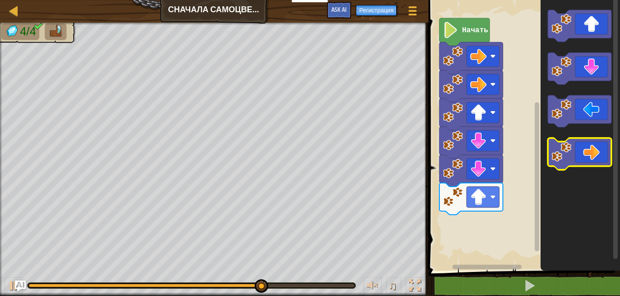
click at [595, 158] on icon "Рабочая область Blockly" at bounding box center [580, 154] width 64 height 32
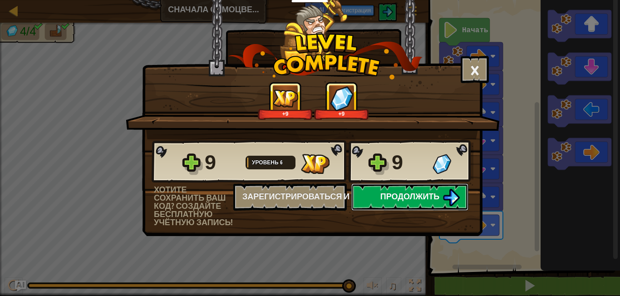
click at [398, 194] on span "Продолжить" at bounding box center [409, 196] width 59 height 11
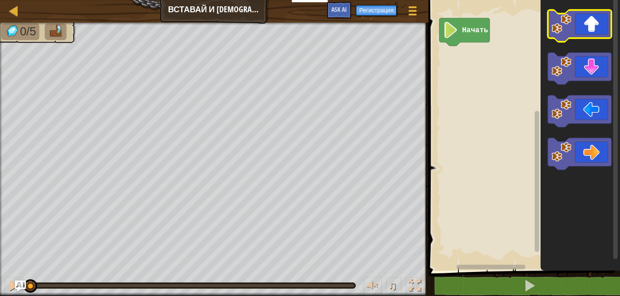
click at [559, 29] on image "Рабочая область Blockly" at bounding box center [561, 24] width 20 height 20
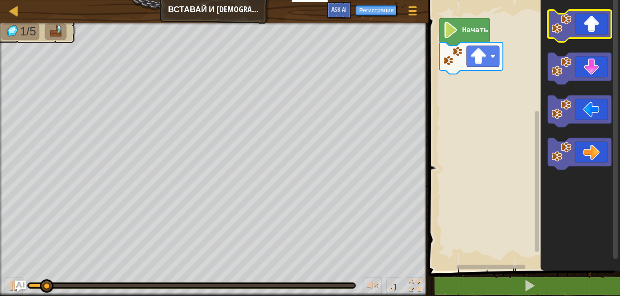
click at [559, 29] on image "Рабочая область Blockly" at bounding box center [561, 24] width 20 height 20
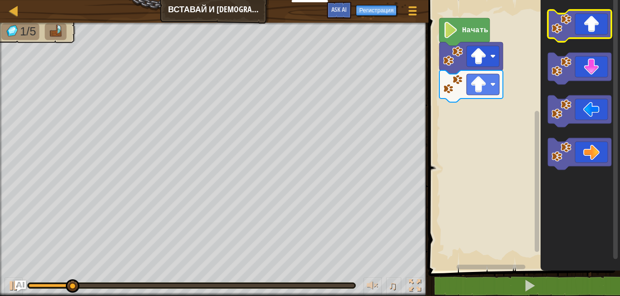
click at [559, 29] on image "Рабочая область Blockly" at bounding box center [561, 24] width 20 height 20
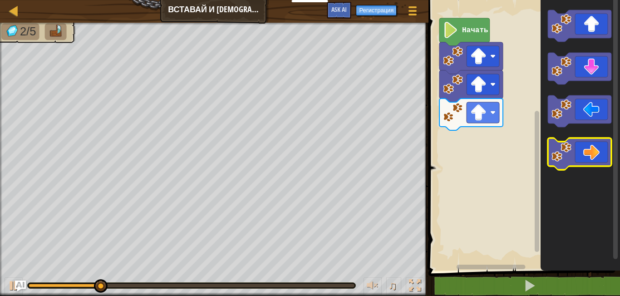
click at [587, 160] on icon "Рабочая область Blockly" at bounding box center [580, 154] width 64 height 32
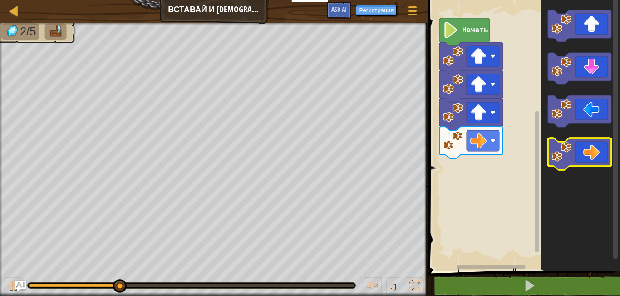
click at [587, 160] on icon "Рабочая область Blockly" at bounding box center [580, 154] width 64 height 32
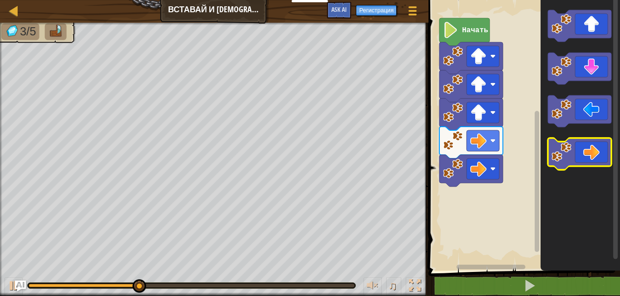
click at [587, 160] on icon "Рабочая область Blockly" at bounding box center [580, 154] width 64 height 32
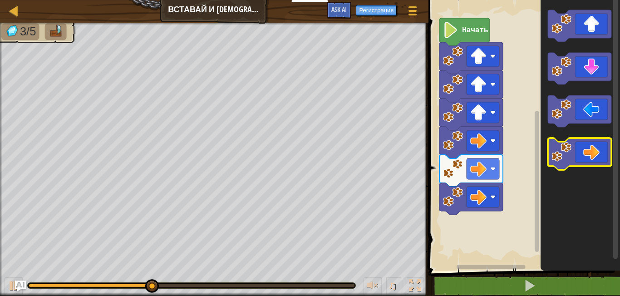
click at [585, 158] on icon "Рабочая область Blockly" at bounding box center [580, 154] width 64 height 32
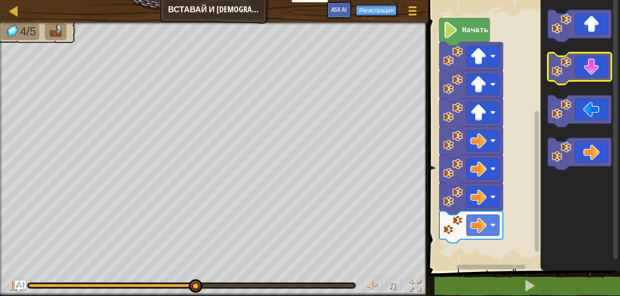
click at [554, 73] on g "Рабочая область Blockly" at bounding box center [580, 69] width 64 height 32
click at [546, 74] on icon "Рабочая область Blockly" at bounding box center [579, 132] width 79 height 275
click at [547, 73] on icon "Рабочая область Blockly" at bounding box center [579, 132] width 79 height 275
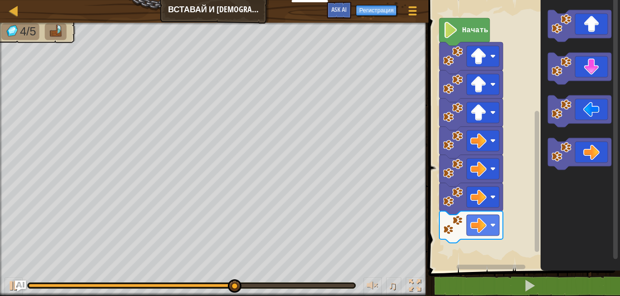
click at [547, 73] on icon "Рабочая область Blockly" at bounding box center [579, 132] width 79 height 275
click at [566, 74] on image "Рабочая область Blockly" at bounding box center [561, 67] width 20 height 20
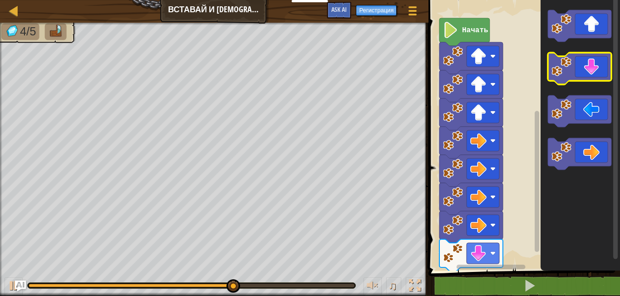
click at [566, 74] on image "Рабочая область Blockly" at bounding box center [561, 67] width 20 height 20
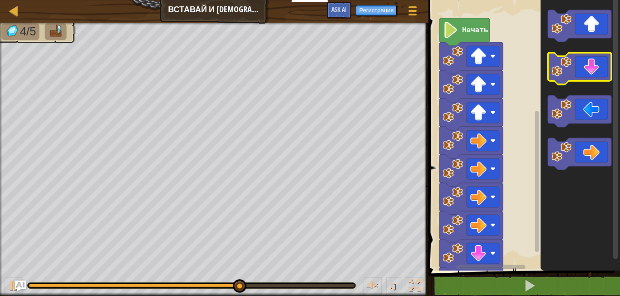
click at [566, 74] on image "Рабочая область Blockly" at bounding box center [561, 67] width 20 height 20
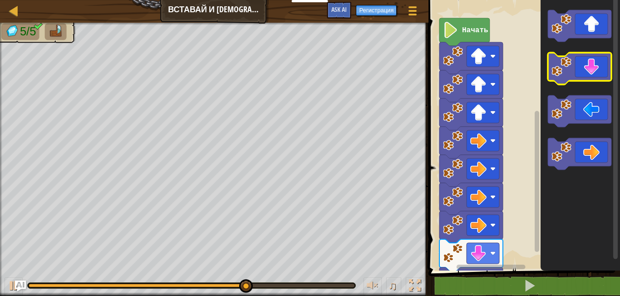
click at [566, 74] on image "Рабочая область Blockly" at bounding box center [561, 67] width 20 height 20
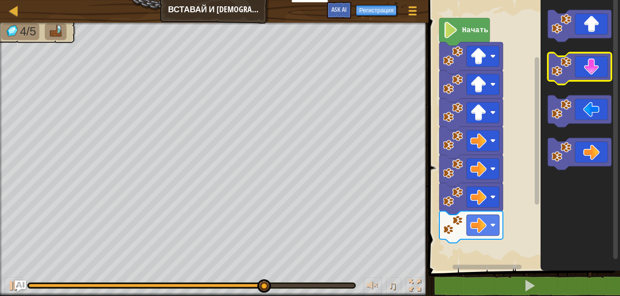
click at [571, 55] on icon "Рабочая область Blockly" at bounding box center [580, 69] width 64 height 32
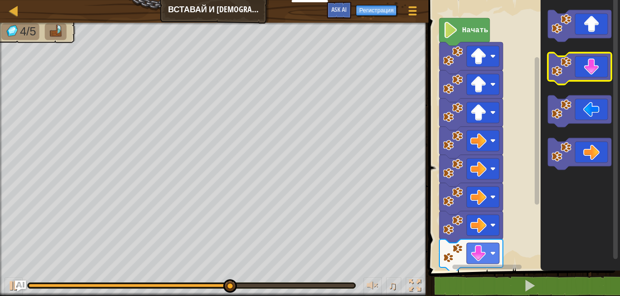
click at [571, 54] on icon "Рабочая область Blockly" at bounding box center [580, 69] width 64 height 32
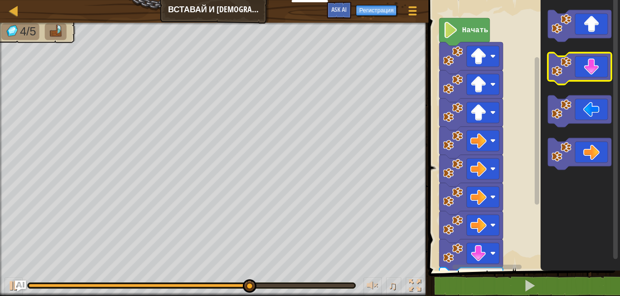
click at [571, 54] on icon "Рабочая область Blockly" at bounding box center [580, 69] width 64 height 32
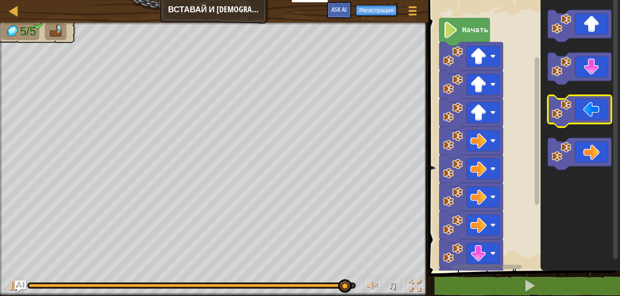
click at [597, 111] on icon "Рабочая область Blockly" at bounding box center [580, 111] width 64 height 32
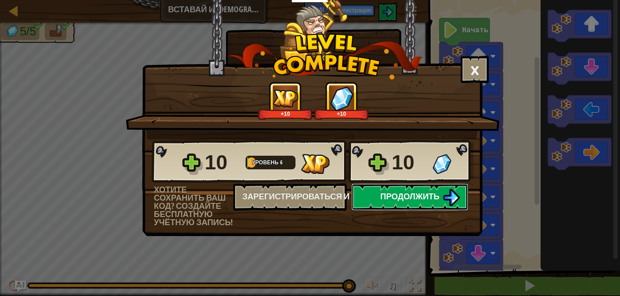
click at [433, 191] on span "Продолжить" at bounding box center [409, 196] width 59 height 11
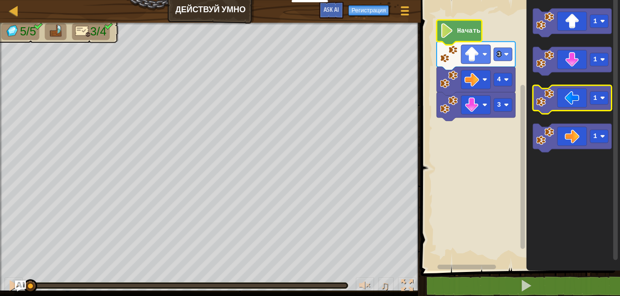
click at [562, 97] on icon "Рабочая область Blockly" at bounding box center [572, 99] width 78 height 29
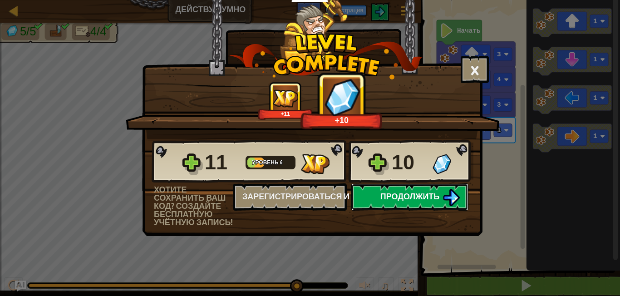
click at [392, 194] on span "Продолжить" at bounding box center [409, 196] width 59 height 11
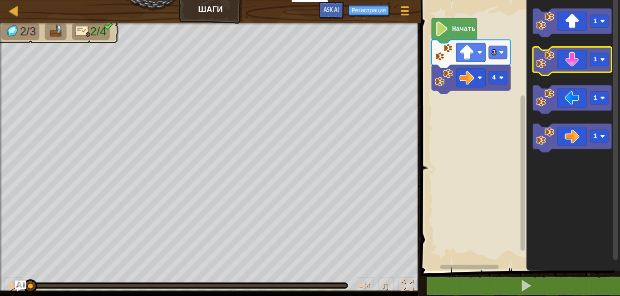
click at [565, 68] on icon "Рабочая область Blockly" at bounding box center [572, 61] width 78 height 29
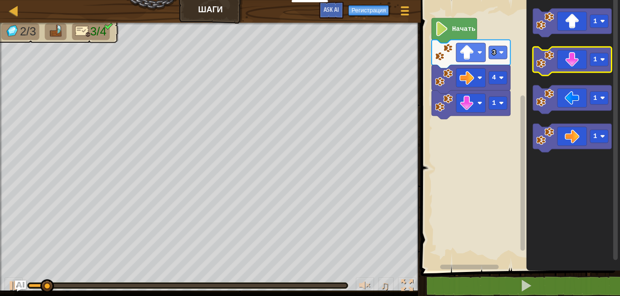
click at [565, 68] on icon "Рабочая область Blockly" at bounding box center [572, 61] width 78 height 29
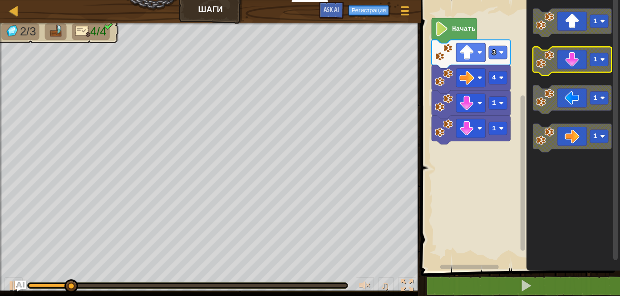
click at [565, 68] on icon "Рабочая область Blockly" at bounding box center [572, 61] width 78 height 29
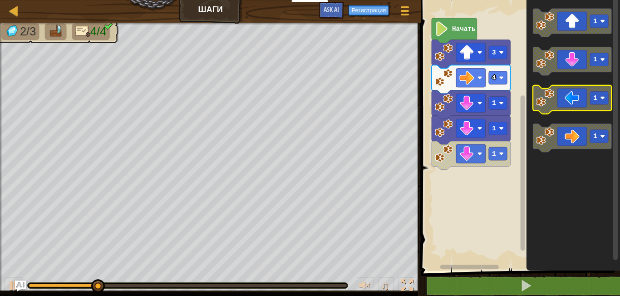
click at [563, 97] on icon "Рабочая область Blockly" at bounding box center [572, 99] width 78 height 29
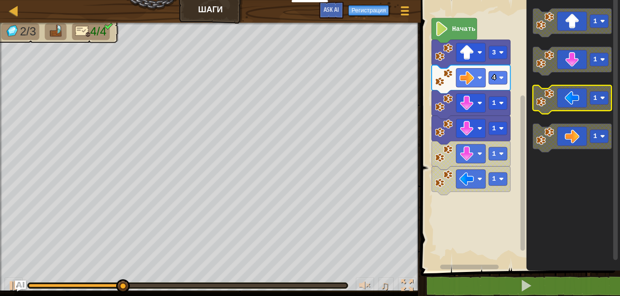
click at [563, 97] on icon "Рабочая область Blockly" at bounding box center [572, 99] width 78 height 29
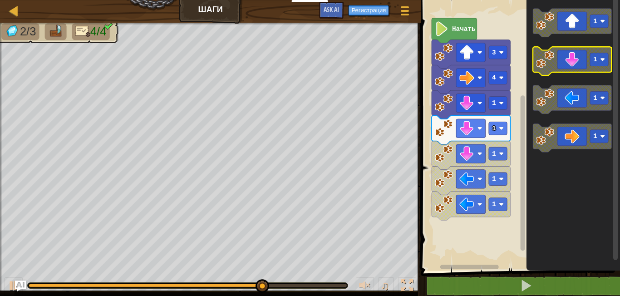
click at [541, 56] on image "Рабочая область Blockly" at bounding box center [545, 59] width 18 height 18
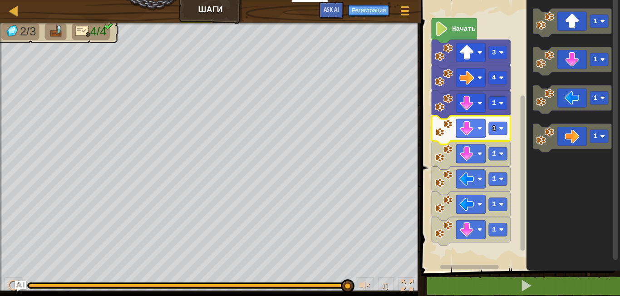
click at [570, 194] on icon "Рабочая область Blockly" at bounding box center [572, 132] width 93 height 275
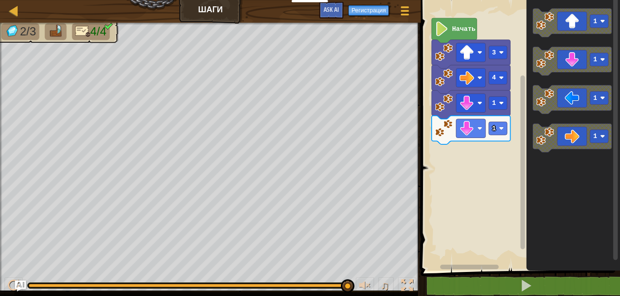
click at [14, 19] on div "[PERSON_NAME] Меню игры Регистрация Ask AI" at bounding box center [210, 11] width 421 height 23
click at [13, 18] on div "[PERSON_NAME] Меню игры Регистрация Ask AI" at bounding box center [210, 11] width 421 height 23
click at [14, 14] on div at bounding box center [13, 10] width 11 height 11
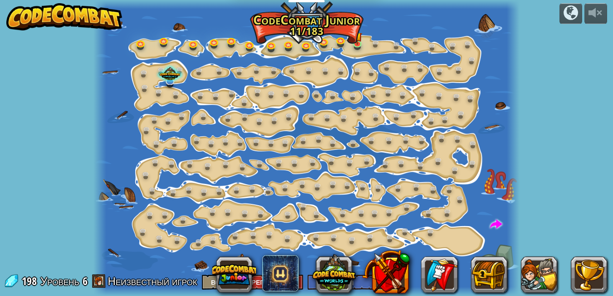
select select "ru"
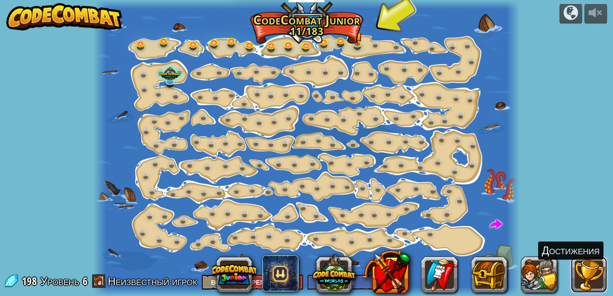
click at [582, 269] on button at bounding box center [589, 274] width 36 height 36
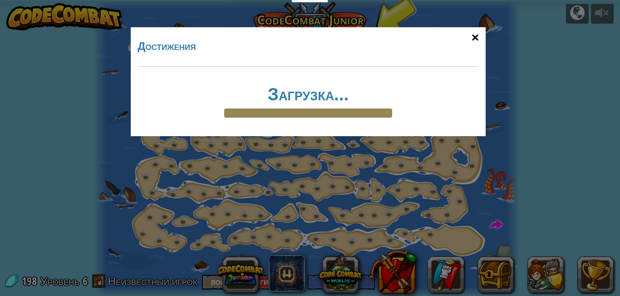
click at [477, 35] on div "×" at bounding box center [475, 37] width 21 height 26
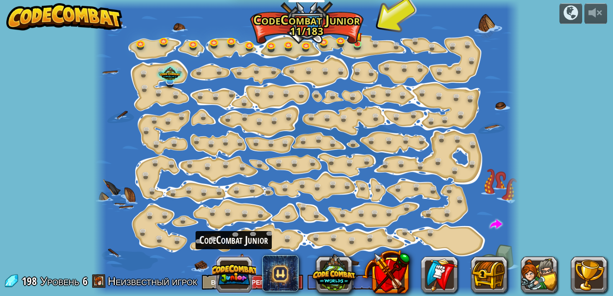
click at [234, 267] on button at bounding box center [234, 275] width 44 height 44
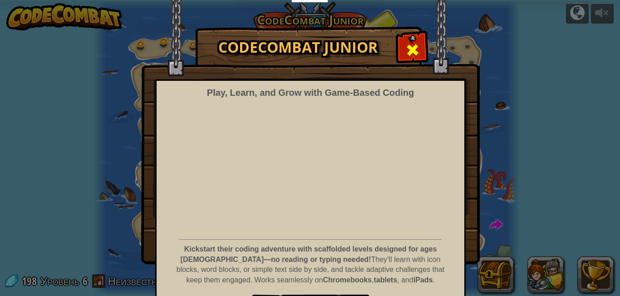
click at [398, 57] on div at bounding box center [412, 48] width 29 height 29
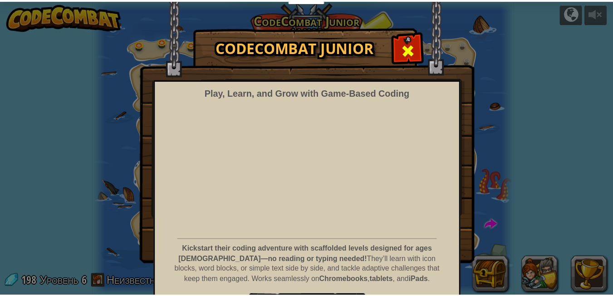
scroll to position [0, 0]
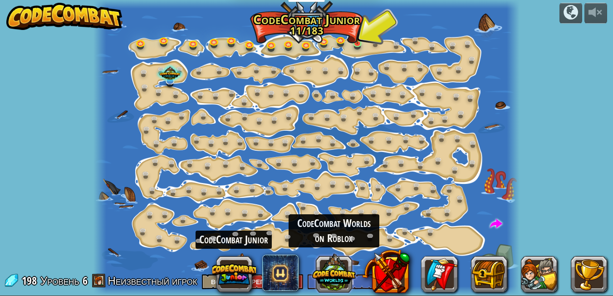
click at [334, 261] on button at bounding box center [334, 273] width 44 height 44
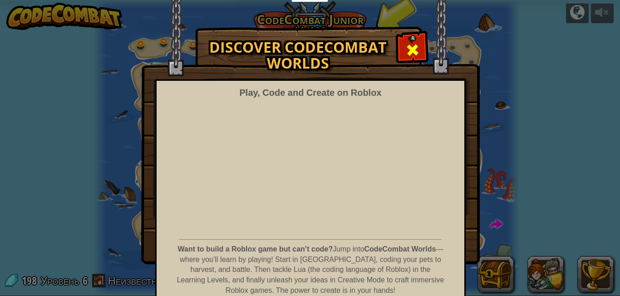
click at [405, 51] on span at bounding box center [412, 50] width 15 height 15
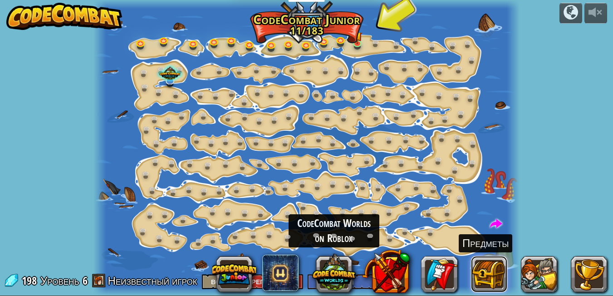
click at [481, 267] on button at bounding box center [489, 274] width 36 height 36
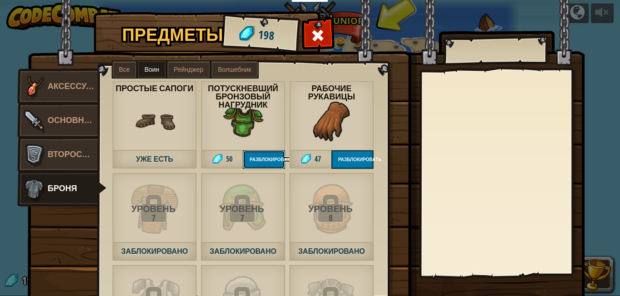
click at [250, 161] on button "Разблокировать" at bounding box center [264, 159] width 42 height 19
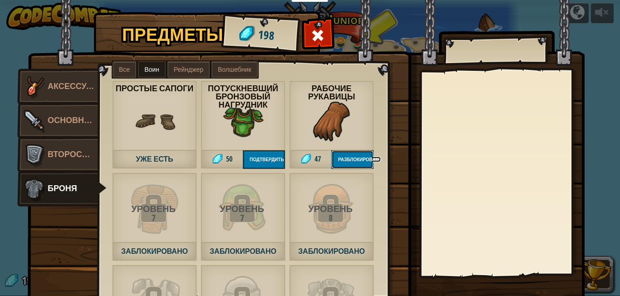
click at [334, 160] on button "Разблокировать" at bounding box center [352, 159] width 42 height 19
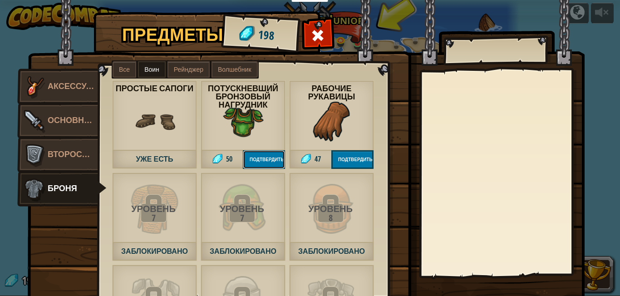
click at [267, 154] on button "Подтвердить" at bounding box center [264, 159] width 42 height 19
click at [337, 158] on button "Разблокировать" at bounding box center [352, 159] width 42 height 19
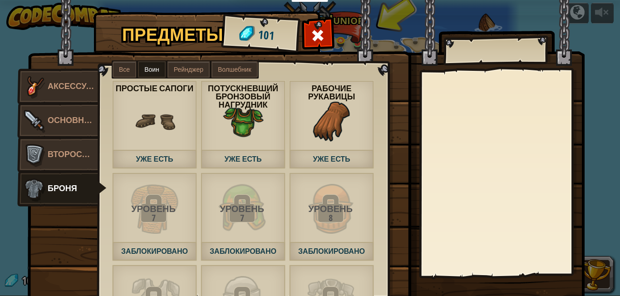
click at [146, 151] on span "Уже есть" at bounding box center [154, 159] width 85 height 19
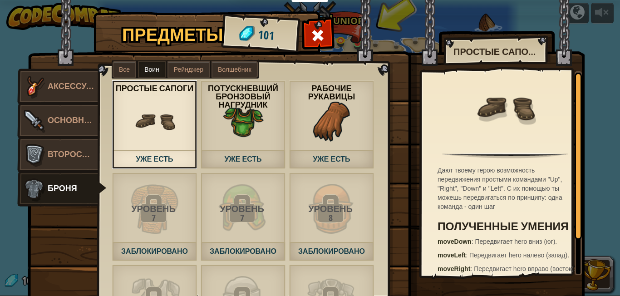
click at [214, 137] on div "Потускневший Бронзовый Нагрудник Уже есть" at bounding box center [242, 124] width 85 height 88
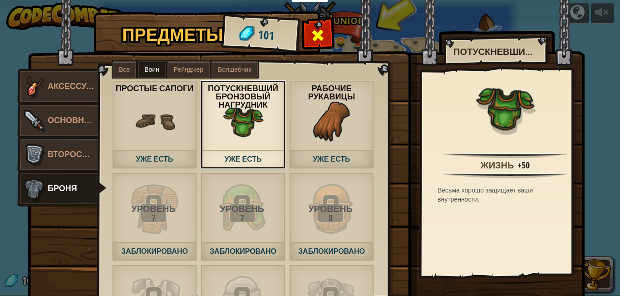
click at [311, 31] on span at bounding box center [318, 35] width 15 height 15
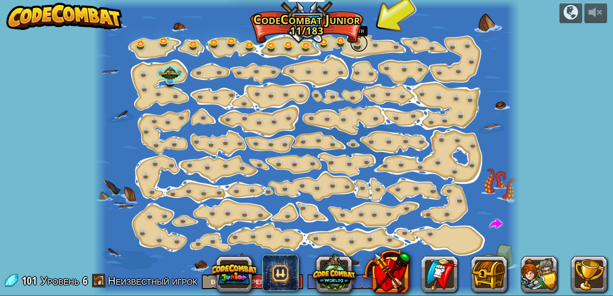
click at [362, 46] on link at bounding box center [359, 43] width 18 height 18
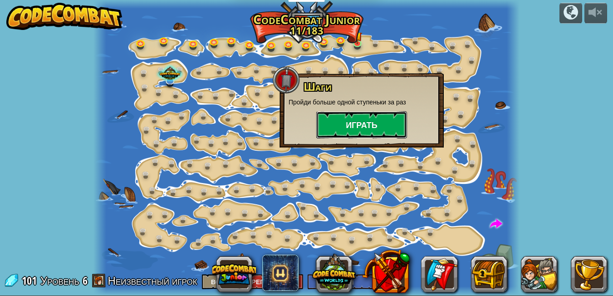
click at [354, 121] on button "Играть" at bounding box center [361, 124] width 91 height 27
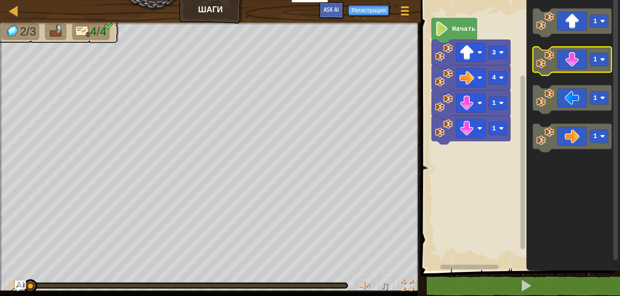
click at [555, 62] on icon "Рабочая область Blockly" at bounding box center [572, 61] width 78 height 29
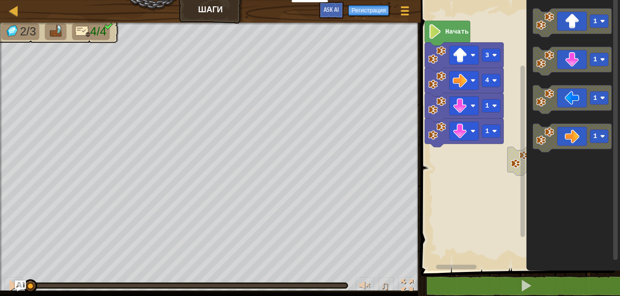
click at [424, 140] on rect "Рабочая область Blockly" at bounding box center [519, 132] width 202 height 275
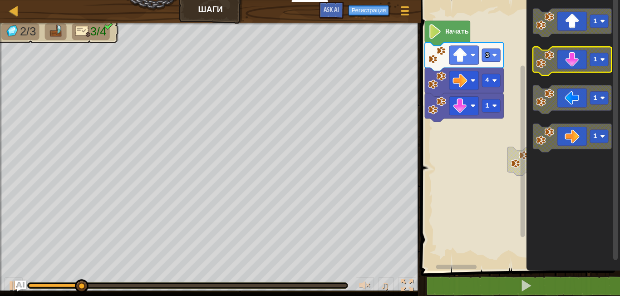
click at [571, 61] on icon "Рабочая область Blockly" at bounding box center [572, 61] width 78 height 29
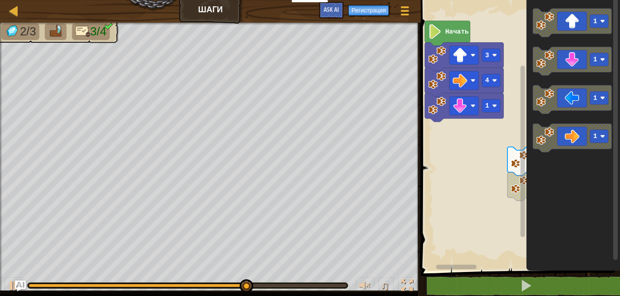
click at [474, 145] on div "1 1 Начать 3 4 1 1 1 1 1" at bounding box center [519, 132] width 202 height 275
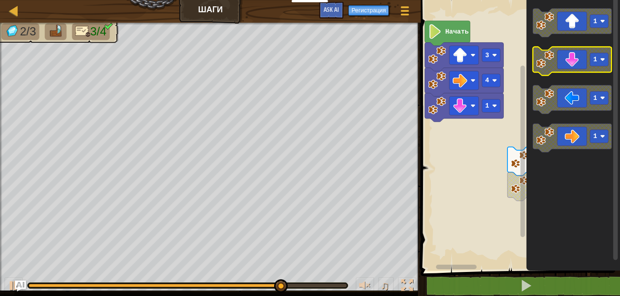
click at [562, 56] on icon "Рабочая область Blockly" at bounding box center [572, 61] width 78 height 29
click at [564, 66] on icon "Рабочая область Blockly" at bounding box center [572, 61] width 78 height 29
click at [551, 63] on image "Рабочая область Blockly" at bounding box center [545, 59] width 18 height 18
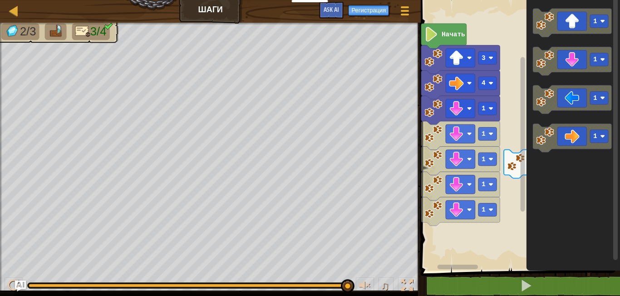
click at [448, 21] on rect "Рабочая область Blockly" at bounding box center [519, 132] width 202 height 275
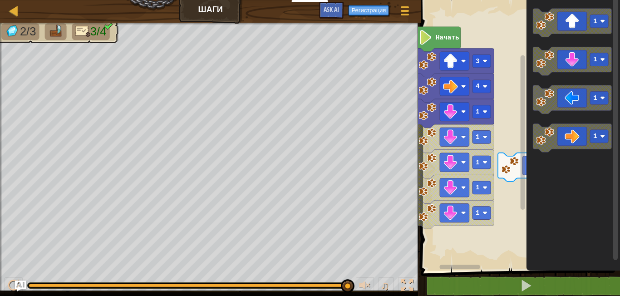
click at [451, 41] on text "Начать" at bounding box center [447, 37] width 24 height 7
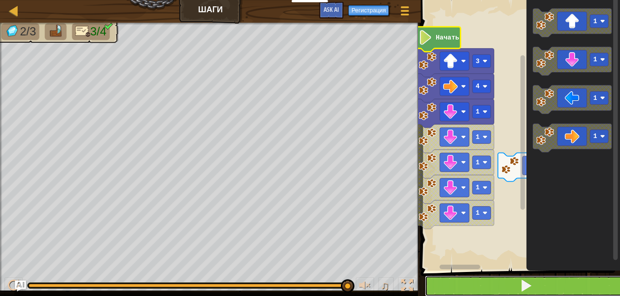
click at [543, 281] on button at bounding box center [526, 285] width 202 height 21
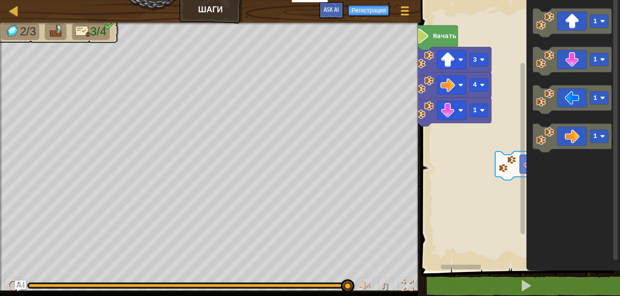
click at [420, 139] on rect "Рабочая область Blockly" at bounding box center [519, 132] width 202 height 275
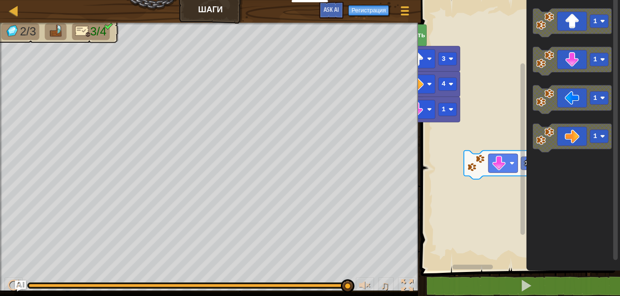
click at [363, 127] on div "[PERSON_NAME] Меню игры Регистрация Ask AI 1 הההההההההההההההההההההההההההההההההה…" at bounding box center [310, 148] width 620 height 296
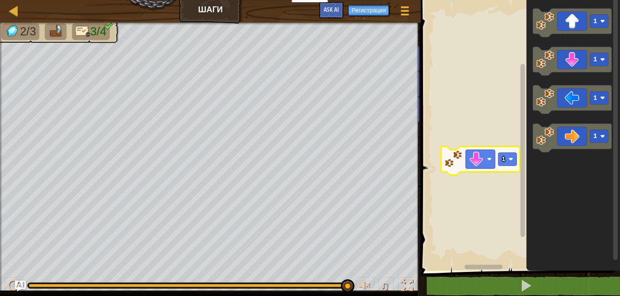
click at [445, 100] on div "[PERSON_NAME] Меню игры Регистрация Ask AI 1 הההההההההההההההההההההההההההההההההה…" at bounding box center [310, 148] width 620 height 296
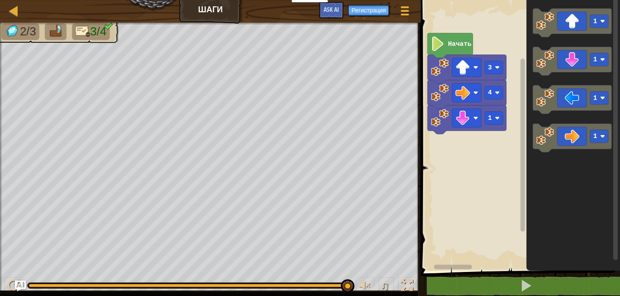
click at [524, 122] on div "Начать 3 4 1 1 1 1 1 1" at bounding box center [519, 132] width 202 height 275
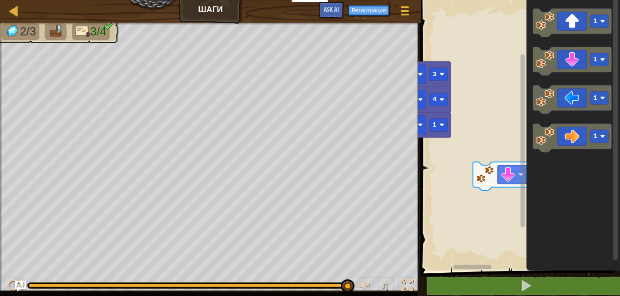
click at [433, 143] on rect "Рабочая область Blockly" at bounding box center [519, 132] width 202 height 275
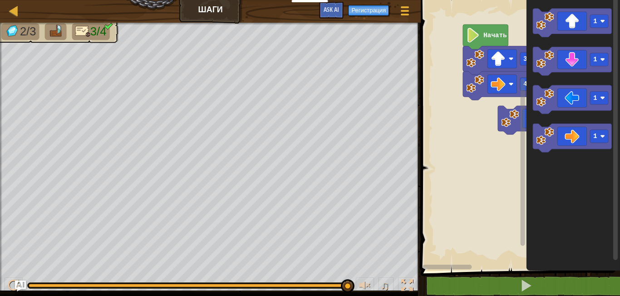
click at [523, 159] on div "Начать 3 4 1 1 1 1 1" at bounding box center [519, 132] width 202 height 275
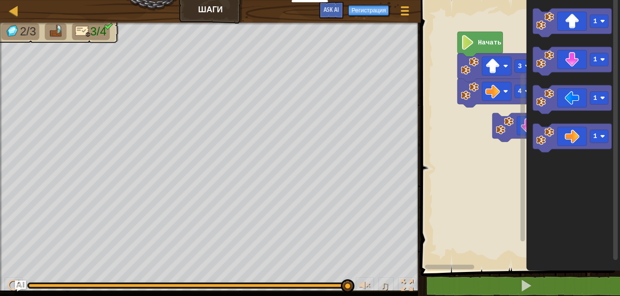
click at [420, 174] on rect "Рабочая область Blockly" at bounding box center [519, 132] width 202 height 275
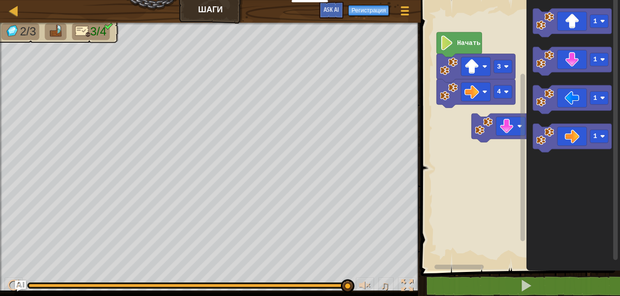
click at [342, 161] on div "[PERSON_NAME] Меню игры Регистрация Ask AI 1 הההההההההההההההההההההההההההההההההה…" at bounding box center [310, 148] width 620 height 296
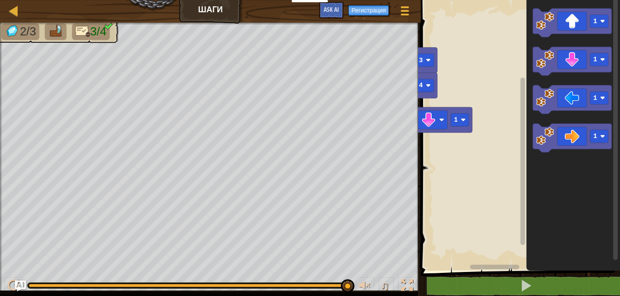
click at [413, 178] on div "[PERSON_NAME] Меню игры Регистрация Ask AI 1 הההההההההההההההההההההההההההההההההה…" at bounding box center [310, 148] width 620 height 296
click at [510, 158] on rect "Рабочая область Blockly" at bounding box center [519, 132] width 202 height 275
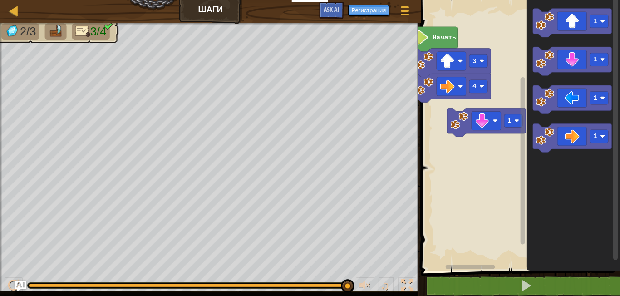
click at [513, 164] on rect "Рабочая область Blockly" at bounding box center [519, 132] width 202 height 275
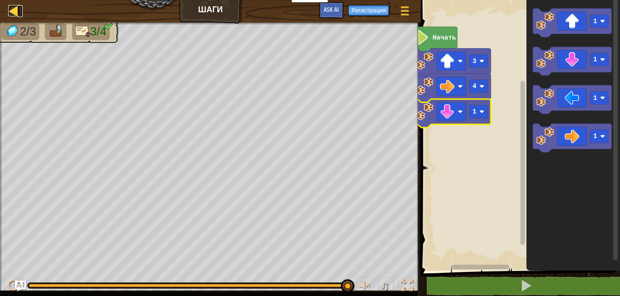
click at [17, 11] on div at bounding box center [13, 10] width 11 height 11
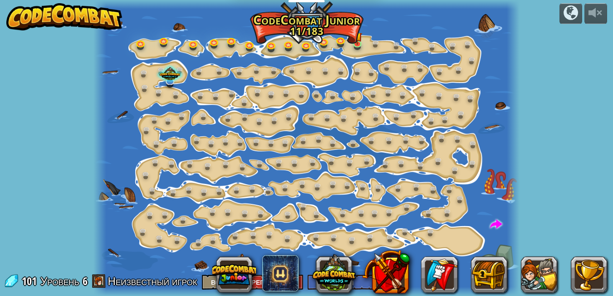
select select "ru"
click at [22, 14] on img at bounding box center [64, 16] width 116 height 27
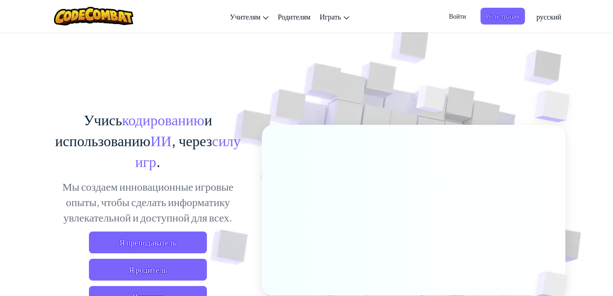
select select "ru"
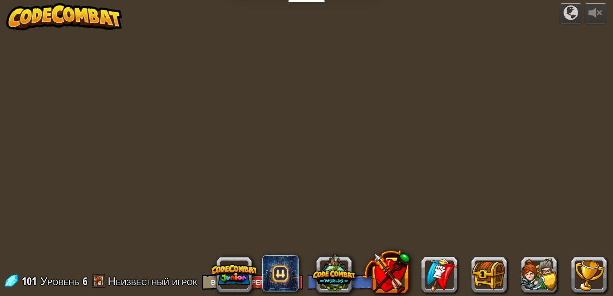
select select "ru"
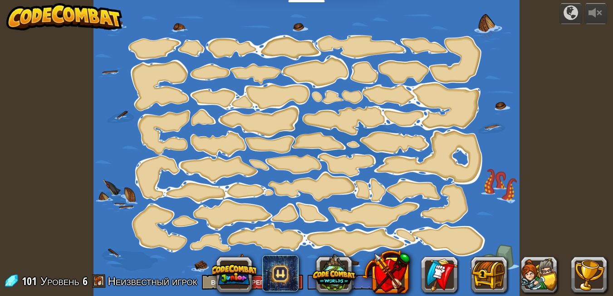
select select "ru"
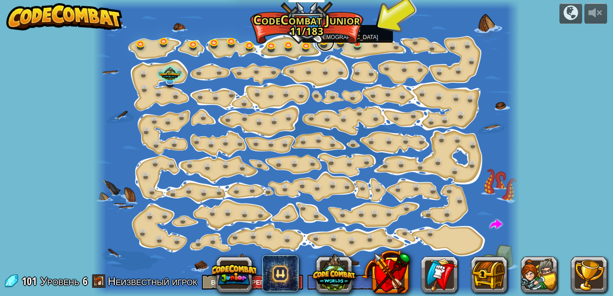
click at [329, 38] on link at bounding box center [325, 42] width 18 height 18
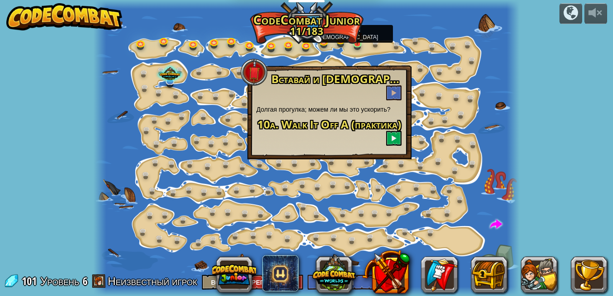
click at [532, 103] on div "powered by Изменение шага (Заблокировано) Измените аргументы шага. Действуй умн…" at bounding box center [306, 148] width 613 height 296
click at [511, 78] on div at bounding box center [513, 148] width 13 height 296
click at [490, 62] on div at bounding box center [306, 148] width 426 height 296
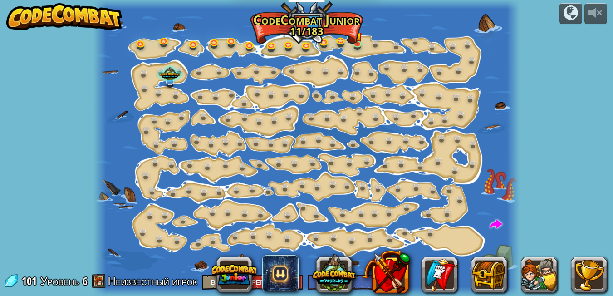
click at [484, 55] on div at bounding box center [306, 148] width 426 height 296
click at [586, 17] on button at bounding box center [595, 13] width 23 height 21
click at [93, 135] on div at bounding box center [99, 148] width 13 height 296
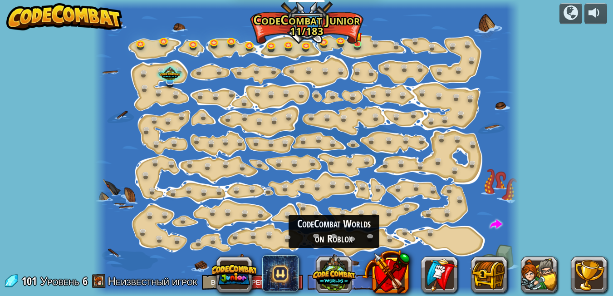
click at [345, 280] on button at bounding box center [334, 273] width 44 height 44
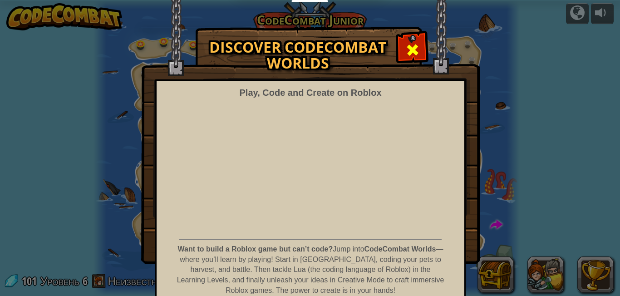
click at [405, 54] on span at bounding box center [412, 50] width 15 height 15
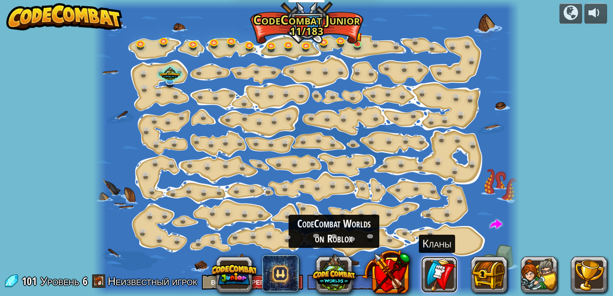
click at [430, 267] on link at bounding box center [439, 274] width 36 height 36
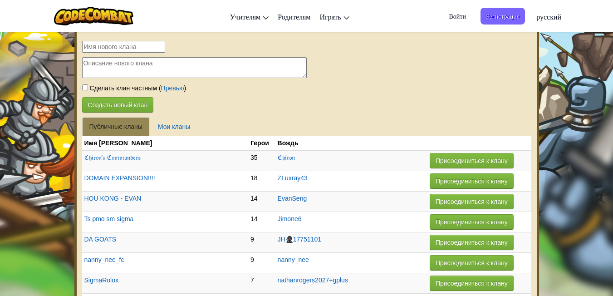
select select "ru"
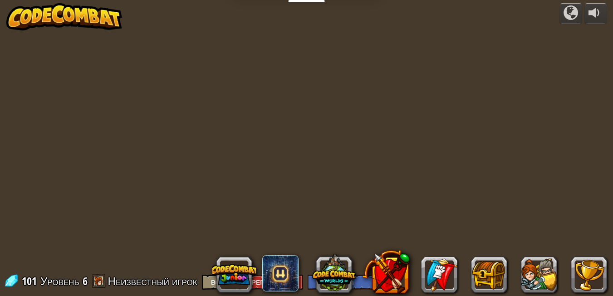
select select "ru"
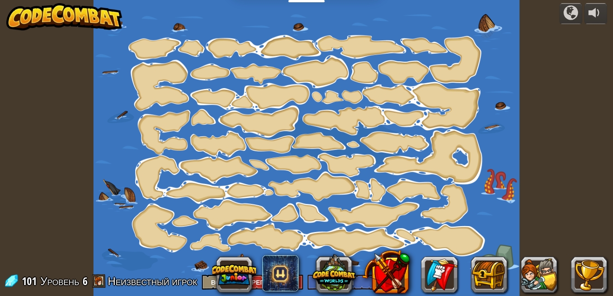
select select "ru"
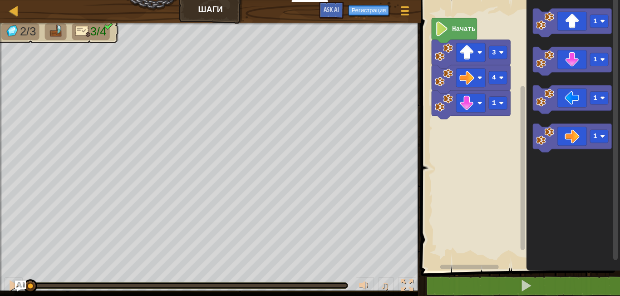
select select "ru"
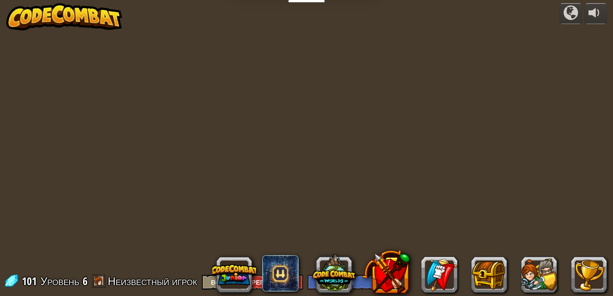
select select "ru"
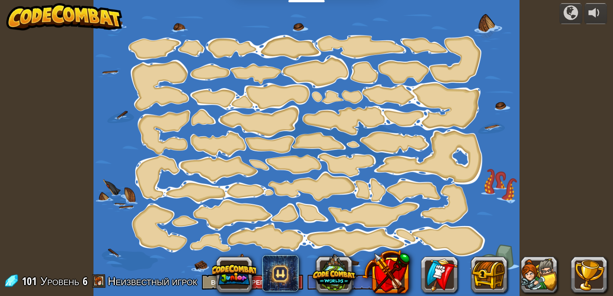
select select "ru"
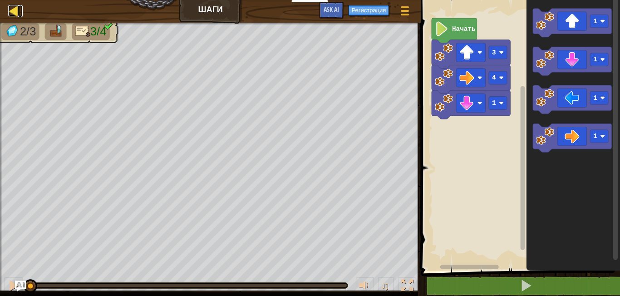
click at [17, 10] on div at bounding box center [13, 10] width 11 height 11
select select "ru"
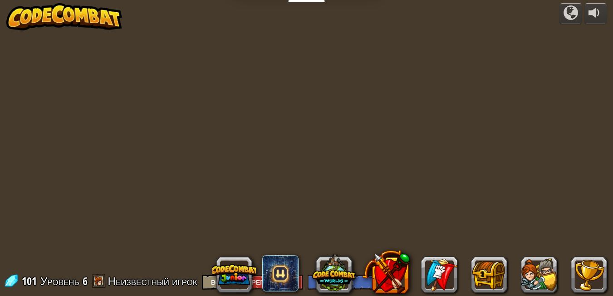
select select "ru"
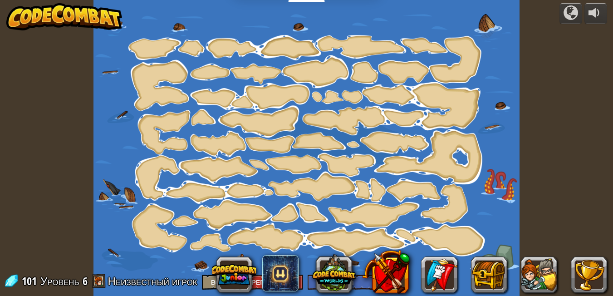
select select "ru"
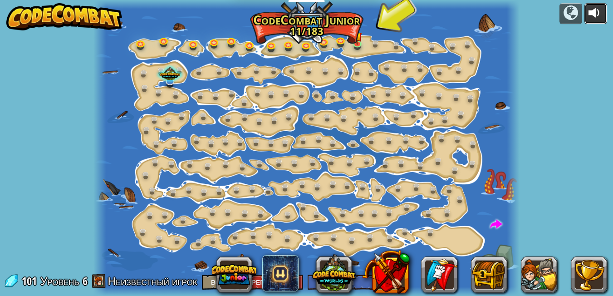
click at [590, 10] on div at bounding box center [595, 12] width 15 height 15
click at [600, 16] on div at bounding box center [595, 12] width 15 height 15
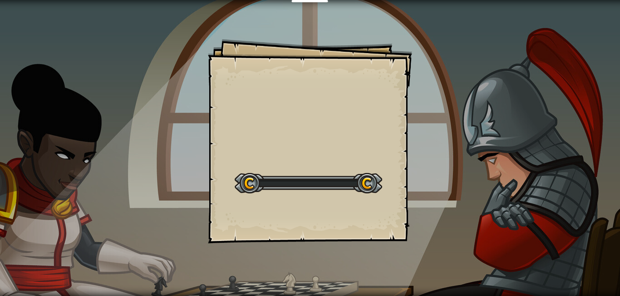
select select "ru"
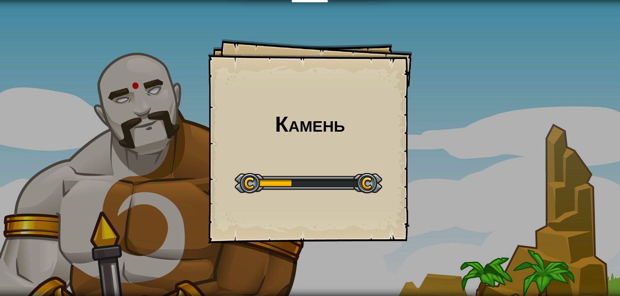
select select "ru"
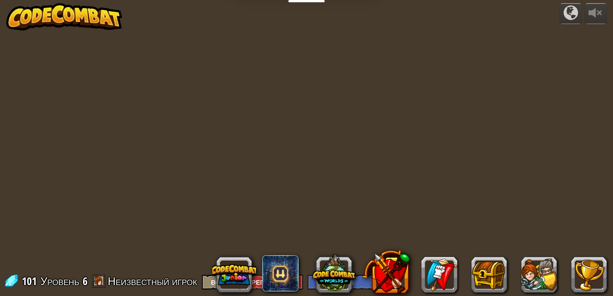
select select "ru"
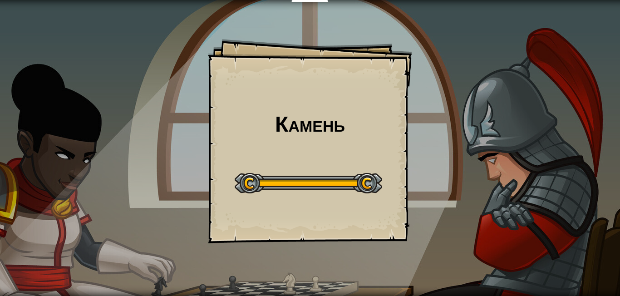
select select "ru"
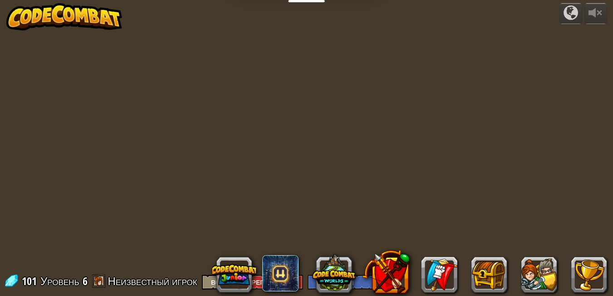
select select "ru"
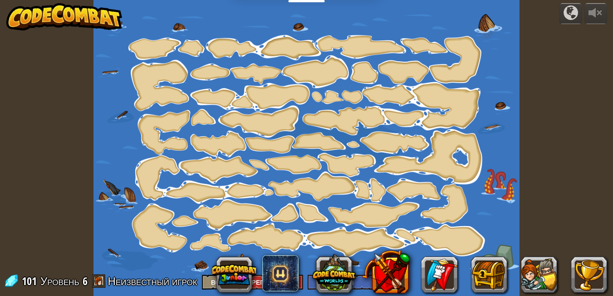
select select "ru"
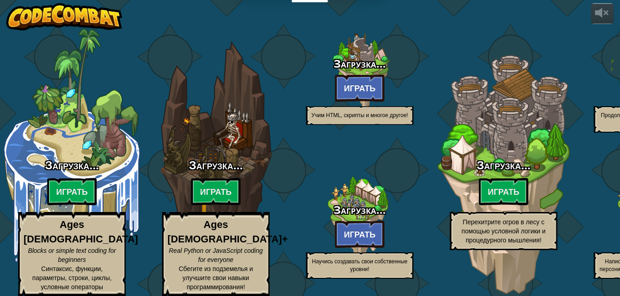
select select "ru"
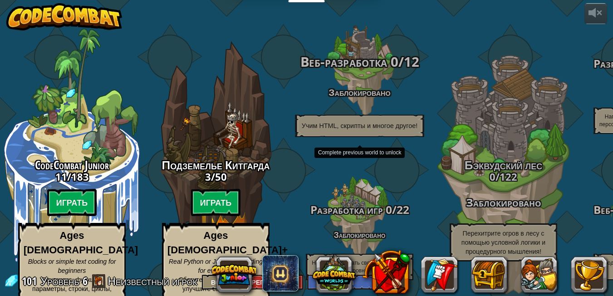
click at [331, 115] on p "Учим HTML, скрипты и многое другое!" at bounding box center [359, 126] width 129 height 22
click at [376, 65] on div "Веб-разработка 0 / 12 Заблокировано Учим HTML, скрипты и многое другое!" at bounding box center [359, 95] width 172 height 83
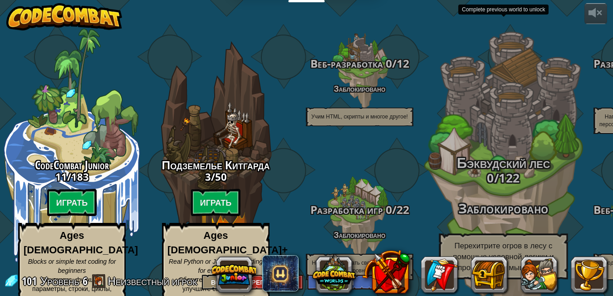
click at [469, 108] on div "Бэквудский лес 0 / 122 Заблокировано Перехитрите огров в лесу с помощью условно…" at bounding box center [503, 172] width 172 height 345
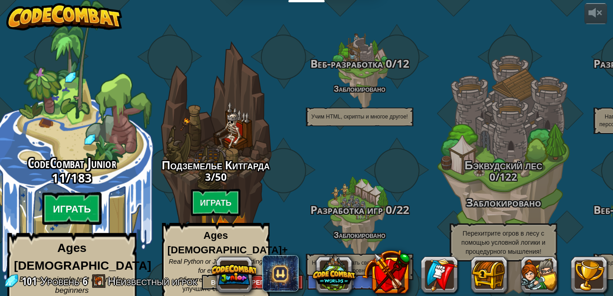
click at [67, 192] on btn "Играть" at bounding box center [72, 208] width 60 height 33
select select "ru"
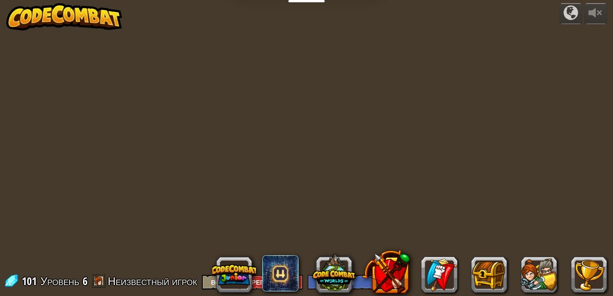
select select "ru"
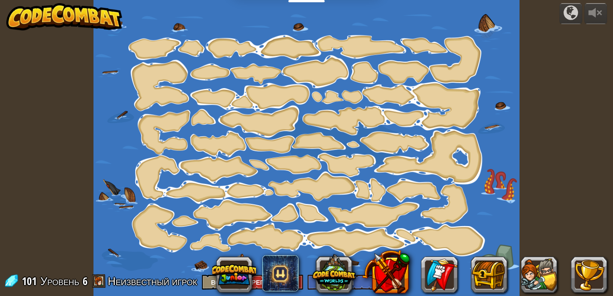
select select "ru"
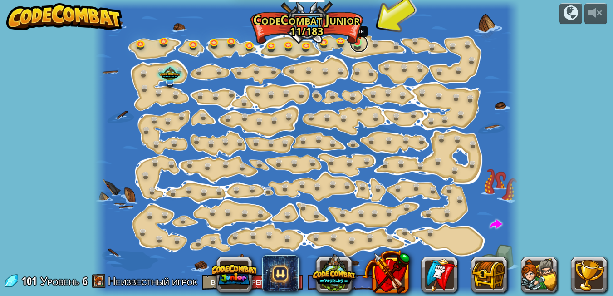
click at [362, 45] on link at bounding box center [359, 43] width 18 height 18
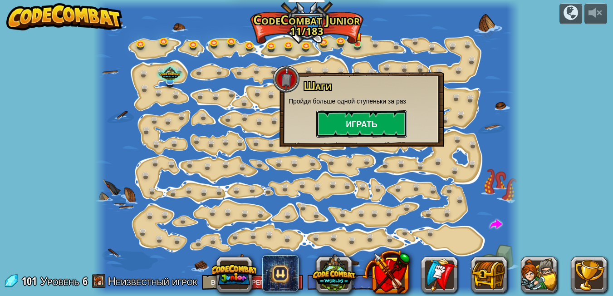
click at [378, 112] on button "Играть" at bounding box center [361, 123] width 91 height 27
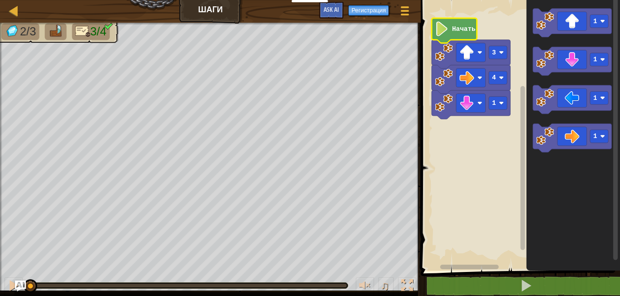
click at [464, 23] on icon "Рабочая область Blockly" at bounding box center [453, 30] width 45 height 25
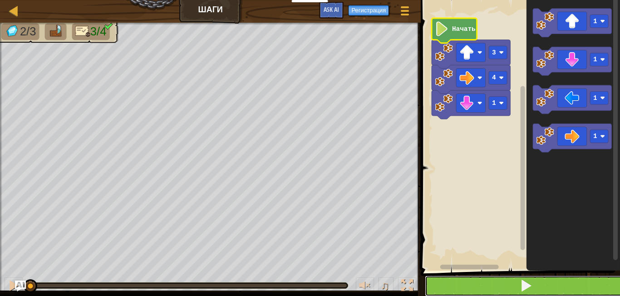
click at [479, 285] on button at bounding box center [526, 285] width 202 height 21
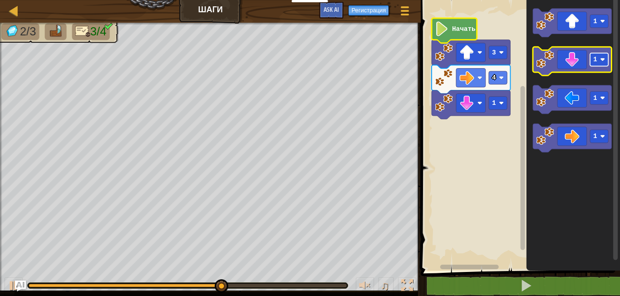
click at [598, 63] on rect "Рабочая область Blockly" at bounding box center [599, 59] width 18 height 13
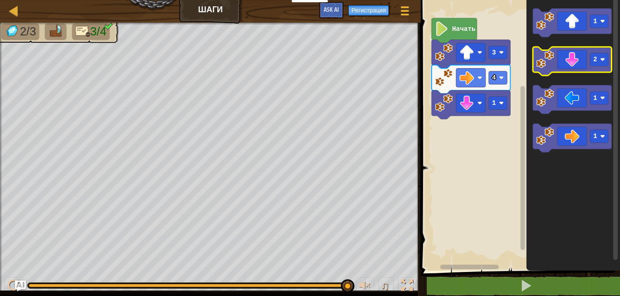
click at [588, 69] on icon "Рабочая область Blockly" at bounding box center [572, 61] width 78 height 29
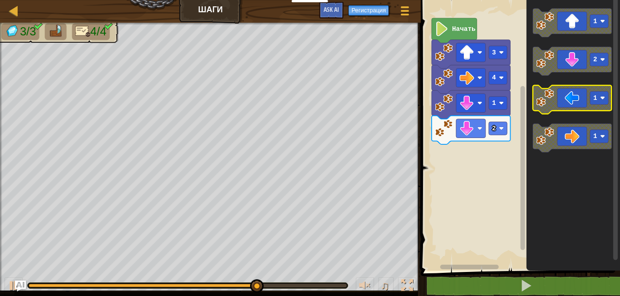
click at [551, 99] on image "Рабочая область Blockly" at bounding box center [545, 97] width 18 height 18
click at [583, 101] on icon "Рабочая область Blockly" at bounding box center [572, 99] width 78 height 29
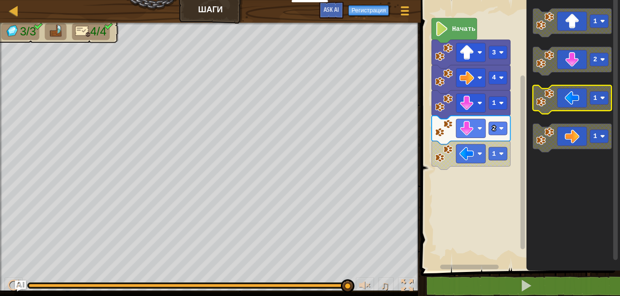
click at [602, 101] on rect "Рабочая область Blockly" at bounding box center [599, 97] width 18 height 13
click at [575, 102] on icon "Рабочая область Blockly" at bounding box center [572, 99] width 78 height 29
click at [598, 94] on rect "Рабочая область Blockly" at bounding box center [599, 97] width 18 height 13
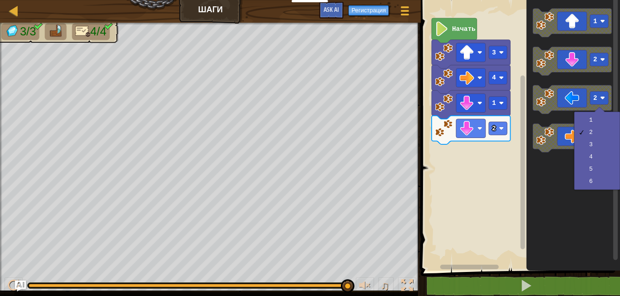
click at [545, 176] on icon "Рабочая область Blockly" at bounding box center [572, 132] width 93 height 275
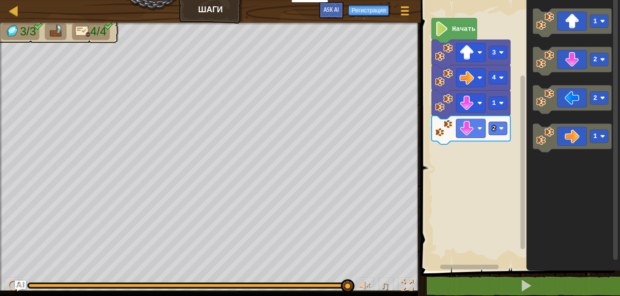
click at [517, 155] on div "1 2 4 3 Начать 1 2 2 1" at bounding box center [519, 132] width 202 height 275
click at [555, 98] on icon "Рабочая область Blockly" at bounding box center [572, 99] width 78 height 29
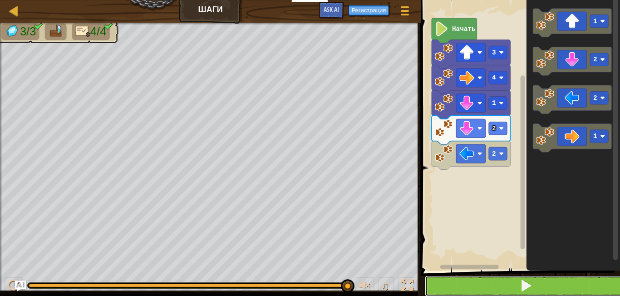
click at [465, 284] on button at bounding box center [526, 285] width 202 height 21
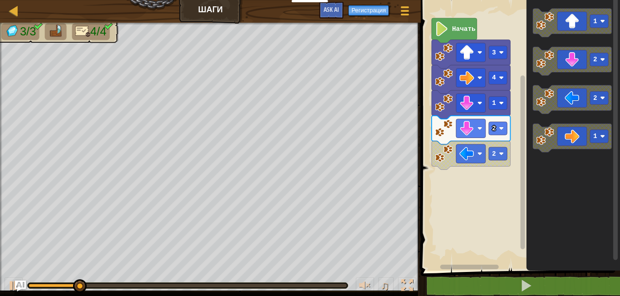
click at [448, 35] on image "Рабочая область Blockly" at bounding box center [442, 28] width 14 height 15
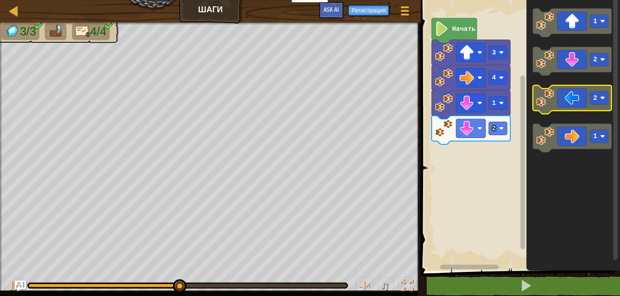
click at [576, 106] on icon "Рабочая область Blockly" at bounding box center [572, 99] width 78 height 29
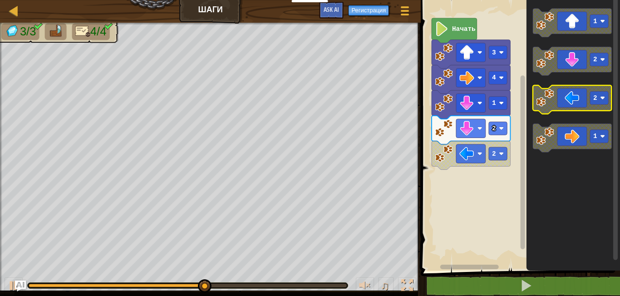
click at [576, 106] on icon "Рабочая область Blockly" at bounding box center [572, 99] width 78 height 29
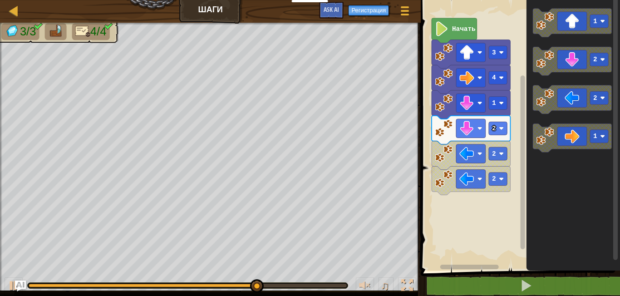
click at [450, 33] on icon "Рабочая область Blockly" at bounding box center [453, 30] width 45 height 25
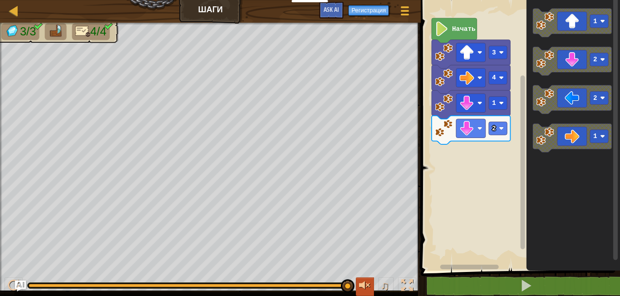
click at [360, 282] on div at bounding box center [365, 285] width 12 height 12
click at [367, 286] on div at bounding box center [365, 285] width 12 height 12
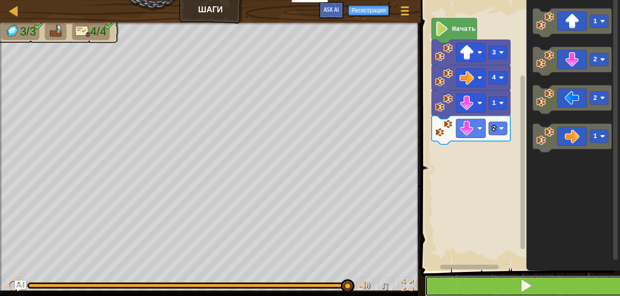
click at [468, 283] on button at bounding box center [526, 285] width 202 height 21
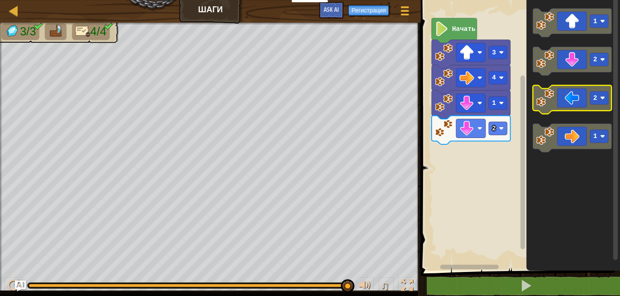
click at [575, 103] on icon "Рабочая область Blockly" at bounding box center [572, 99] width 78 height 29
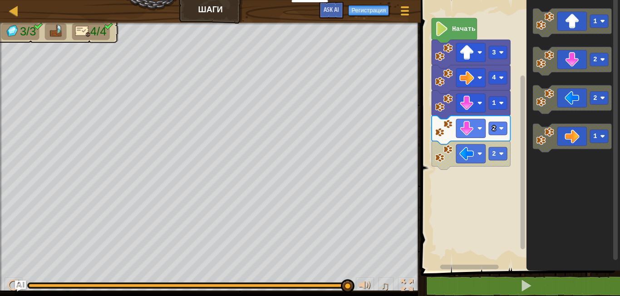
click at [451, 31] on icon "Рабочая область Blockly" at bounding box center [453, 30] width 45 height 25
click at [450, 31] on g "1 2 2 4 3 Начать" at bounding box center [470, 94] width 78 height 152
click at [438, 33] on image "Рабочая область Blockly" at bounding box center [442, 28] width 14 height 15
click at [20, 6] on link "Карта" at bounding box center [20, 11] width 5 height 12
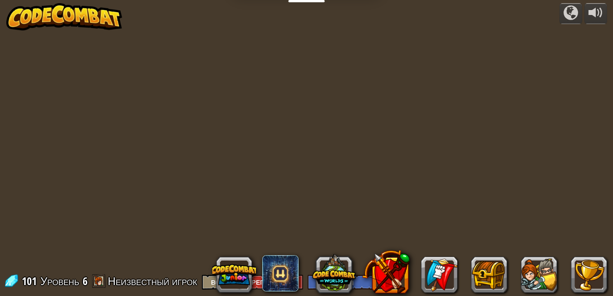
select select "ru"
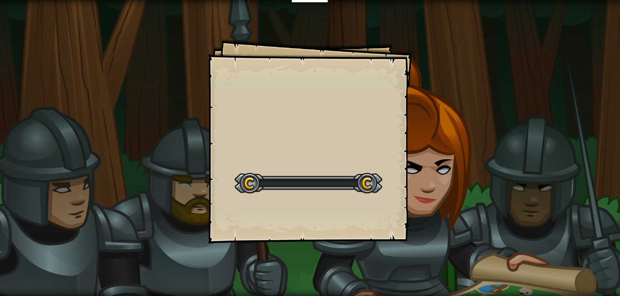
select select "ru"
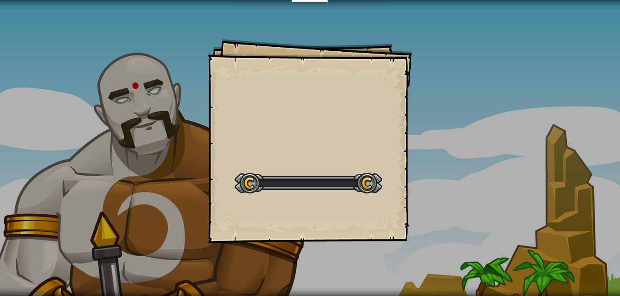
select select "ru"
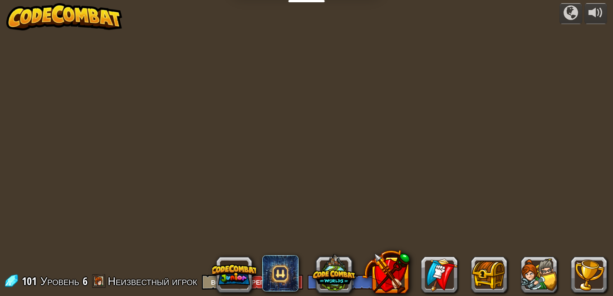
select select "ru"
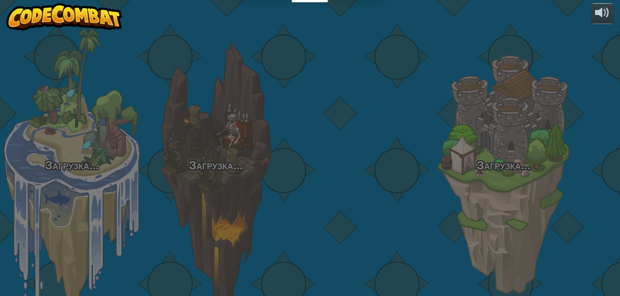
select select "ru"
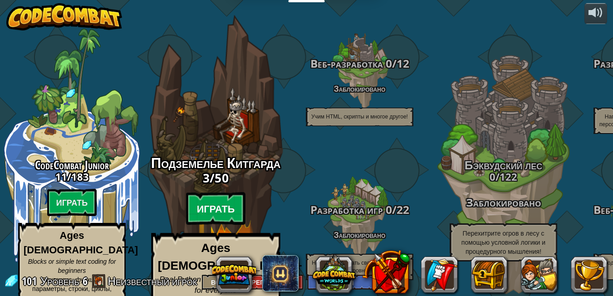
click at [214, 192] on btn "Играть" at bounding box center [216, 208] width 60 height 33
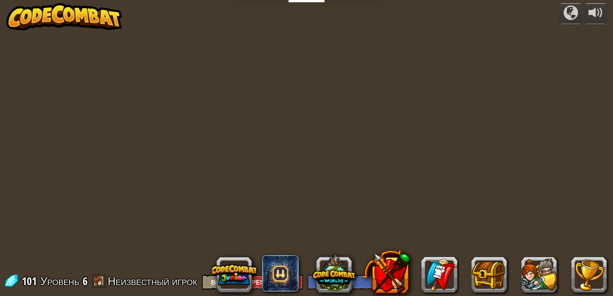
select select "ru"
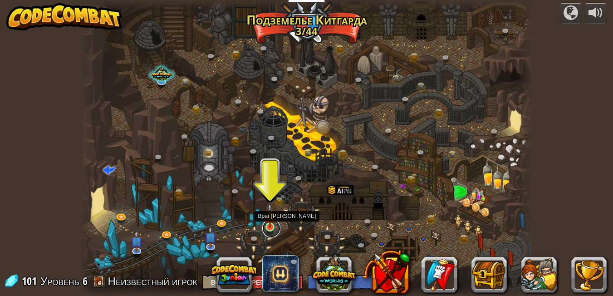
click at [274, 230] on link at bounding box center [271, 228] width 18 height 18
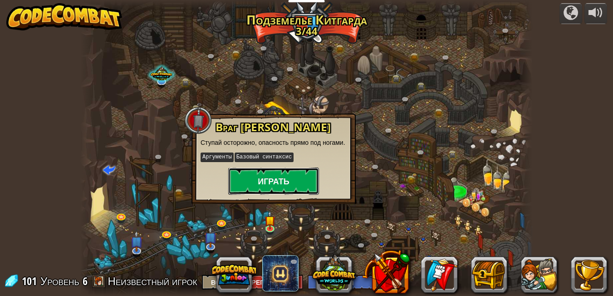
click at [282, 174] on button "Играть" at bounding box center [273, 180] width 91 height 27
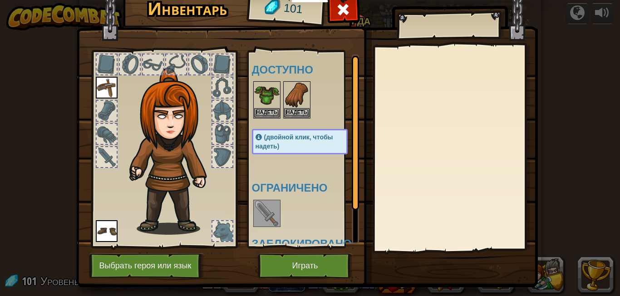
click at [182, 158] on img at bounding box center [174, 151] width 98 height 167
click at [166, 126] on img at bounding box center [174, 151] width 98 height 167
click at [268, 215] on img at bounding box center [266, 212] width 25 height 25
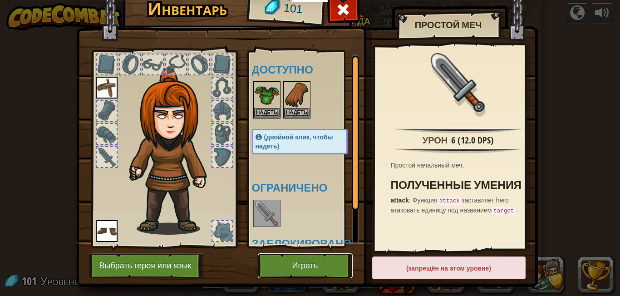
click at [307, 262] on button "Играть" at bounding box center [305, 265] width 95 height 25
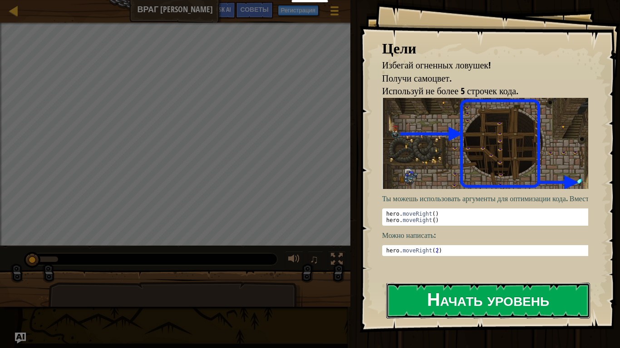
click at [419, 295] on button "Начать уровень" at bounding box center [488, 301] width 204 height 36
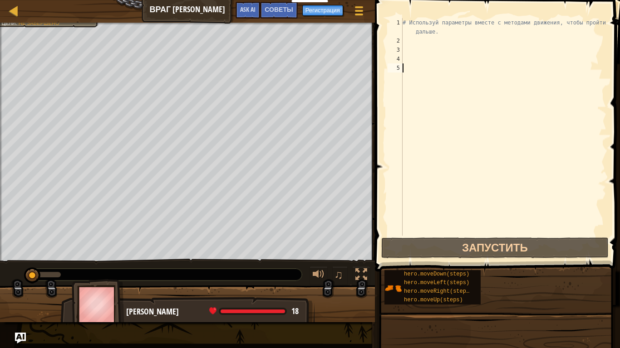
click at [411, 38] on div "# Используй параметры вместе с методами движения, чтобы пройти дальше." at bounding box center [503, 140] width 205 height 245
click at [411, 39] on div "# Используй параметры вместе с методами движения, чтобы пройти дальше." at bounding box center [503, 140] width 205 height 245
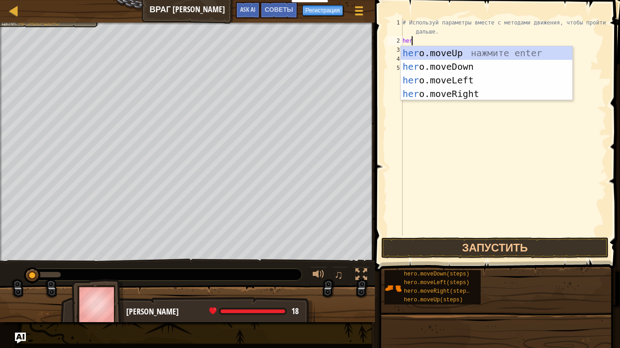
type textarea "hero"
click at [459, 50] on div "hero .moveUp нажмите enter hero .moveDown нажмите enter hero .moveLeft нажмите …" at bounding box center [486, 87] width 171 height 82
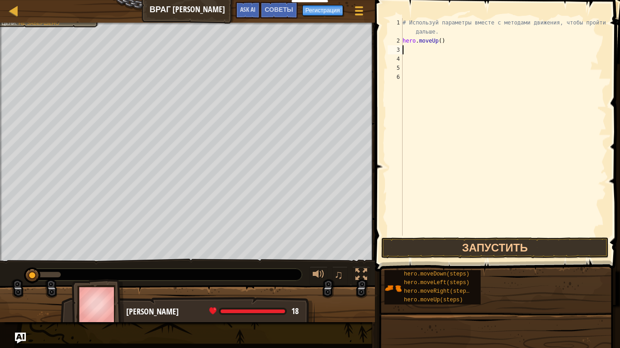
scroll to position [4, 0]
click at [439, 246] on button "Запустить" at bounding box center [494, 248] width 227 height 21
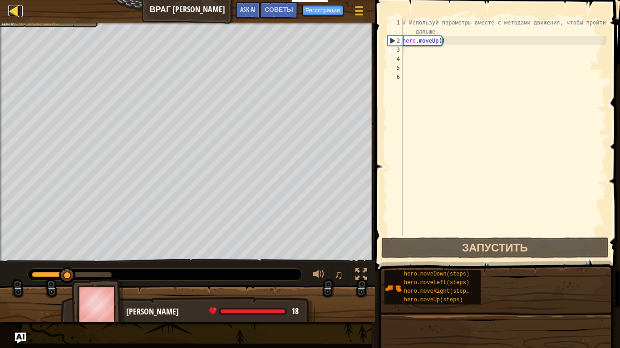
click at [16, 14] on div at bounding box center [13, 10] width 11 height 11
select select "ru"
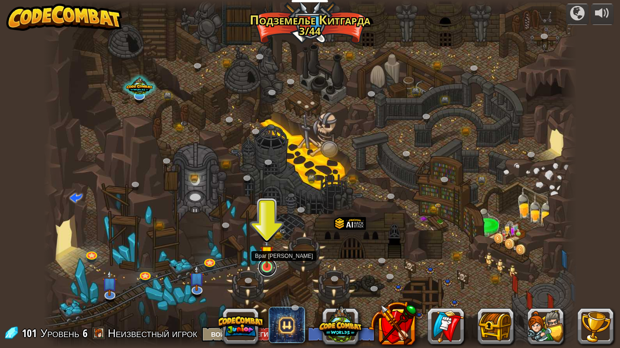
click at [264, 273] on link at bounding box center [267, 268] width 18 height 18
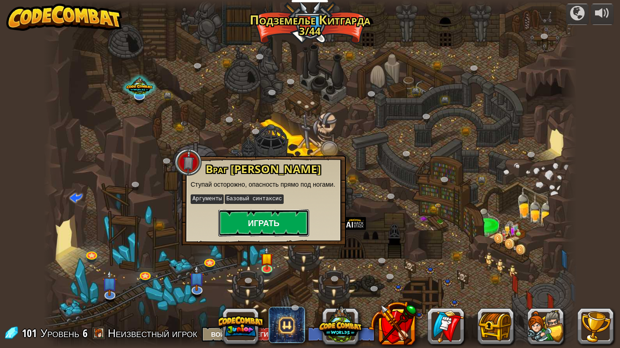
click at [279, 214] on button "Играть" at bounding box center [263, 223] width 91 height 27
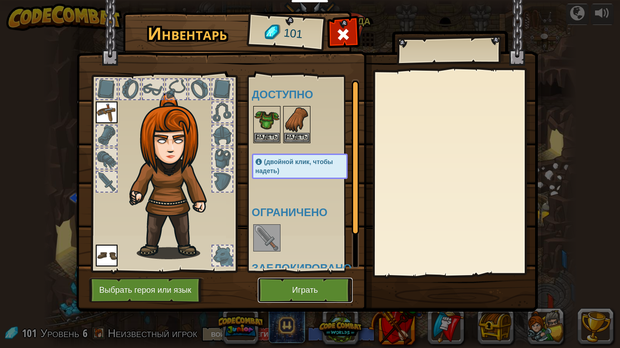
click at [278, 283] on button "Играть" at bounding box center [305, 290] width 95 height 25
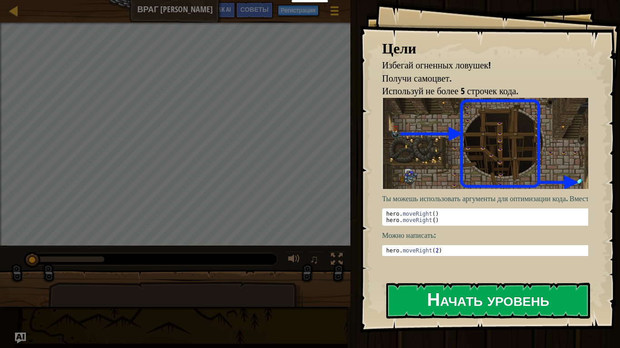
click at [423, 295] on button "Начать уровень" at bounding box center [488, 301] width 204 height 36
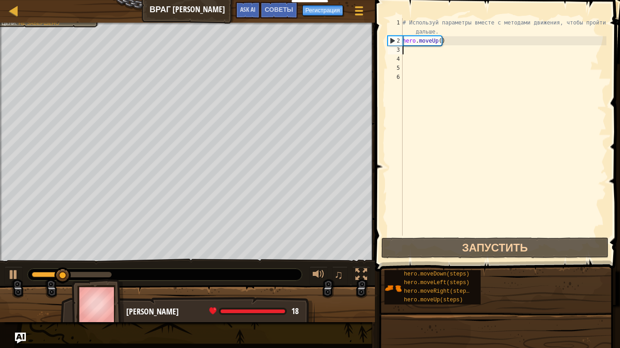
click at [444, 48] on div "# Используй параметры вместе с методами движения, чтобы пройти дальше. hero . m…" at bounding box center [503, 140] width 205 height 245
drag, startPoint x: 442, startPoint y: 44, endPoint x: 451, endPoint y: 34, distance: 12.8
click at [451, 34] on div "# Используй параметры вместе с методами движения, чтобы пройти дальше. hero . m…" at bounding box center [503, 140] width 205 height 245
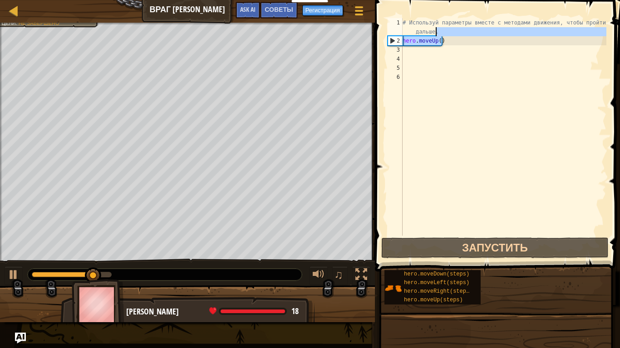
click at [450, 38] on div "# Используй параметры вместе с методами движения, чтобы пройти дальше. hero . m…" at bounding box center [503, 127] width 205 height 218
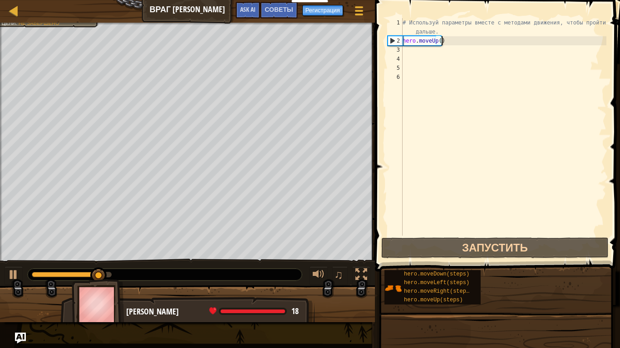
click at [447, 44] on div "# Используй параметры вместе с методами движения, чтобы пройти дальше. hero . m…" at bounding box center [503, 140] width 205 height 245
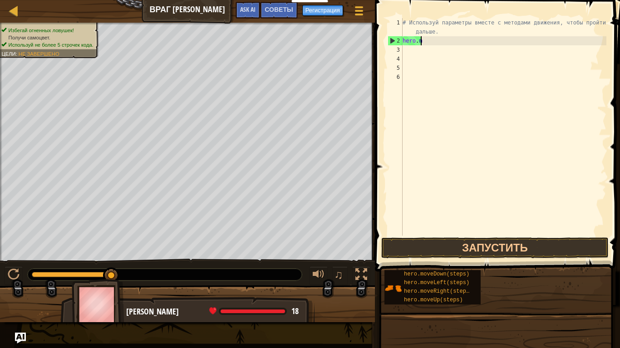
type textarea "h"
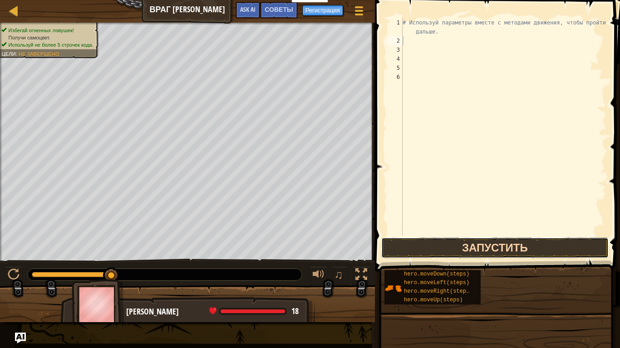
click at [424, 250] on button "Запустить" at bounding box center [494, 248] width 227 height 21
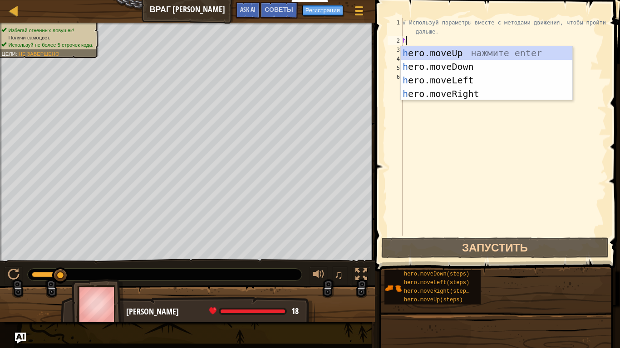
scroll to position [4, 0]
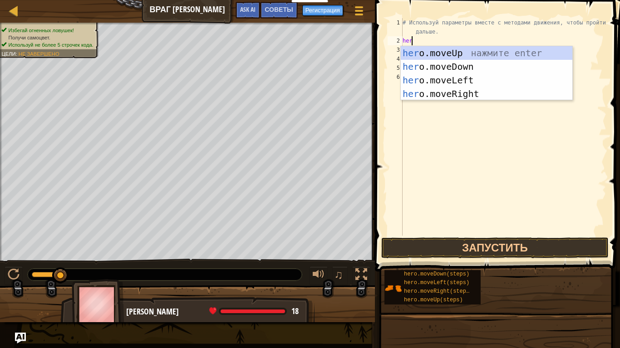
type textarea "hero"
click at [446, 95] on div "hero .moveUp нажмите enter hero .moveDown нажмите enter hero .moveLeft нажмите …" at bounding box center [486, 87] width 171 height 82
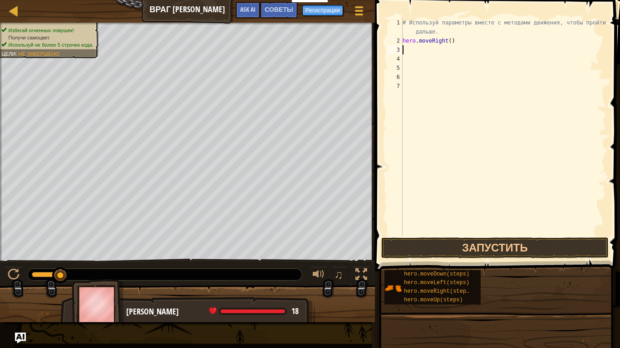
scroll to position [4, 0]
click at [461, 249] on button "Запустить" at bounding box center [494, 248] width 227 height 21
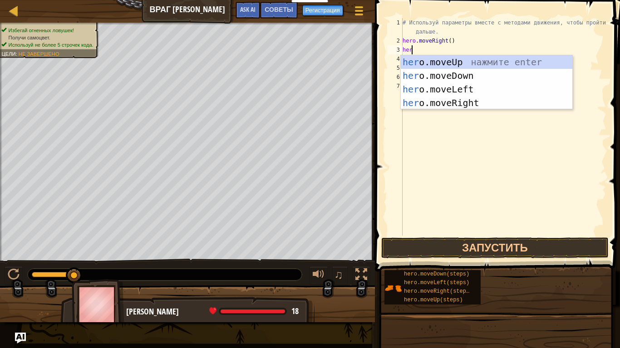
type textarea "hero"
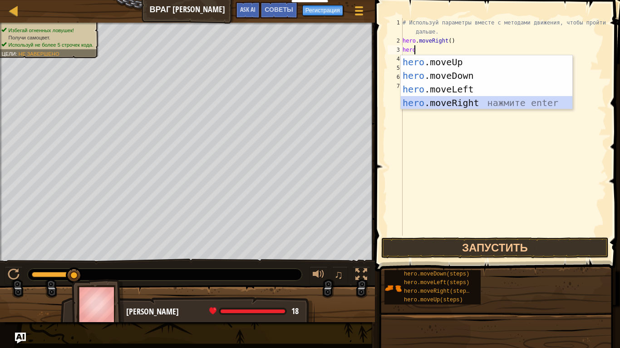
click at [438, 103] on div "hero .moveUp нажмите enter hero .moveDown нажмите enter hero .moveLeft нажмите …" at bounding box center [486, 96] width 171 height 82
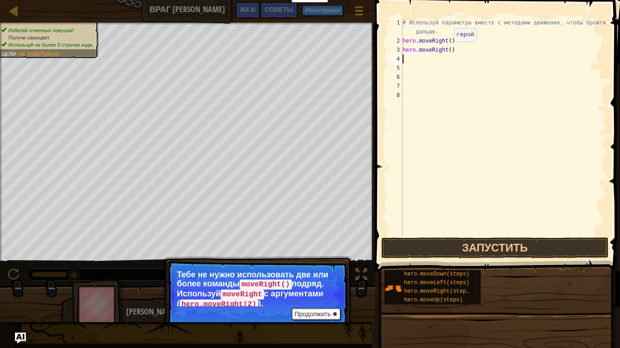
click at [446, 51] on div "# Используй параметры вместе с методами движения, чтобы пройти дальше. hero . m…" at bounding box center [503, 140] width 205 height 245
click at [470, 243] on button "Запустить" at bounding box center [494, 248] width 227 height 21
type textarea "hero.moveRight(2)"
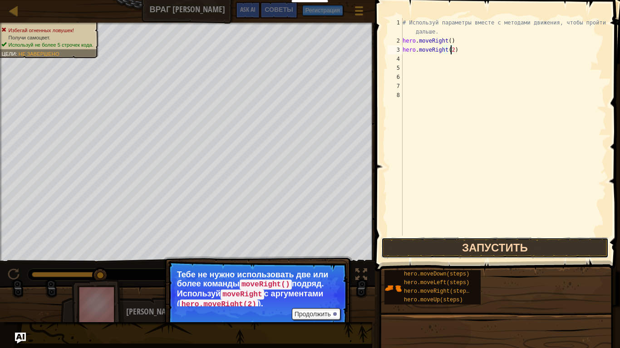
click at [494, 246] on button "Запустить" at bounding box center [494, 248] width 227 height 21
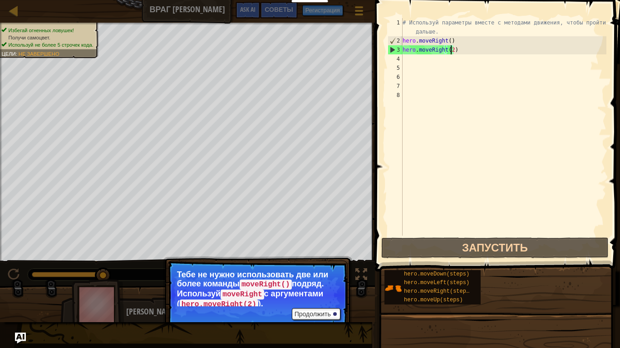
click at [405, 58] on div "# Используй параметры вместе с методами движения, чтобы пройти дальше. hero . m…" at bounding box center [503, 140] width 205 height 245
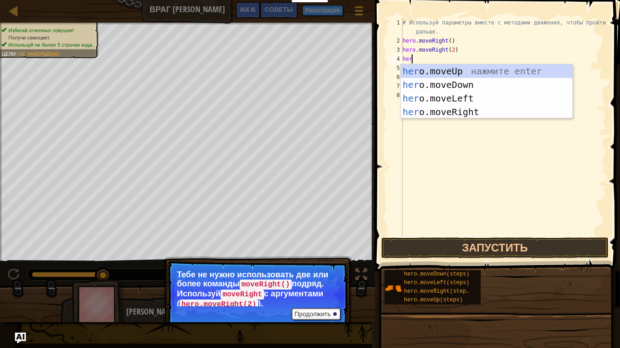
type textarea "hero"
click at [423, 75] on div "hero .moveUp нажмите enter hero .moveDown нажмите enter hero .moveLeft нажмите …" at bounding box center [486, 105] width 171 height 82
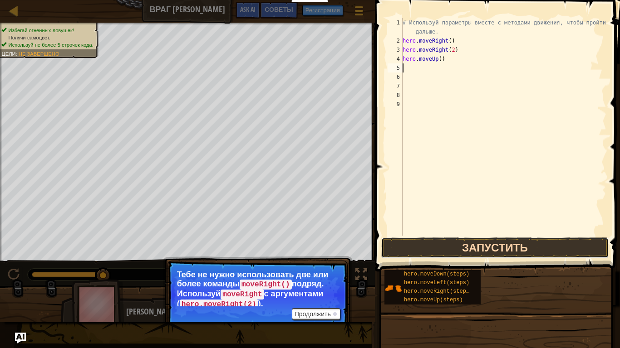
click at [440, 247] on button "Запустить" at bounding box center [494, 248] width 227 height 21
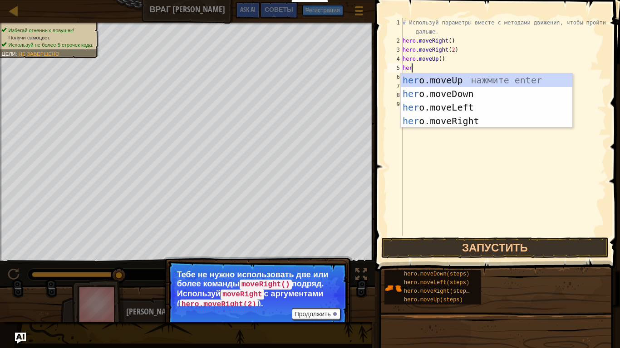
type textarea "hero"
click at [457, 121] on div "hero .moveUp нажмите enter hero .moveDown нажмите enter hero .moveLeft нажмите …" at bounding box center [486, 114] width 171 height 82
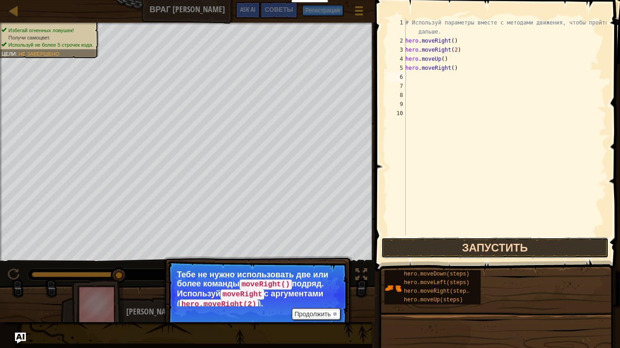
click at [481, 250] on button "Запустить" at bounding box center [494, 248] width 227 height 21
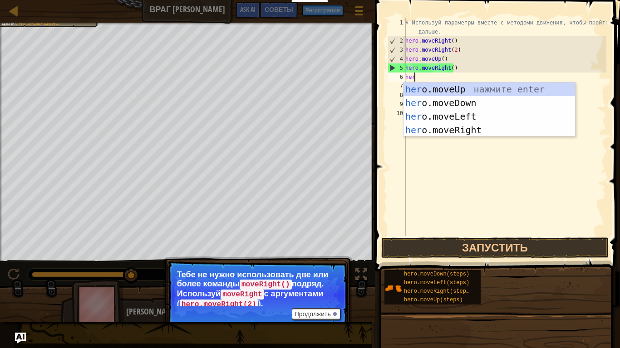
type textarea "hero"
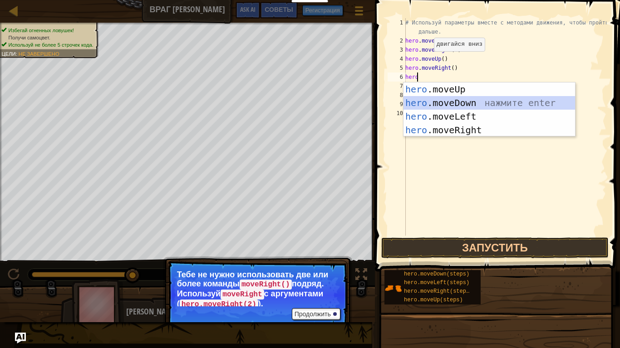
click at [464, 107] on div "hero .moveUp нажмите enter hero .moveDown нажмите enter hero .moveLeft нажмите …" at bounding box center [488, 124] width 171 height 82
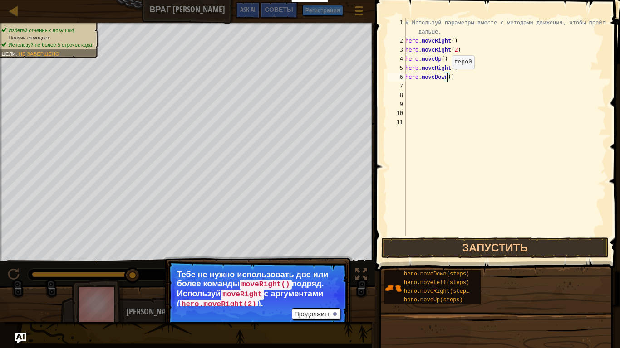
click at [446, 78] on div "# Используй параметры вместе с методами движения, чтобы пройти дальше. hero . m…" at bounding box center [504, 140] width 203 height 245
click at [500, 246] on button "Запустить" at bounding box center [494, 248] width 227 height 21
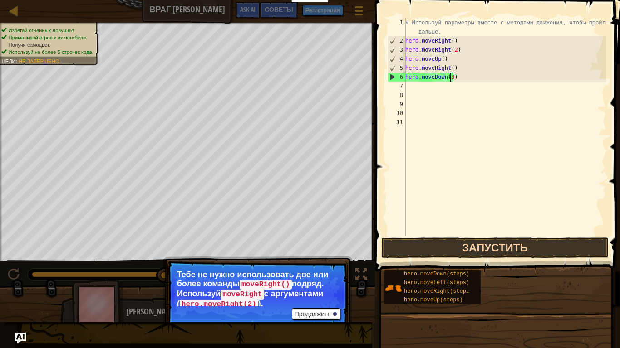
type textarea "hero.moveDown(3)"
click at [464, 240] on button "Запустить" at bounding box center [494, 248] width 227 height 21
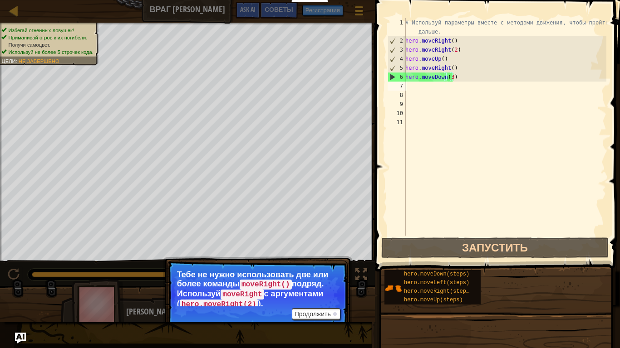
click at [408, 87] on div "# Используй параметры вместе с методами движения, чтобы пройти дальше. hero . m…" at bounding box center [504, 140] width 203 height 245
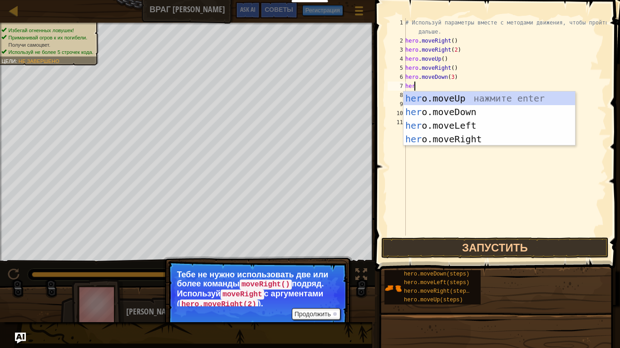
type textarea "hero"
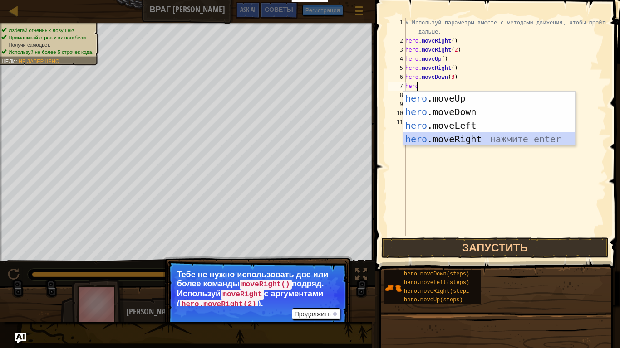
click at [465, 136] on div "hero .moveUp нажмите enter hero .moveDown нажмите enter hero .moveLeft нажмите …" at bounding box center [488, 133] width 171 height 82
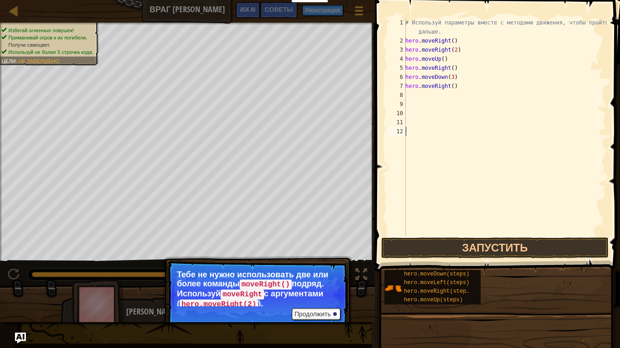
click at [465, 136] on div "# Используй параметры вместе с методами движения, чтобы пройти дальше. hero . m…" at bounding box center [504, 140] width 203 height 245
click at [449, 85] on div "# Используй параметры вместе с методами движения, чтобы пройти дальше. hero . m…" at bounding box center [504, 140] width 203 height 245
click at [482, 247] on button "Запустить" at bounding box center [494, 248] width 227 height 21
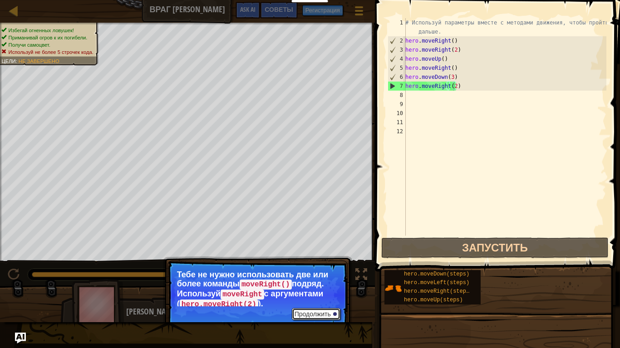
click at [325, 295] on button "Продолжить" at bounding box center [316, 314] width 49 height 12
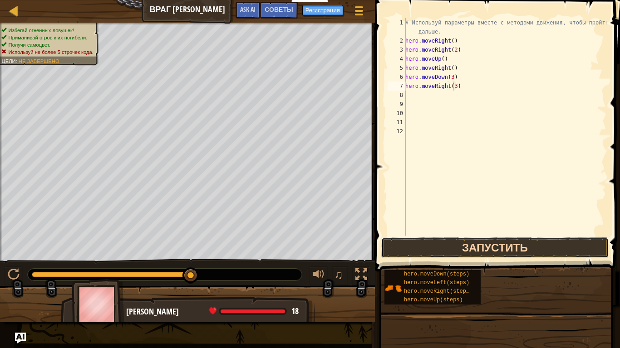
click at [467, 244] on button "Запустить" at bounding box center [494, 248] width 227 height 21
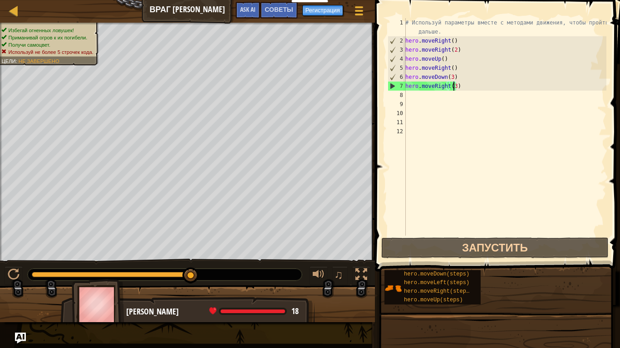
click at [414, 90] on div "# Используй параметры вместе с методами движения, чтобы пройти дальше. hero . m…" at bounding box center [504, 140] width 203 height 245
type textarea "hero.moveRight(3)"
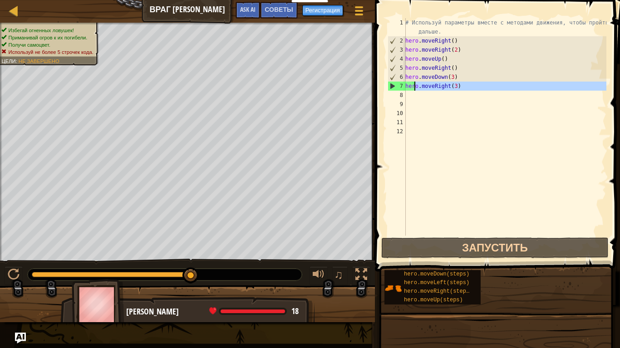
click at [412, 96] on div "# Используй параметры вместе с методами движения, чтобы пройти дальше. hero . m…" at bounding box center [504, 127] width 203 height 218
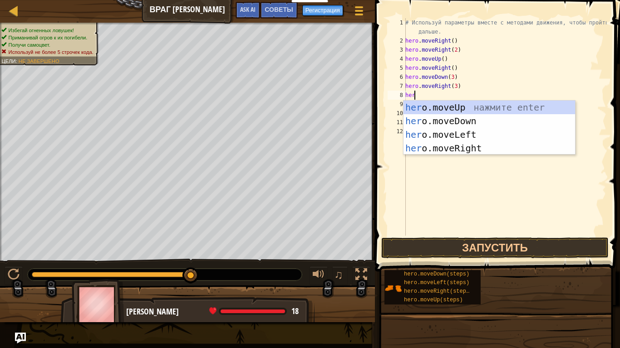
type textarea "hero"
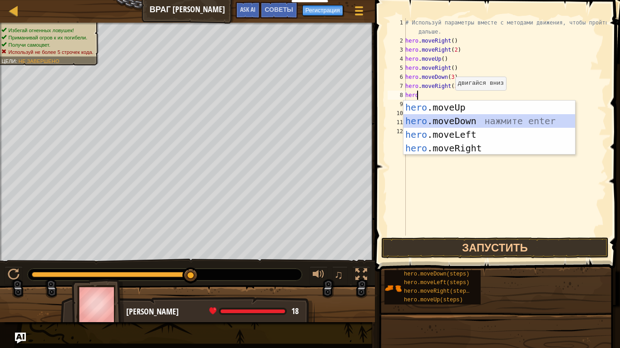
click at [460, 122] on div "hero .moveUp нажмите enter hero .moveDown нажмите enter hero .moveLeft нажмите …" at bounding box center [488, 142] width 171 height 82
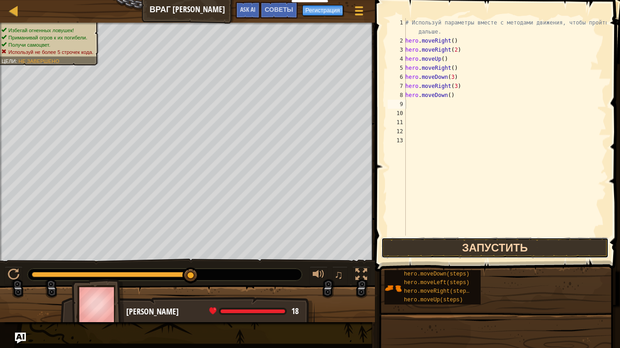
click at [448, 246] on button "Запустить" at bounding box center [494, 248] width 227 height 21
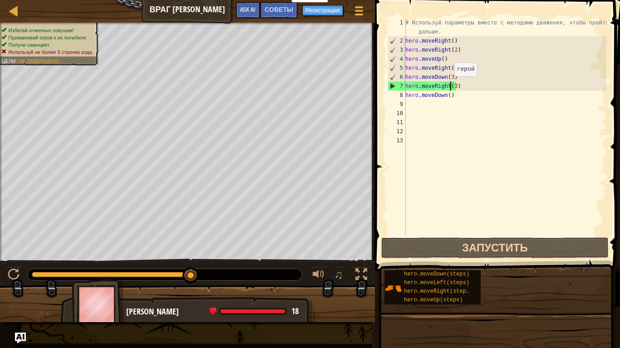
click at [449, 85] on div "# Используй параметры вместе с методами движения, чтобы пройти дальше. hero . m…" at bounding box center [504, 140] width 203 height 245
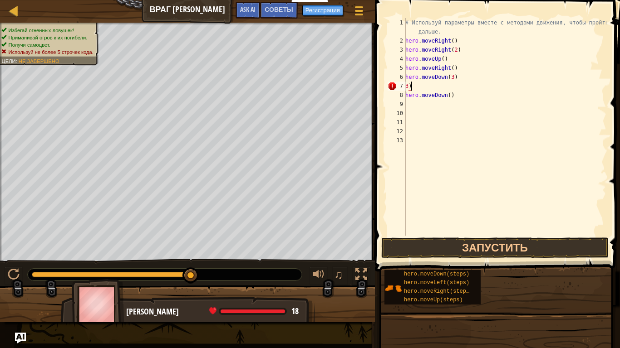
click at [412, 83] on div "# Используй параметры вместе с методами движения, чтобы пройти дальше. hero . m…" at bounding box center [504, 140] width 203 height 245
type textarea "3"
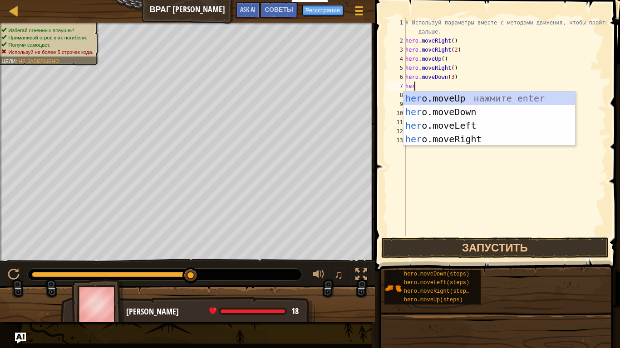
type textarea "hero"
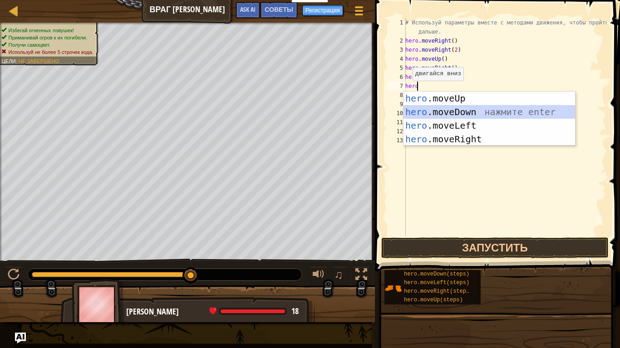
click at [443, 112] on div "hero .moveUp нажмите enter hero .moveDown нажмите enter hero .moveLeft нажмите …" at bounding box center [488, 133] width 171 height 82
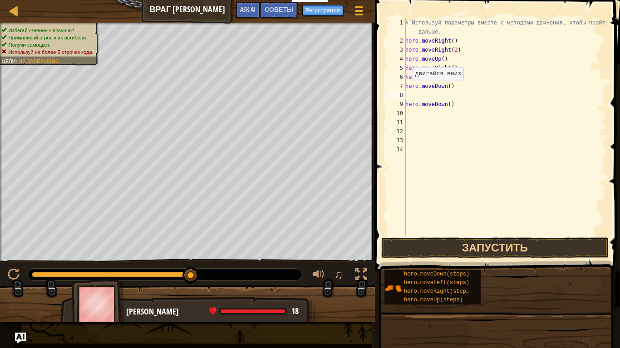
scroll to position [4, 0]
click at [416, 251] on button "Запустить" at bounding box center [494, 248] width 227 height 21
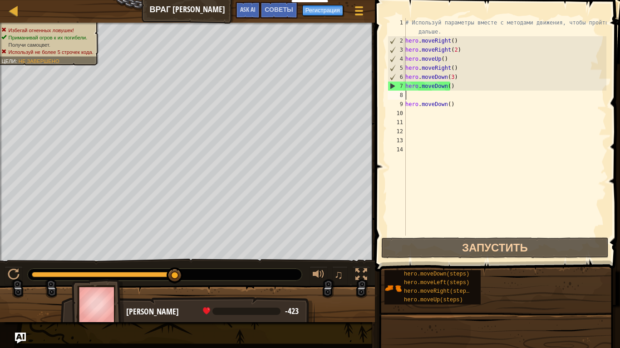
click at [452, 85] on div "# Используй параметры вместе с методами движения, чтобы пройти дальше. hero . m…" at bounding box center [504, 140] width 203 height 245
type textarea "hero.moveDown()"
click at [459, 98] on div "# Используй параметры вместе с методами движения, чтобы пройти дальше. hero . m…" at bounding box center [504, 140] width 203 height 245
click at [451, 103] on div "# Используй параметры вместе с методами движения, чтобы пройти дальше. hero . m…" at bounding box center [504, 140] width 203 height 245
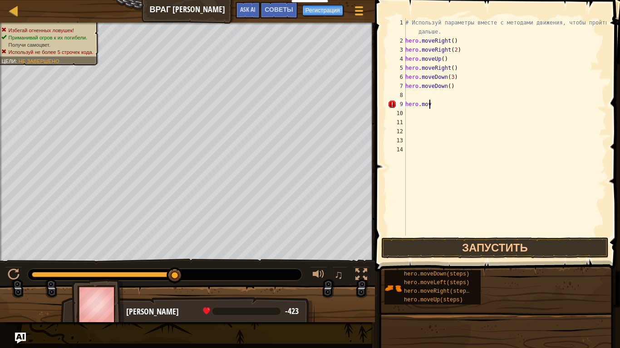
type textarea "h"
click at [450, 87] on div "# Используй параметры вместе с методами движения, чтобы пройти дальше. hero . m…" at bounding box center [504, 140] width 203 height 245
type textarea "h"
click at [467, 245] on button "Запустить" at bounding box center [494, 248] width 227 height 21
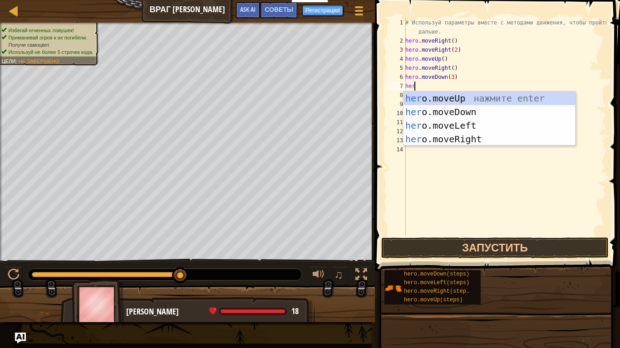
type textarea "hero"
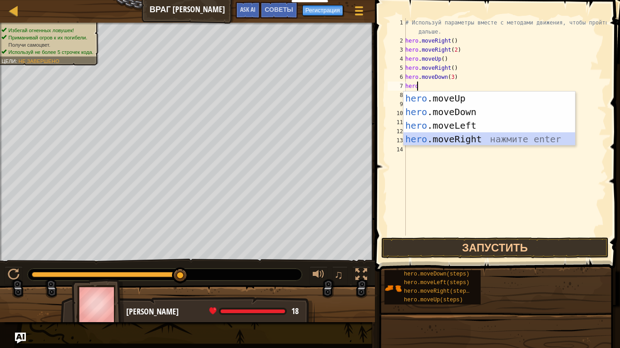
click at [448, 142] on div "hero .moveUp нажмите enter hero .moveDown нажмите enter hero .moveLeft нажмите …" at bounding box center [488, 133] width 171 height 82
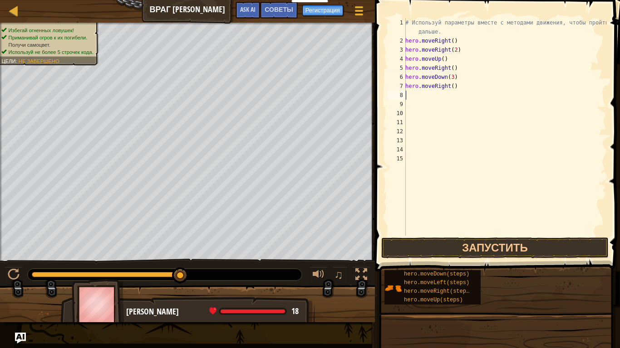
scroll to position [4, 0]
click at [448, 86] on div "# Используй параметры вместе с методами движения, чтобы пройти дальше. hero . m…" at bounding box center [504, 140] width 203 height 245
click at [450, 86] on div "# Используй параметры вместе с методами движения, чтобы пройти дальше. hero . m…" at bounding box center [504, 140] width 203 height 245
type textarea "hero.moveRight(2)"
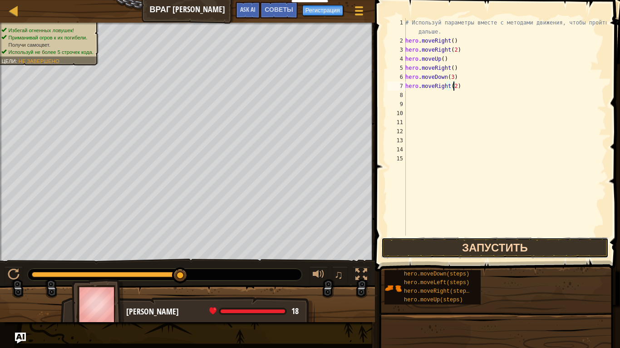
click at [464, 253] on button "Запустить" at bounding box center [494, 248] width 227 height 21
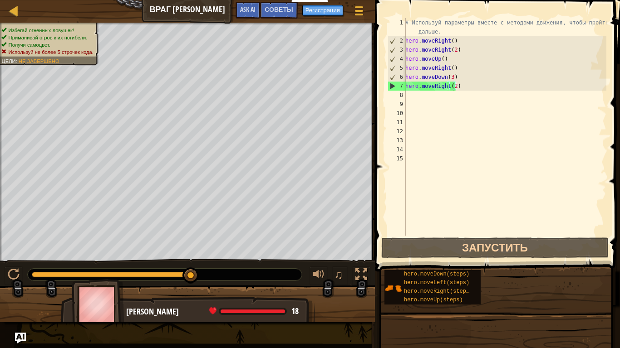
click at [272, 271] on div at bounding box center [165, 275] width 274 height 12
click at [290, 276] on div at bounding box center [165, 275] width 274 height 12
click at [298, 276] on div at bounding box center [165, 275] width 274 height 12
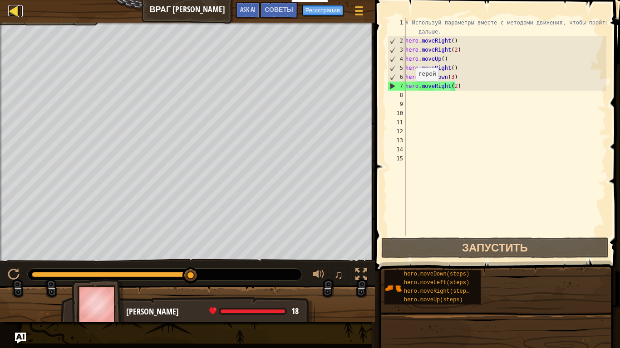
click at [15, 10] on div at bounding box center [13, 10] width 11 height 11
select select "ru"
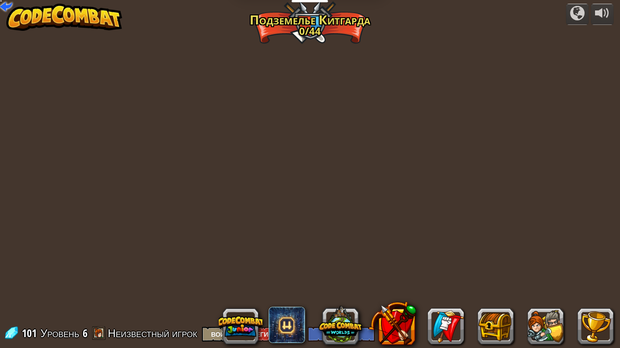
select select "ru"
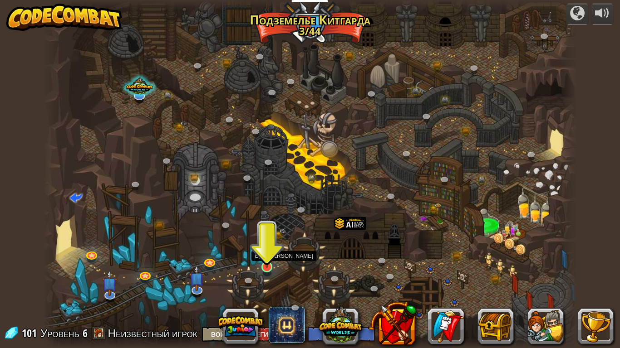
click at [266, 266] on img at bounding box center [267, 252] width 14 height 31
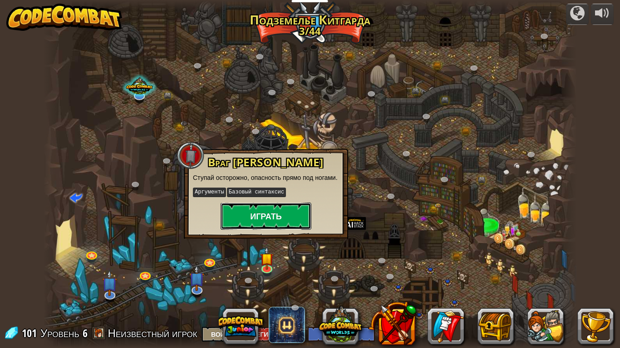
click at [284, 205] on button "Играть" at bounding box center [265, 216] width 91 height 27
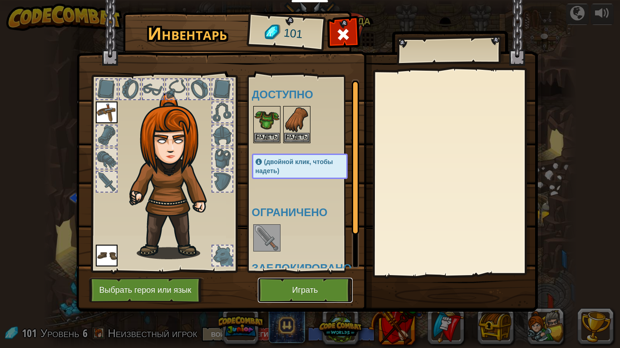
click at [289, 294] on button "Играть" at bounding box center [305, 290] width 95 height 25
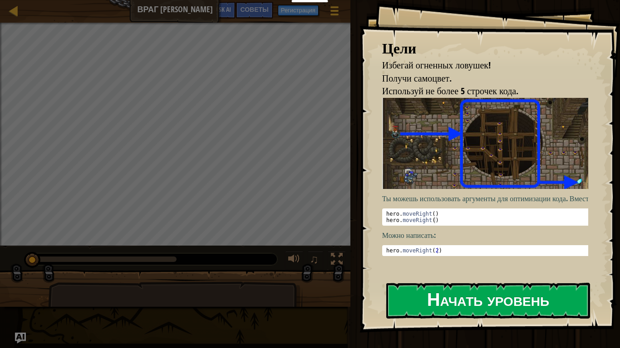
click at [463, 295] on button "Начать уровень" at bounding box center [488, 301] width 204 height 36
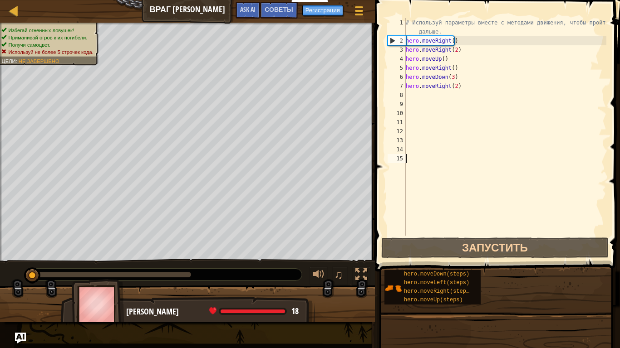
click at [461, 83] on div "# Используй параметры вместе с методами движения, чтобы пройти дальше. hero . m…" at bounding box center [505, 140] width 202 height 245
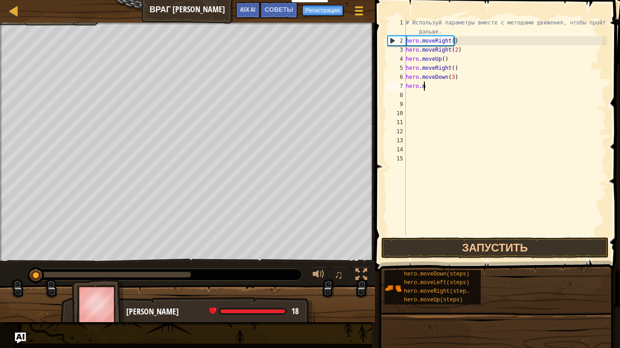
type textarea "h"
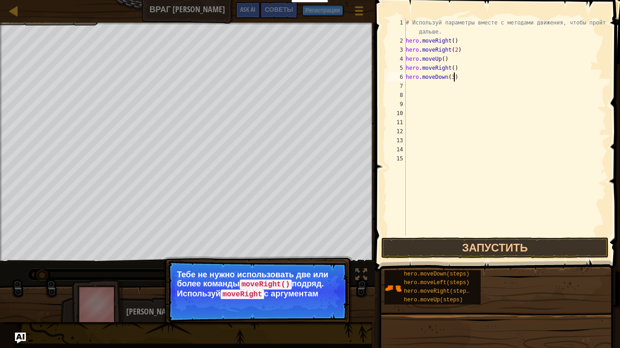
click at [454, 77] on div "# Используй параметры вместе с методами движения, чтобы пройти дальше. hero . m…" at bounding box center [505, 140] width 202 height 245
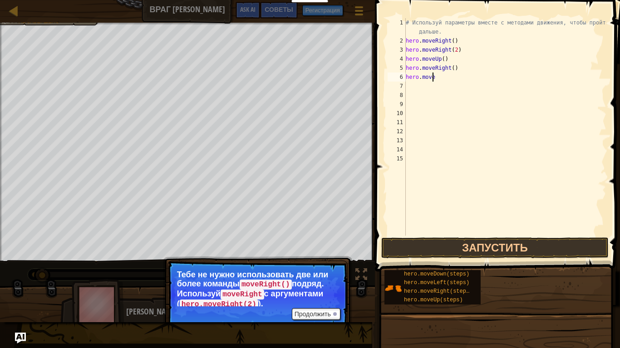
type textarea "h"
click at [456, 67] on div "# Используй параметры вместе с методами движения, чтобы пройти дальше. hero . m…" at bounding box center [505, 140] width 202 height 245
type textarea "h"
drag, startPoint x: 452, startPoint y: 62, endPoint x: 452, endPoint y: 56, distance: 5.9
click at [452, 58] on div "# Используй параметры вместе с методами движения, чтобы пройти дальше. hero . m…" at bounding box center [505, 140] width 202 height 245
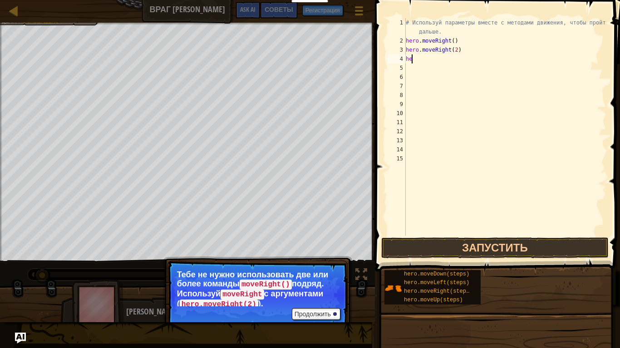
type textarea "h"
click at [458, 49] on div "# Используй параметры вместе с методами движения, чтобы пройти дальше. hero . m…" at bounding box center [505, 140] width 202 height 245
type textarea "h"
click at [460, 39] on div "# Используй параметры вместе с методами движения, чтобы пройти дальше. hero . m…" at bounding box center [505, 140] width 202 height 245
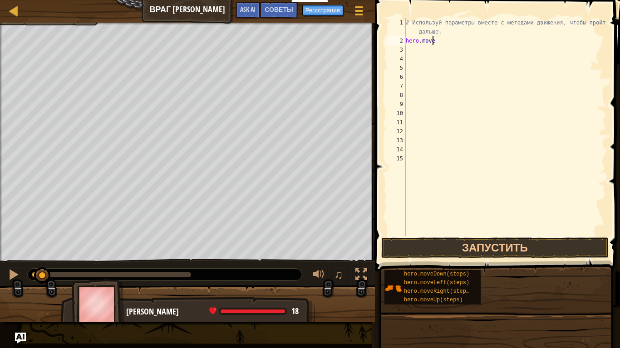
type textarea "h"
drag, startPoint x: 419, startPoint y: 242, endPoint x: 411, endPoint y: 242, distance: 7.7
click at [420, 242] on button "Запустить" at bounding box center [494, 248] width 227 height 21
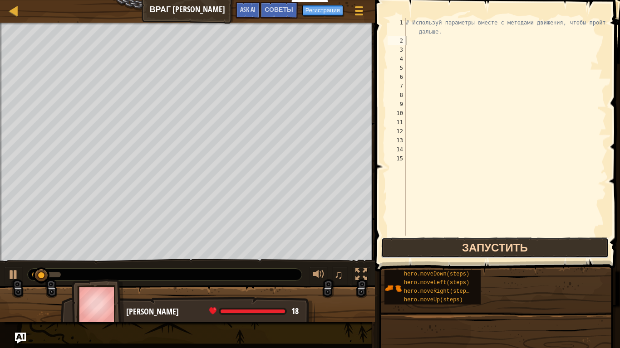
click at [455, 245] on button "Запустить" at bounding box center [494, 248] width 227 height 21
click at [456, 244] on button "В процессе" at bounding box center [494, 248] width 227 height 21
click at [456, 244] on button "Запустить" at bounding box center [494, 248] width 227 height 21
click at [457, 244] on button "Запустить" at bounding box center [494, 248] width 227 height 21
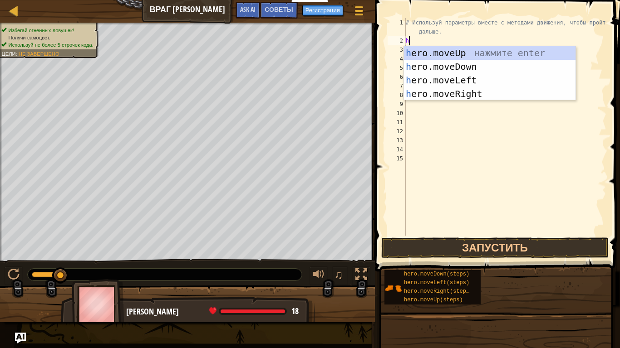
scroll to position [4, 0]
type textarea "hero"
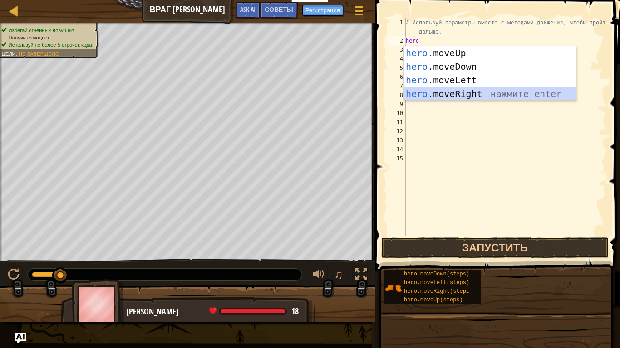
click at [455, 90] on div "hero .moveUp нажмите enter hero .moveDown нажмите enter hero .moveLeft нажмите …" at bounding box center [489, 87] width 171 height 82
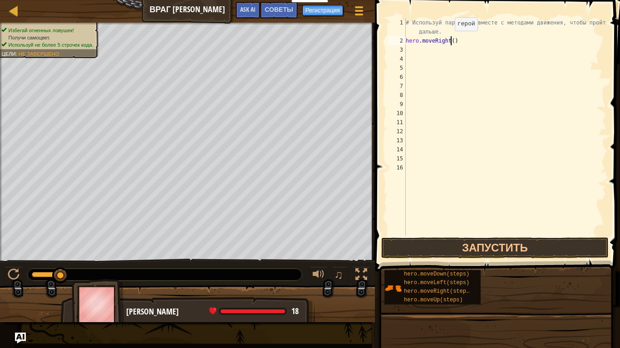
click at [450, 40] on div "# Используй параметры вместе с методами движения, чтобы пройти дальше. hero . m…" at bounding box center [505, 140] width 202 height 245
click at [485, 255] on button "Запустить" at bounding box center [494, 248] width 227 height 21
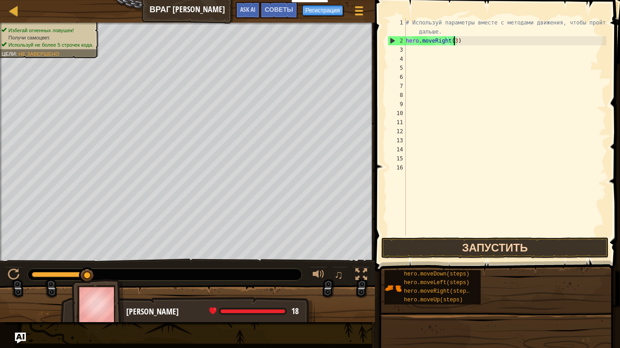
type textarea "hero.moveRight(3)"
click at [425, 247] on button "Запустить" at bounding box center [494, 248] width 227 height 21
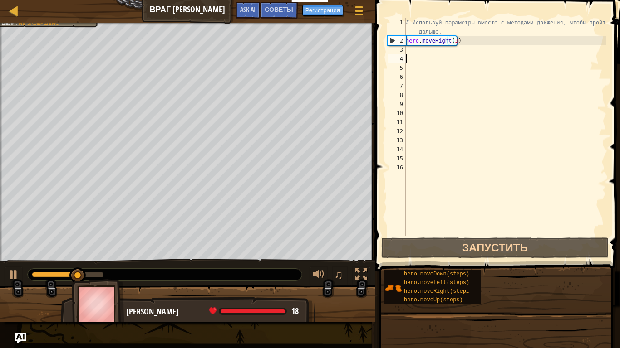
click at [413, 54] on div "# Используй параметры вместе с методами движения, чтобы пройти дальше. hero . m…" at bounding box center [505, 140] width 202 height 245
click at [413, 50] on div "# Используй параметры вместе с методами движения, чтобы пройти дальше. hero . m…" at bounding box center [505, 140] width 202 height 245
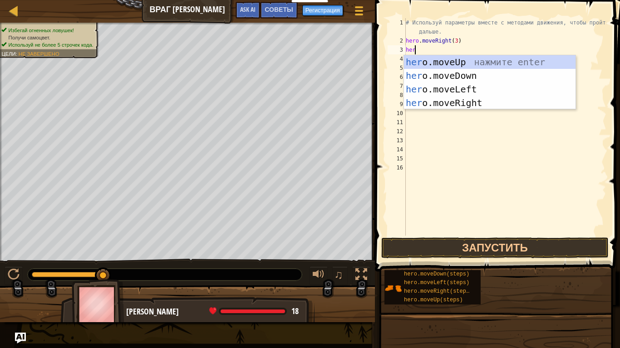
type textarea "hero"
click at [455, 61] on div "hero .moveUp нажмите enter hero .moveDown нажмите enter hero .moveLeft нажмите …" at bounding box center [489, 96] width 171 height 82
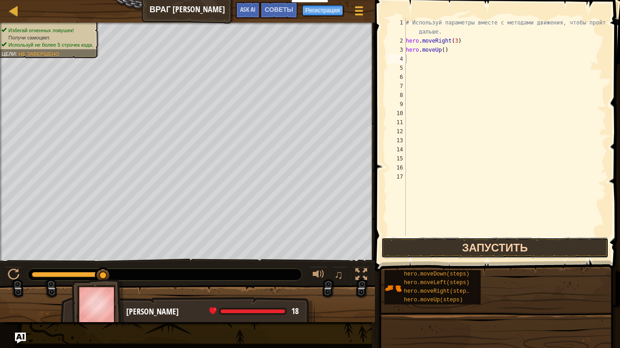
click at [465, 241] on button "Запустить" at bounding box center [494, 248] width 227 height 21
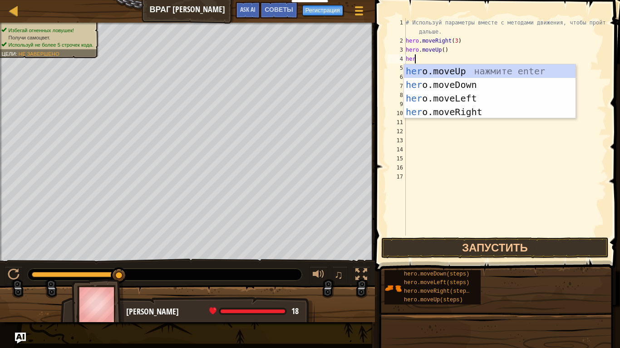
type textarea "hero"
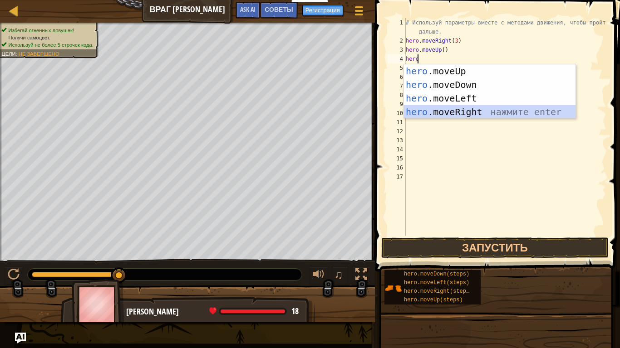
click at [445, 113] on div "hero .moveUp нажмите enter hero .moveDown нажмите enter hero .moveLeft нажмите …" at bounding box center [489, 105] width 171 height 82
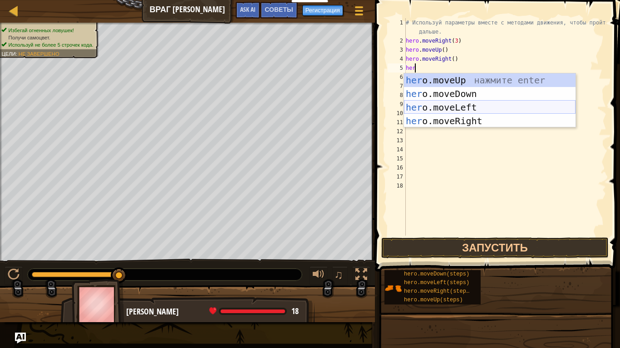
type textarea "hero"
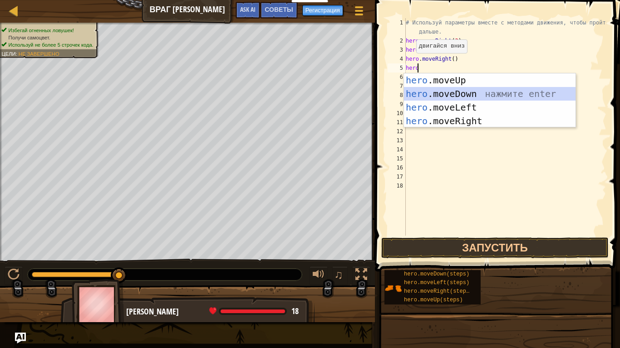
click at [440, 89] on div "hero .moveUp нажмите enter hero .moveDown нажмите enter hero .moveLeft нажмите …" at bounding box center [489, 114] width 171 height 82
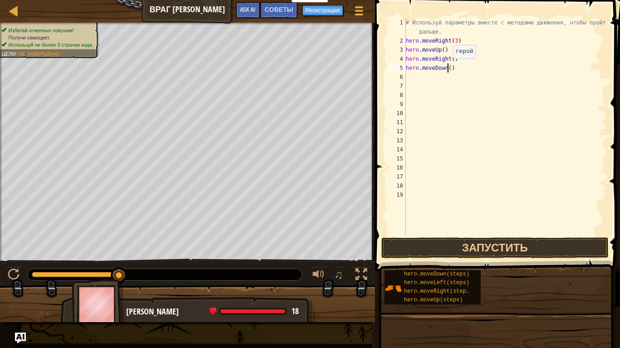
click at [448, 68] on div "# Используй параметры вместе с методами движения, чтобы пройти дальше. hero . m…" at bounding box center [505, 140] width 202 height 245
type textarea "hero.moveDown(3)"
click at [406, 72] on div "# Используй параметры вместе с методами движения, чтобы пройти дальше. hero . m…" at bounding box center [505, 140] width 202 height 245
click at [408, 77] on div "# Используй параметры вместе с методами движения, чтобы пройти дальше. hero . m…" at bounding box center [505, 140] width 202 height 245
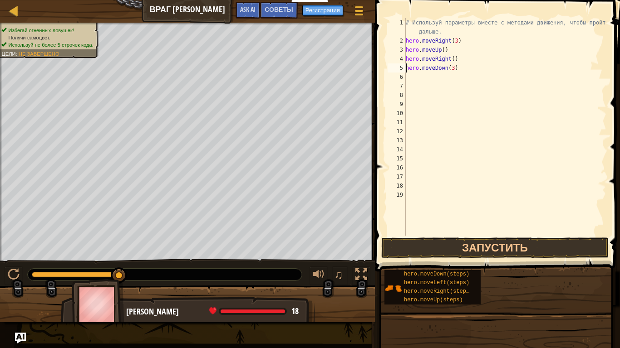
scroll to position [4, 0]
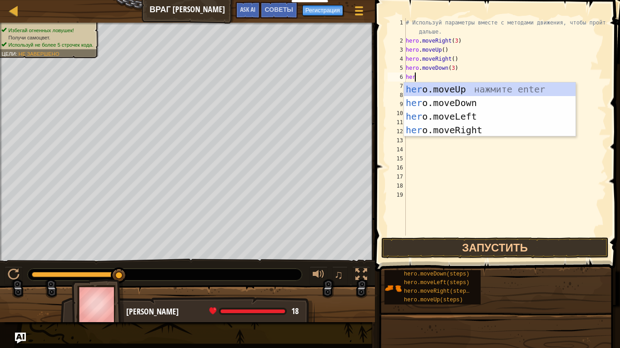
type textarea "hero"
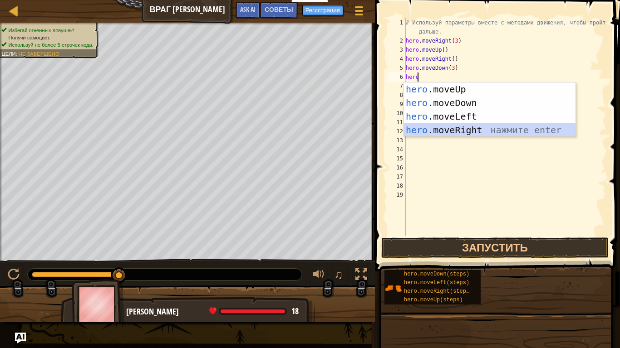
click at [446, 128] on div "hero .moveUp нажмите enter hero .moveDown нажмите enter hero .moveLeft нажмите …" at bounding box center [489, 124] width 171 height 82
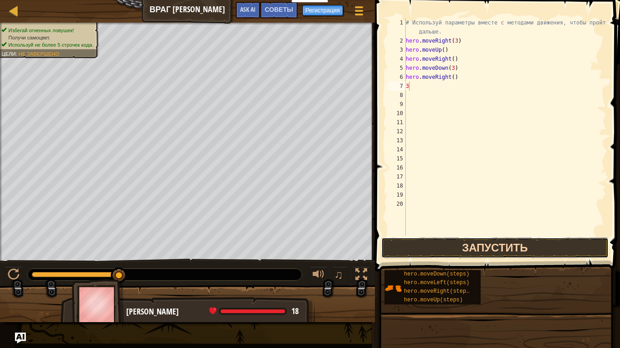
click at [441, 248] on button "Запустить" at bounding box center [494, 248] width 227 height 21
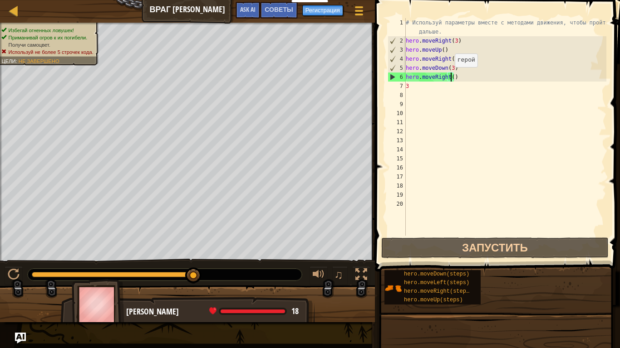
click at [450, 76] on div "# Используй параметры вместе с методами движения, чтобы пройти дальше. hero . m…" at bounding box center [505, 140] width 202 height 245
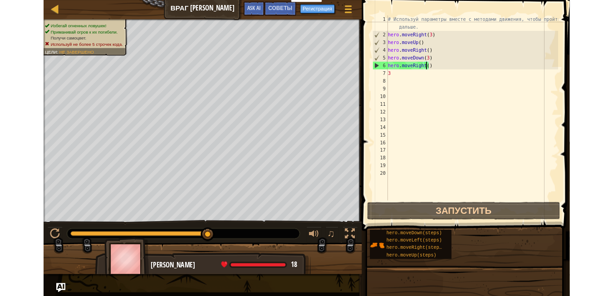
scroll to position [4, 4]
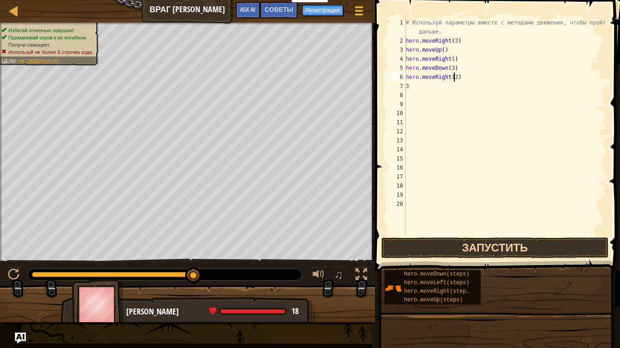
type textarea "hero.moveRight(2)"
click at [521, 250] on button "Запустить" at bounding box center [494, 248] width 227 height 21
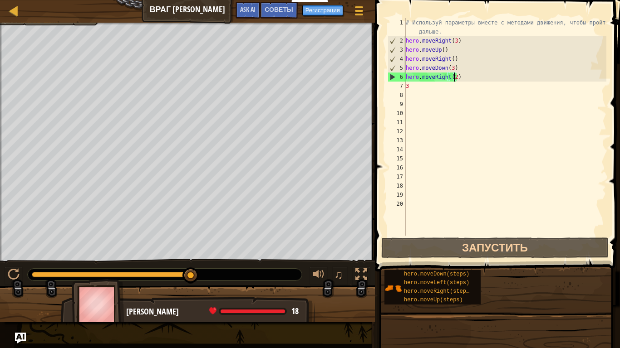
click at [68, 24] on div at bounding box center [187, 24] width 375 height 2
click at [68, 22] on div "[PERSON_NAME] Мой Меню игры Готово Регистрация Советы Ask AI" at bounding box center [187, 11] width 375 height 23
click at [67, 21] on div "[PERSON_NAME] Мой Меню игры Готово Регистрация Советы Ask AI" at bounding box center [187, 11] width 375 height 23
drag, startPoint x: 221, startPoint y: 3, endPoint x: 235, endPoint y: 0, distance: 13.9
click at [235, 0] on div "[PERSON_NAME] Мой Меню игры Готово Регистрация Советы Ask AI" at bounding box center [187, 11] width 375 height 23
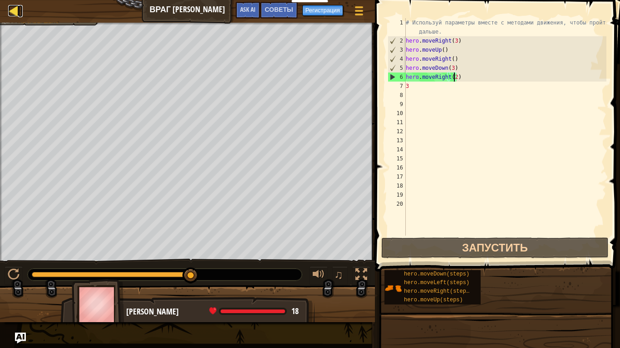
click at [18, 6] on div at bounding box center [13, 10] width 11 height 11
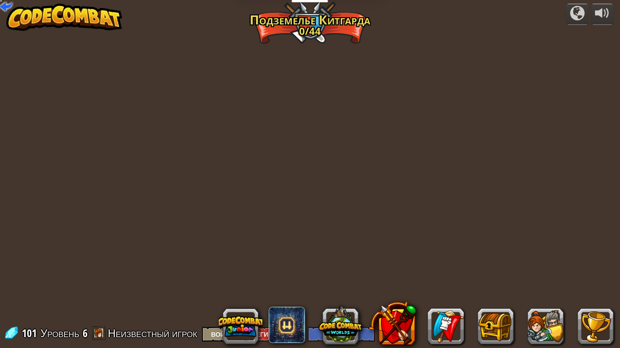
select select "ru"
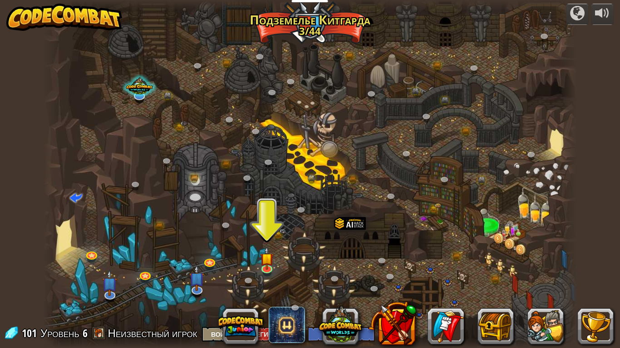
click at [21, 19] on img at bounding box center [64, 17] width 116 height 27
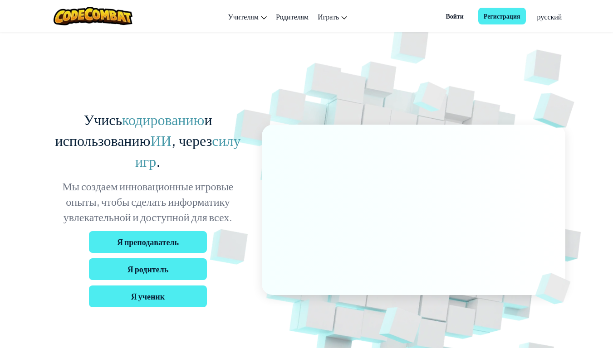
click at [96, 4] on div at bounding box center [93, 16] width 93 height 32
click at [94, 15] on img at bounding box center [93, 16] width 79 height 19
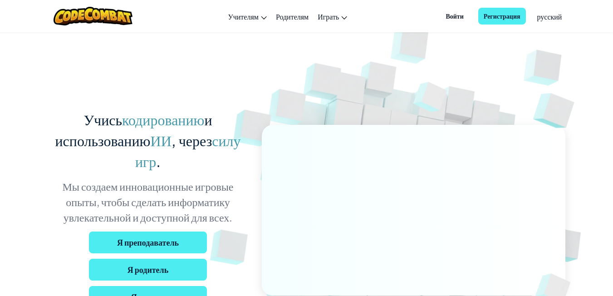
scroll to position [0, 0]
select select "ru"
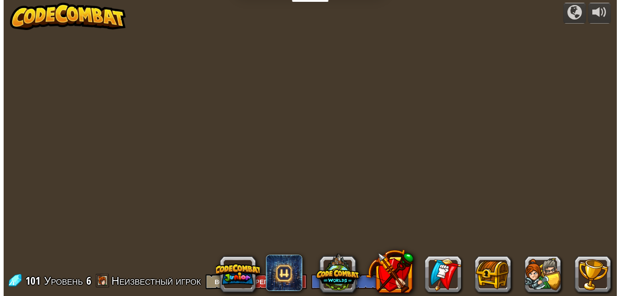
scroll to position [0, 0]
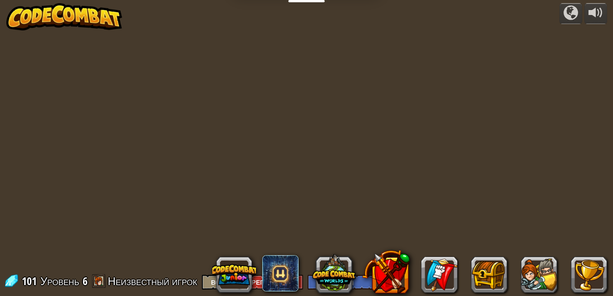
select select "ru"
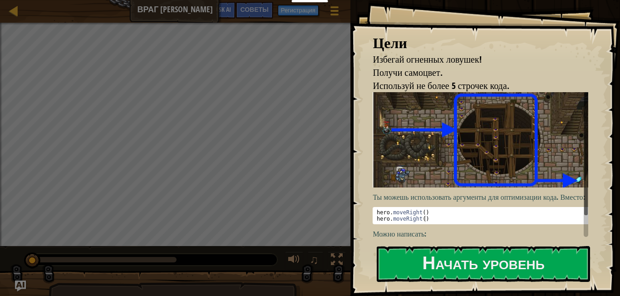
select select "ru"
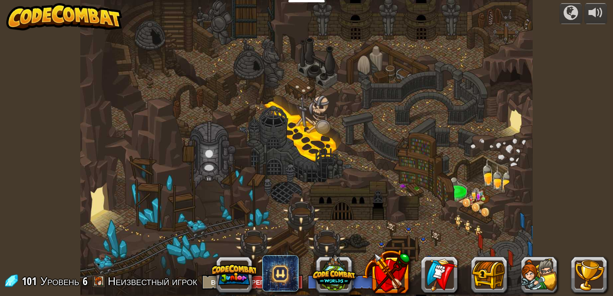
select select "ru"
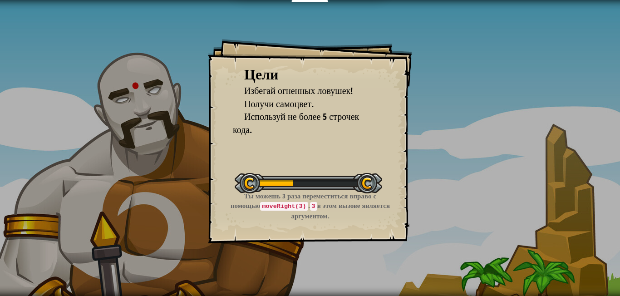
select select "ru"
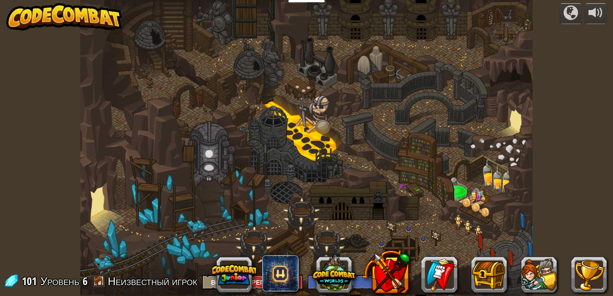
select select "ru"
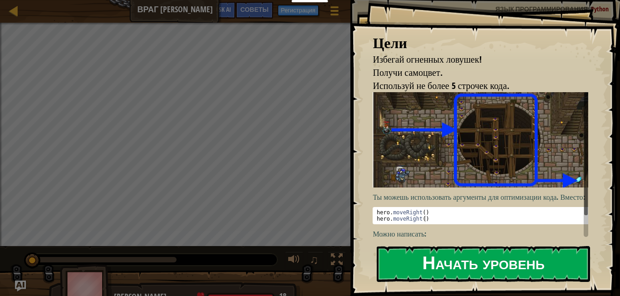
click at [432, 261] on button "Начать уровень" at bounding box center [483, 264] width 213 height 36
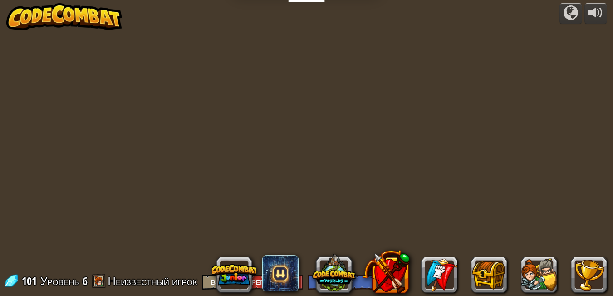
select select "ru"
